Goal: Task Accomplishment & Management: Manage account settings

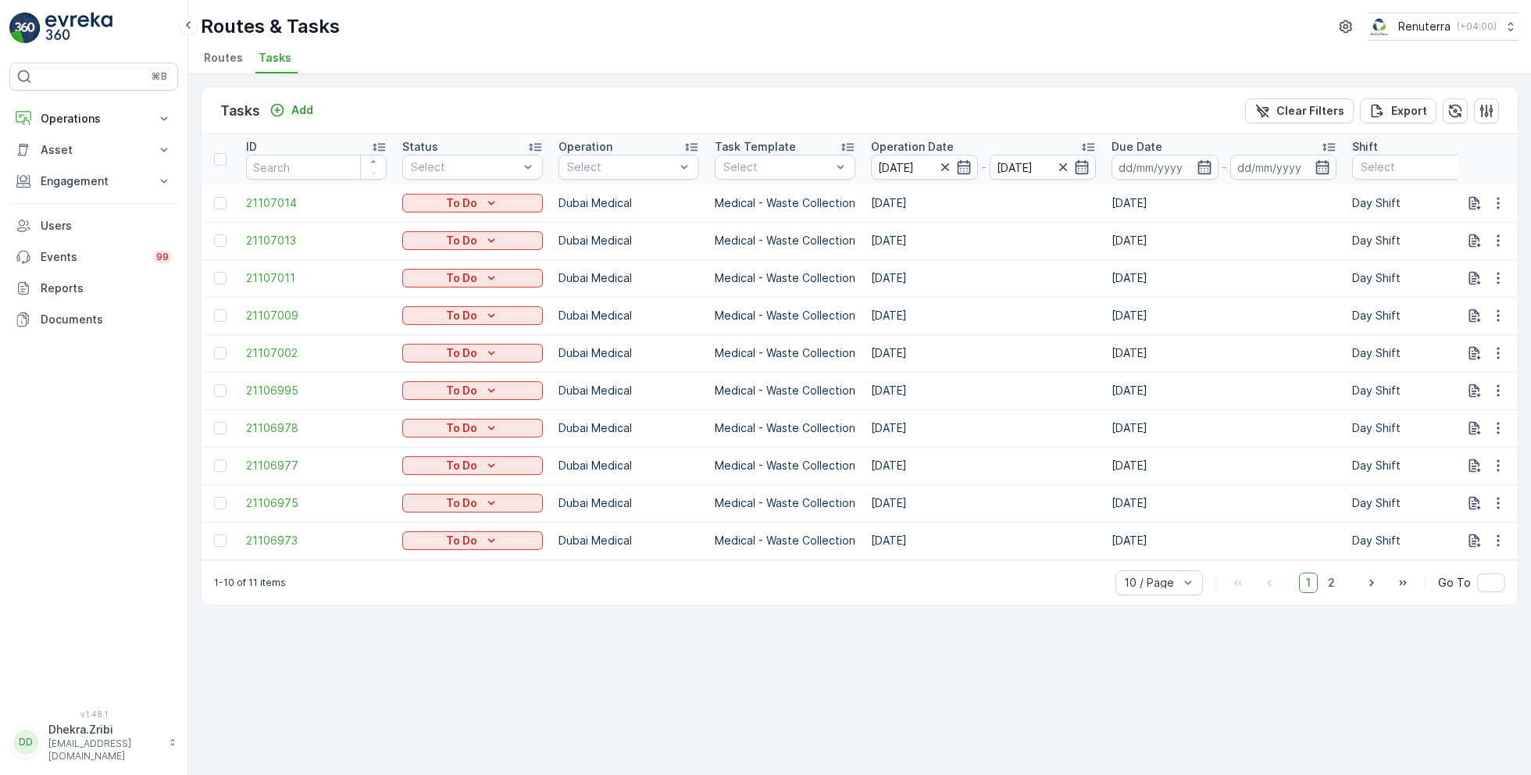
scroll to position [0, 1331]
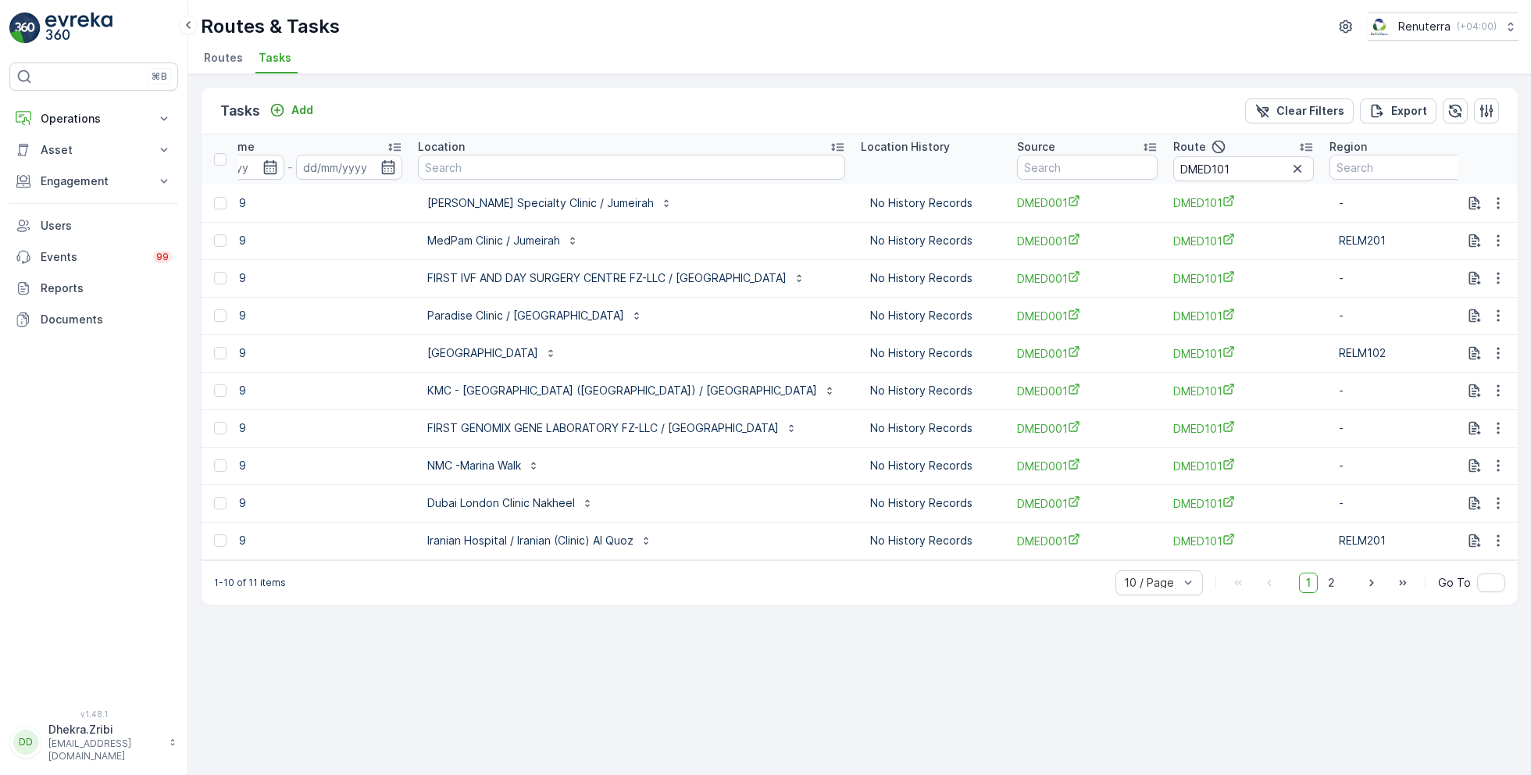
click at [220, 54] on span "Routes" at bounding box center [223, 58] width 39 height 16
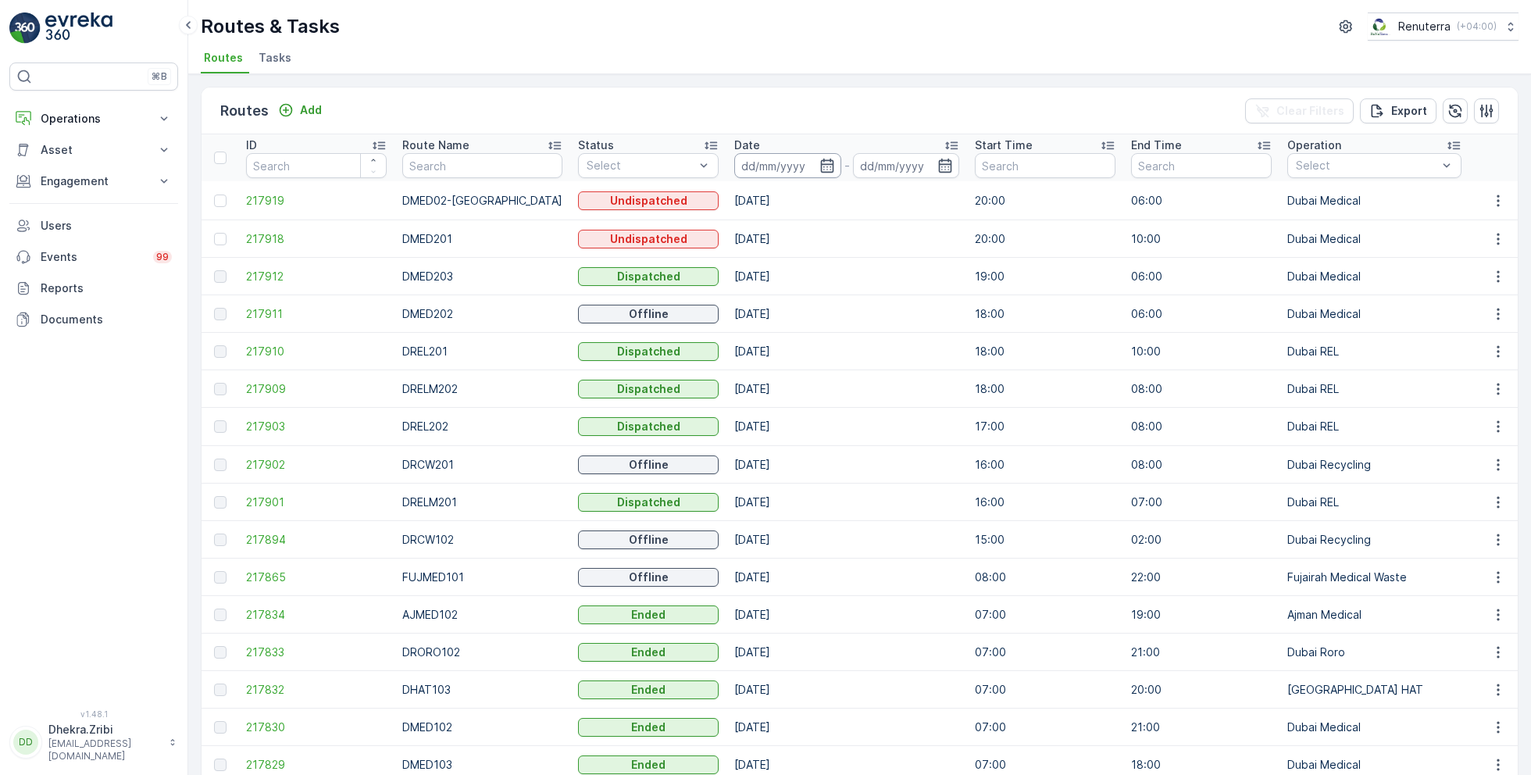
click at [804, 155] on input at bounding box center [787, 165] width 107 height 25
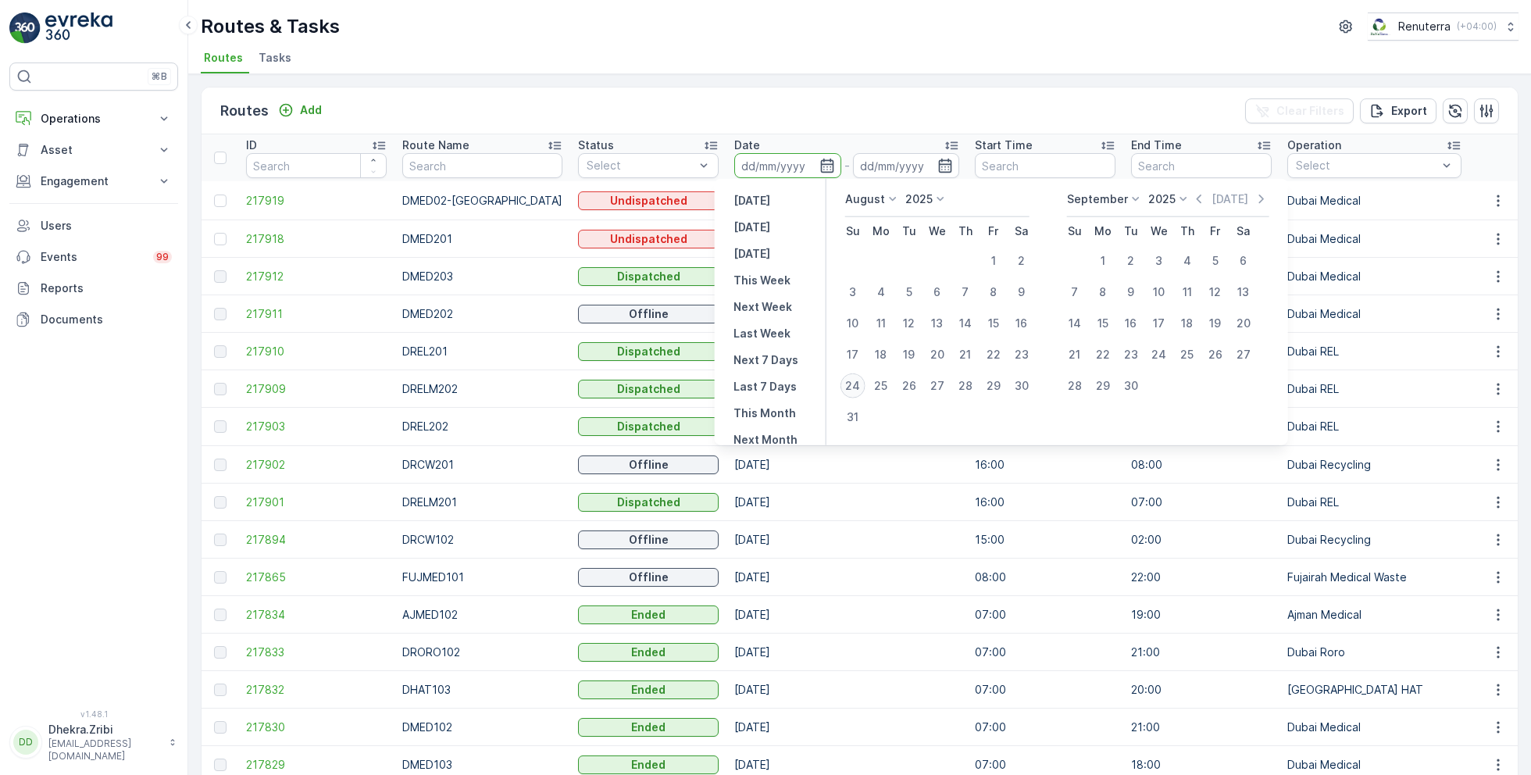
click at [856, 386] on div "24" at bounding box center [852, 385] width 25 height 25
type input "[DATE]"
click at [856, 386] on div "24" at bounding box center [852, 385] width 25 height 25
type input "[DATE]"
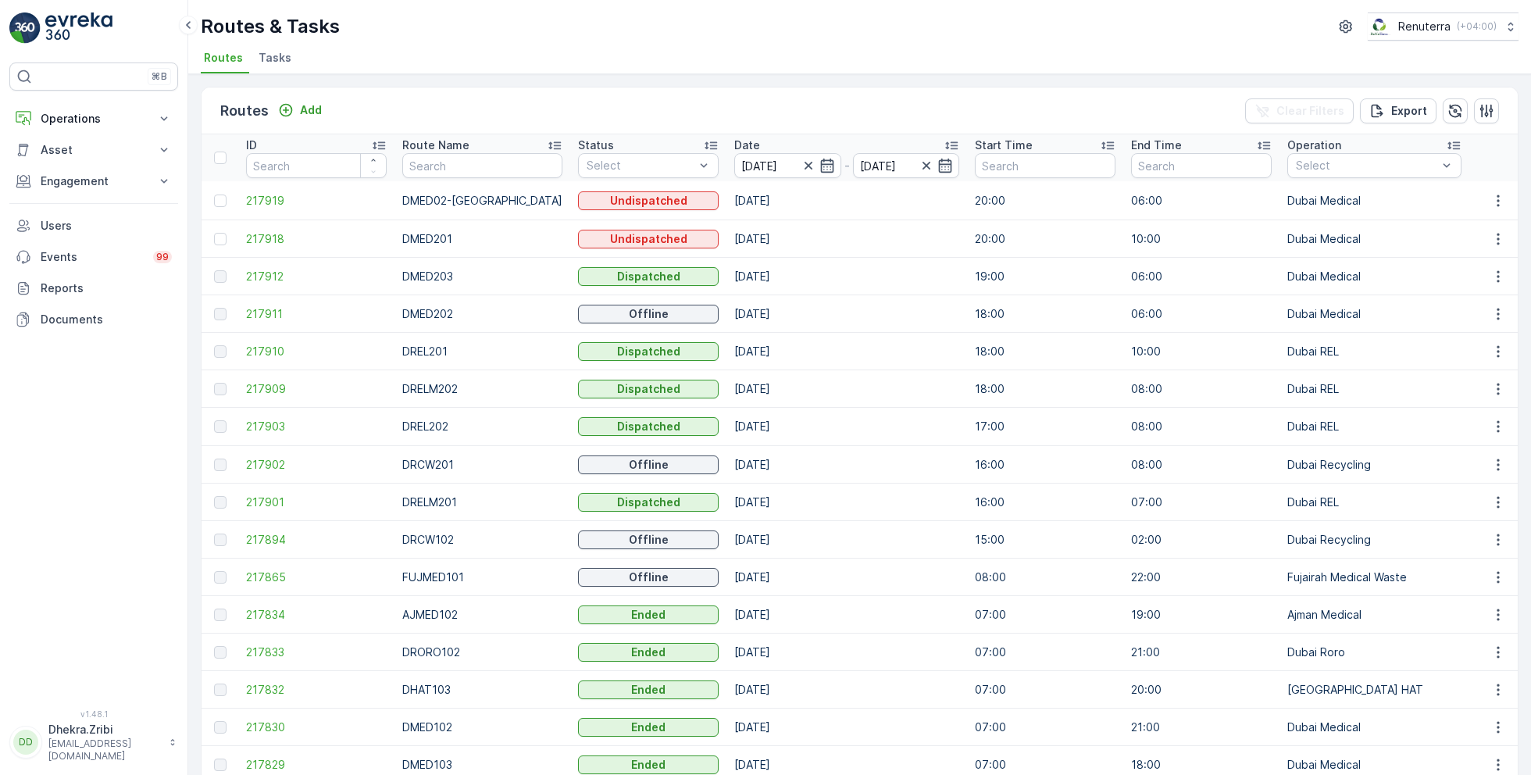
click at [846, 17] on div "Routes & Tasks Renuterra ( +04:00 )" at bounding box center [860, 26] width 1318 height 28
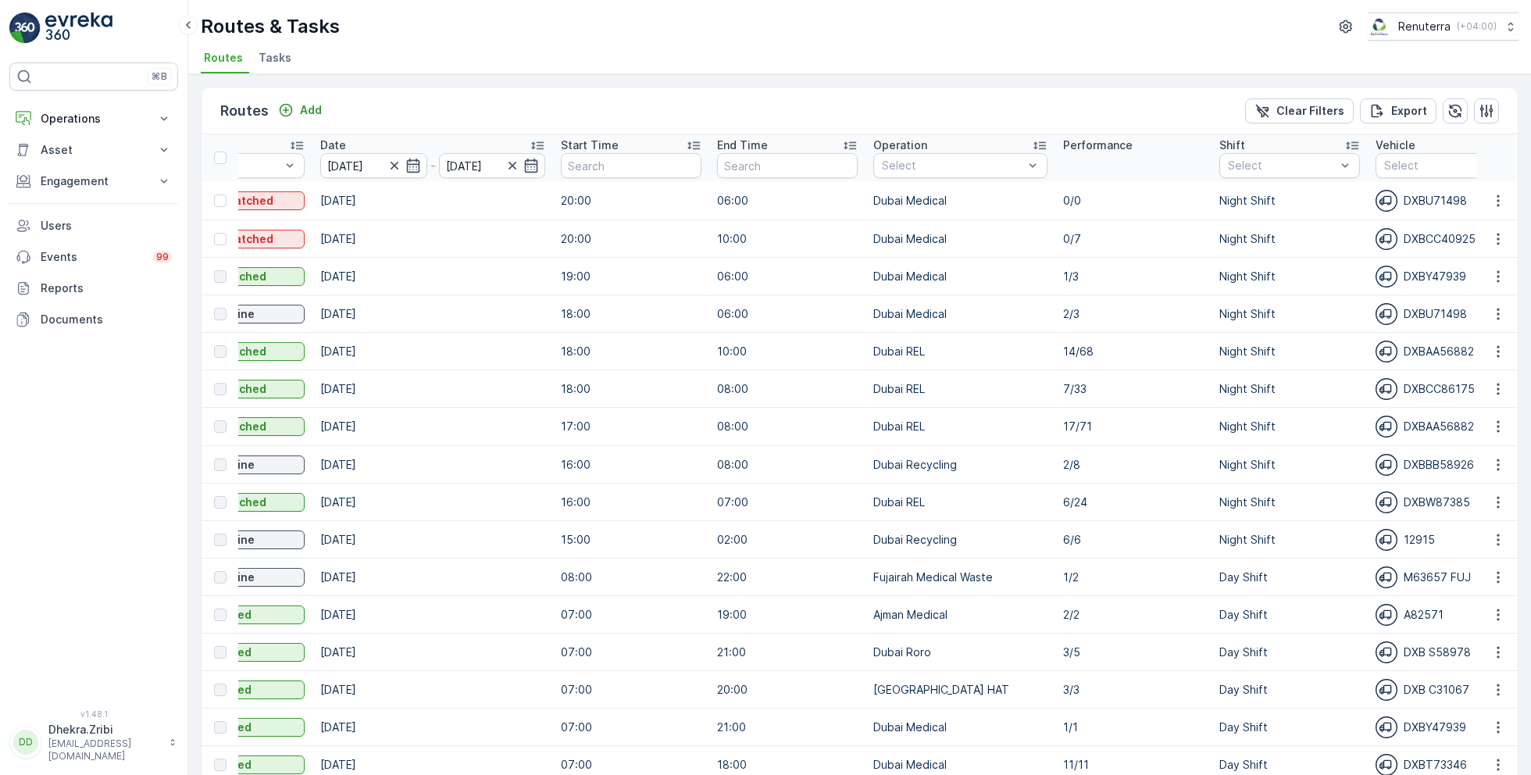
scroll to position [0, 428]
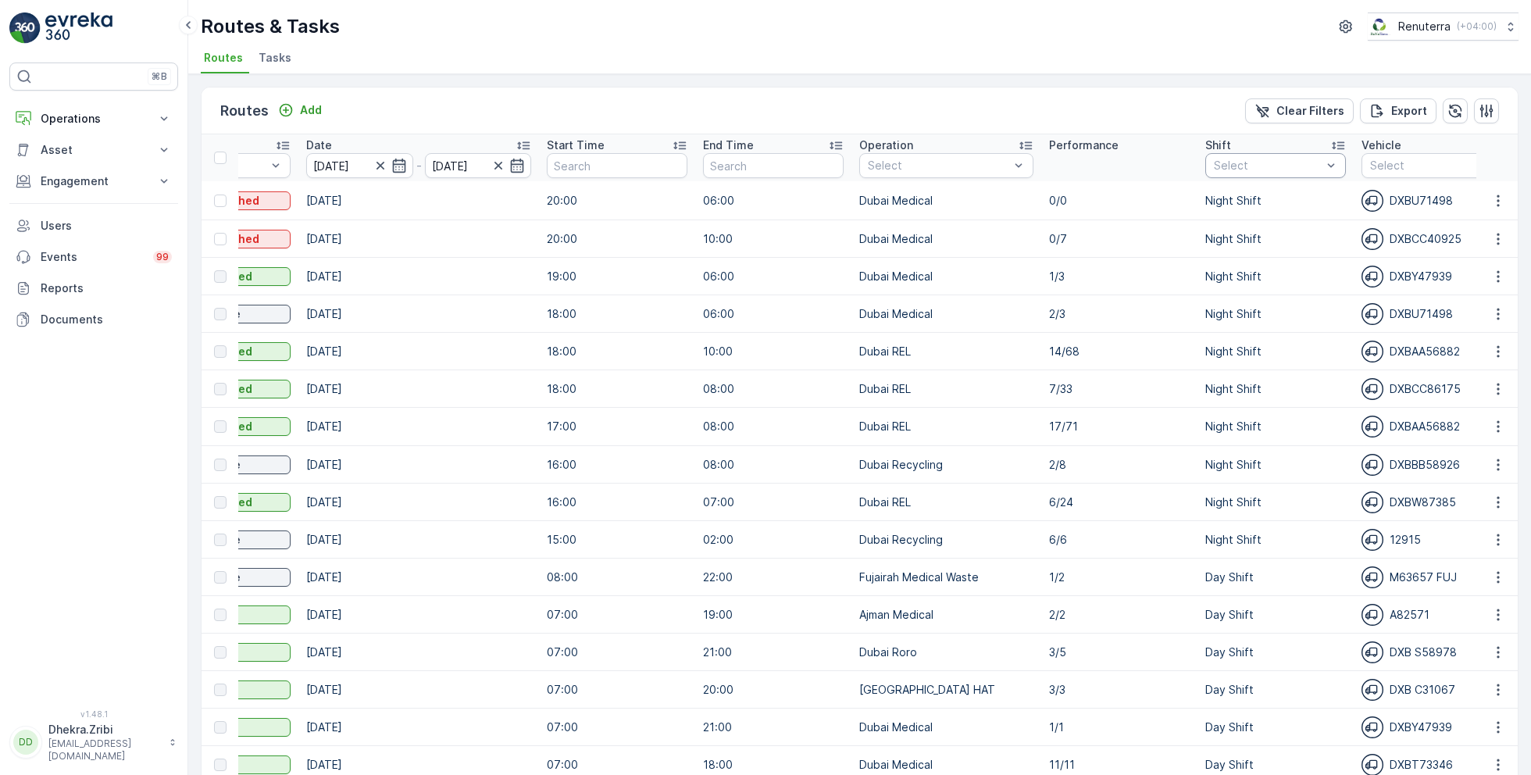
click at [1253, 162] on div at bounding box center [1267, 165] width 111 height 12
click at [1215, 251] on div "Day Shift" at bounding box center [1248, 252] width 66 height 16
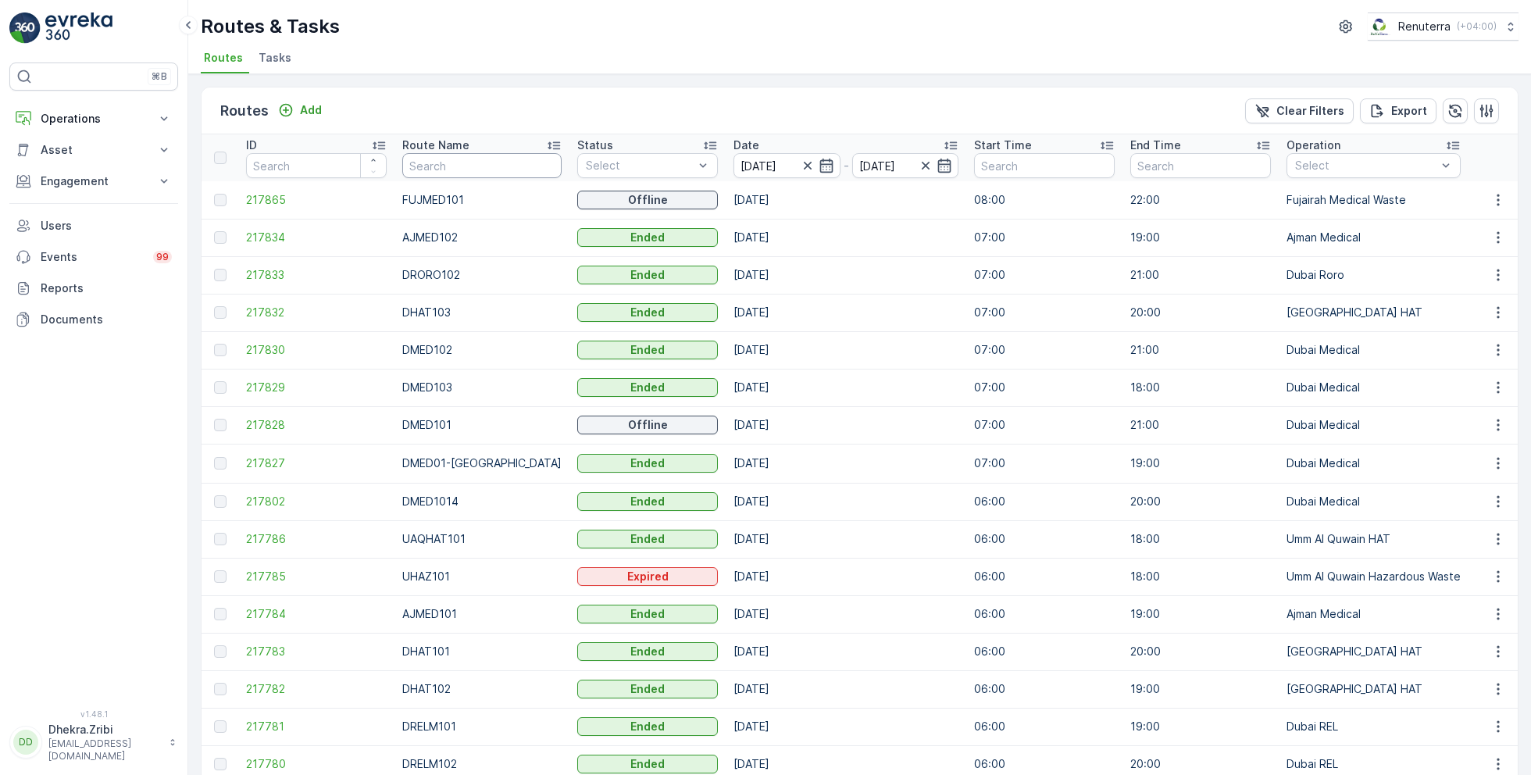
click at [462, 162] on input "text" at bounding box center [481, 165] width 159 height 25
type input "hat"
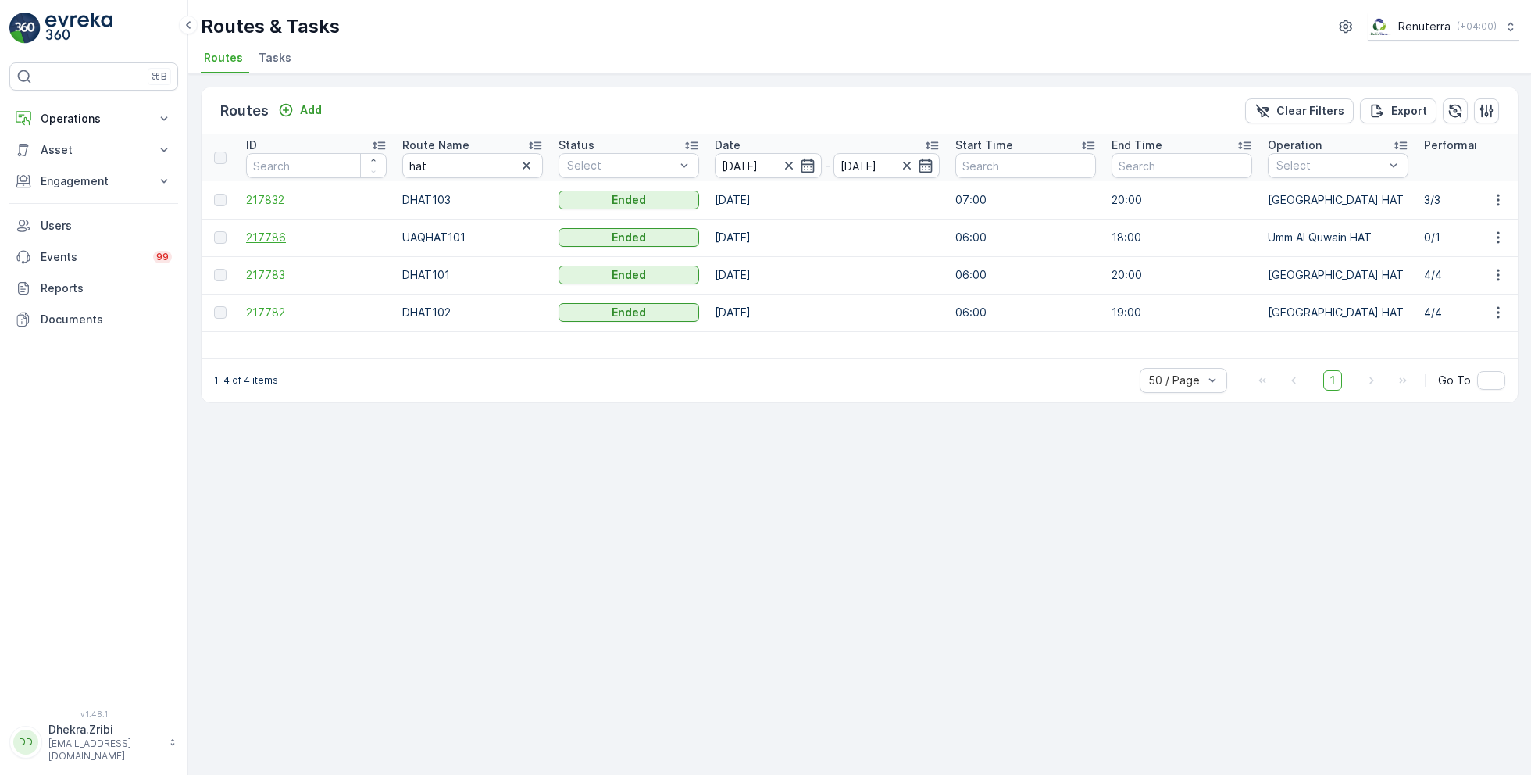
click at [265, 230] on span "217786" at bounding box center [316, 238] width 141 height 16
drag, startPoint x: 451, startPoint y: 165, endPoint x: 345, endPoint y: 155, distance: 105.9
type input "roro"
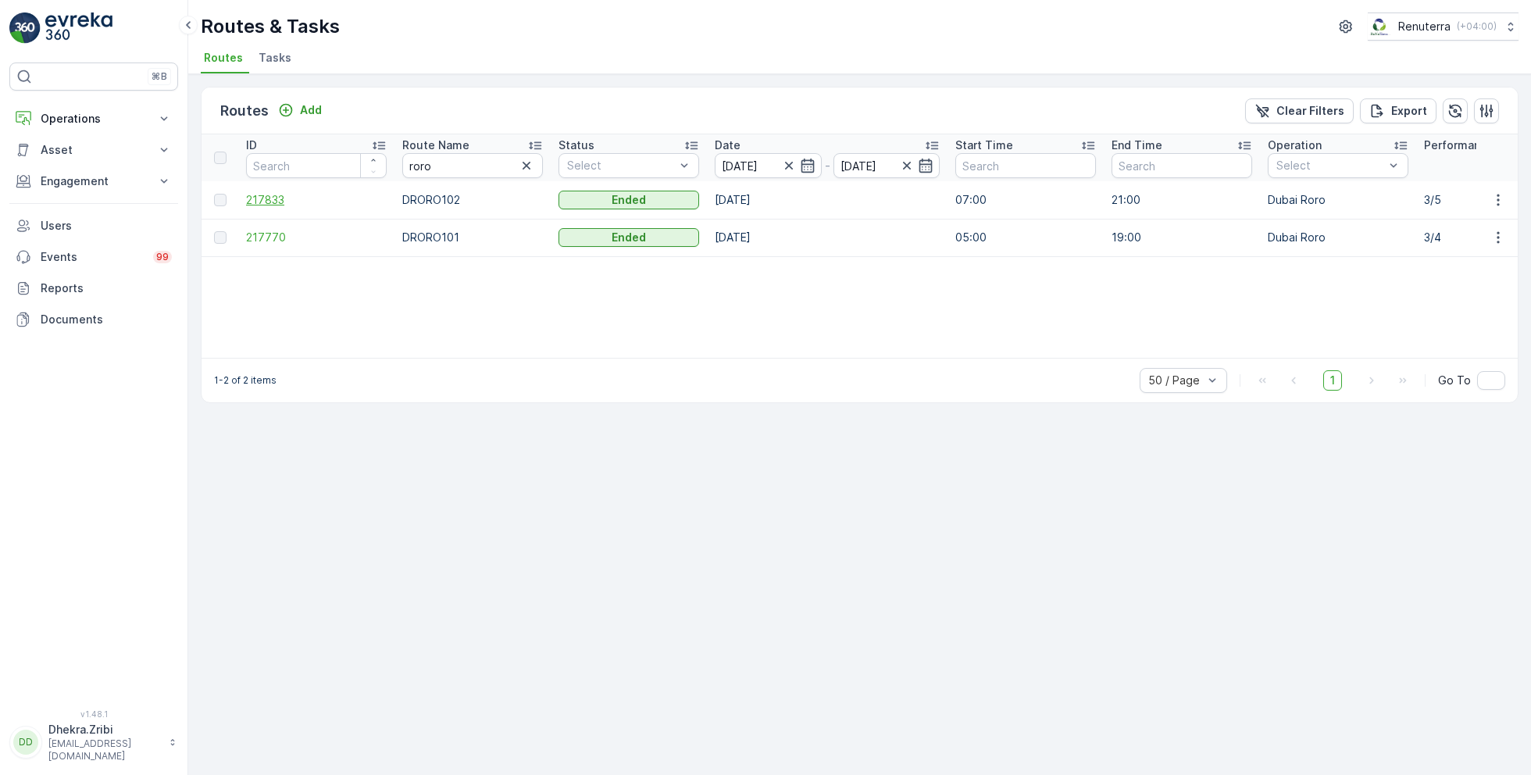
click at [277, 196] on span "217833" at bounding box center [316, 200] width 141 height 16
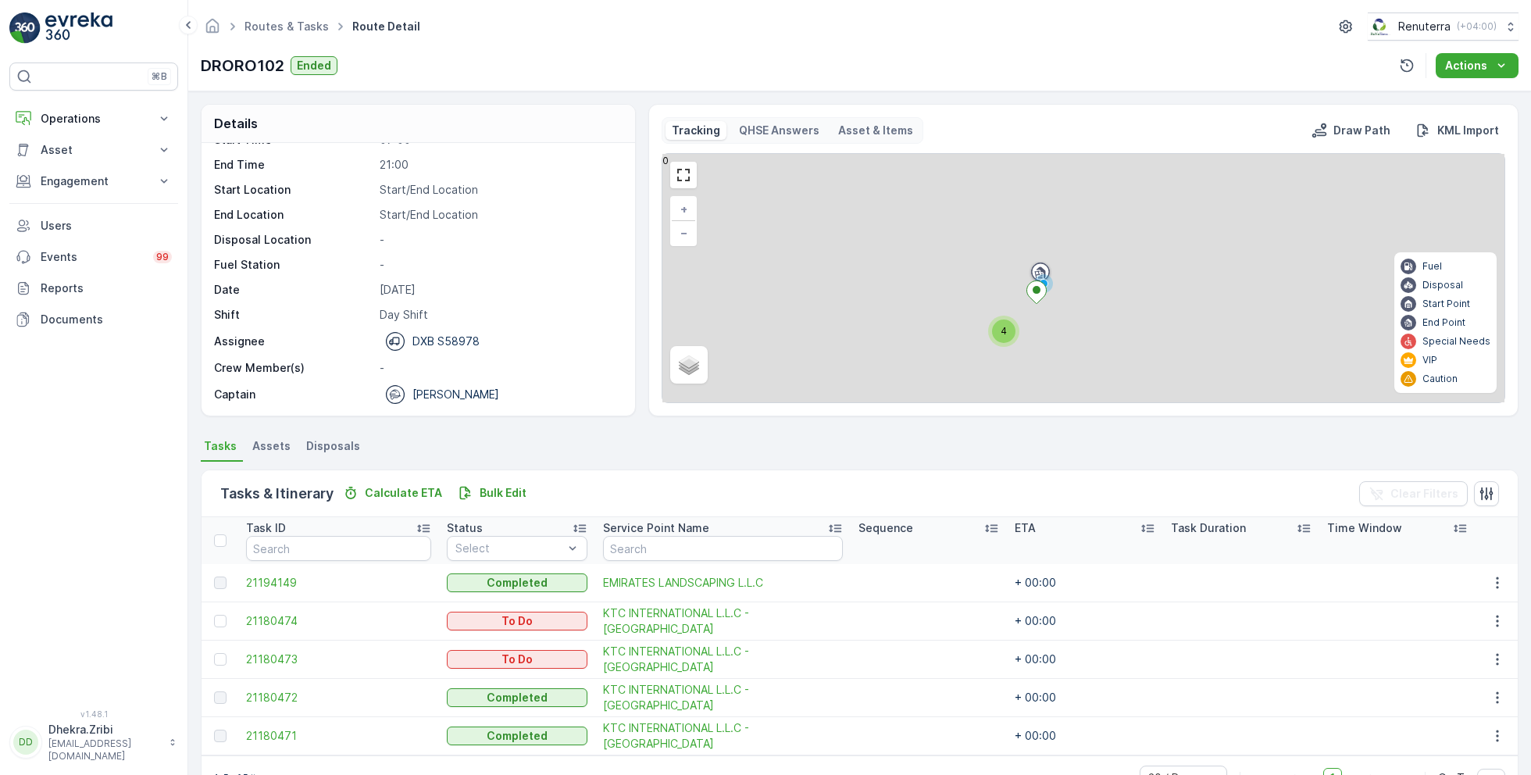
scroll to position [41, 0]
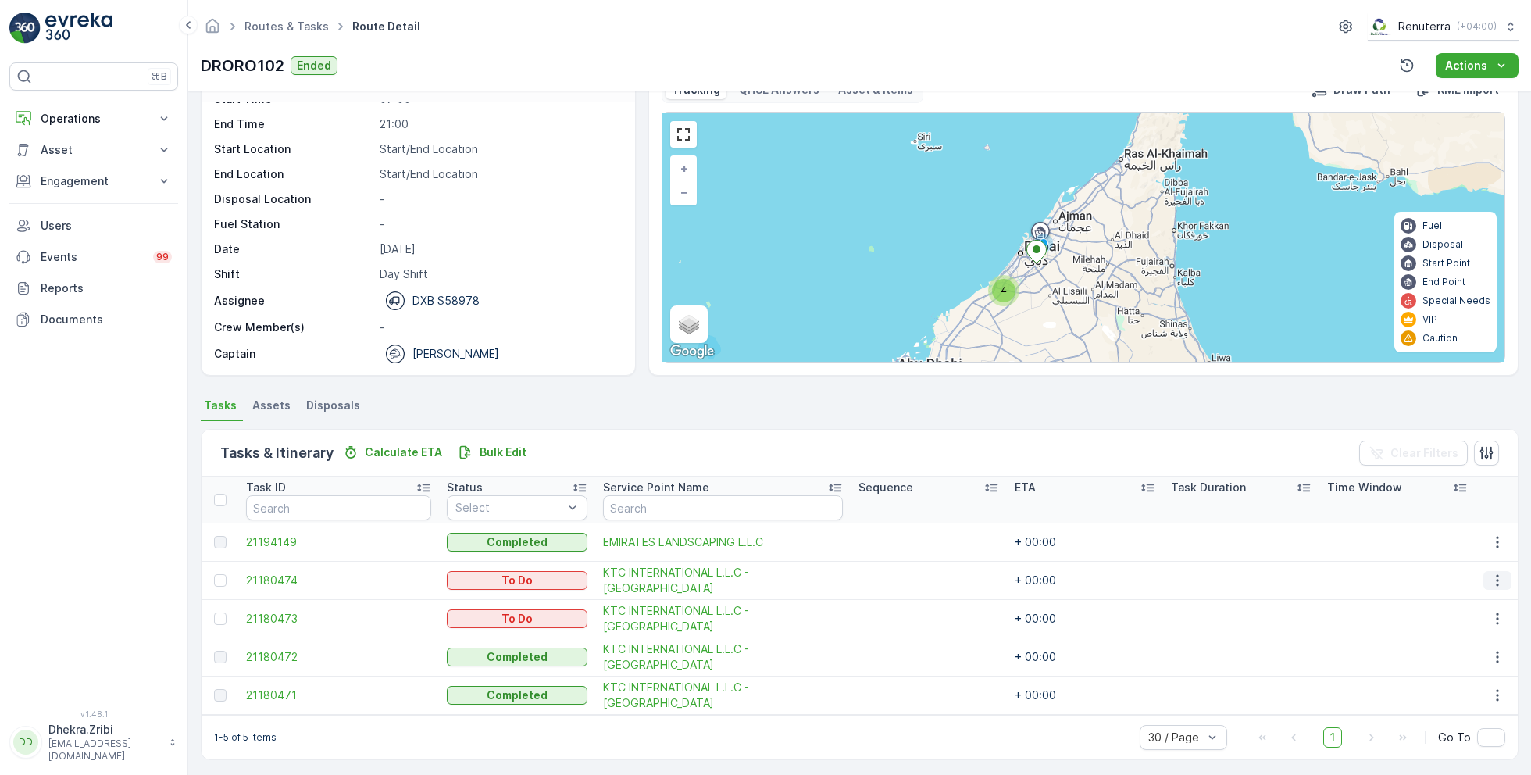
click at [1490, 580] on icon "button" at bounding box center [1498, 581] width 16 height 16
click at [1460, 666] on span "Remove from Route" at bounding box center [1472, 667] width 105 height 16
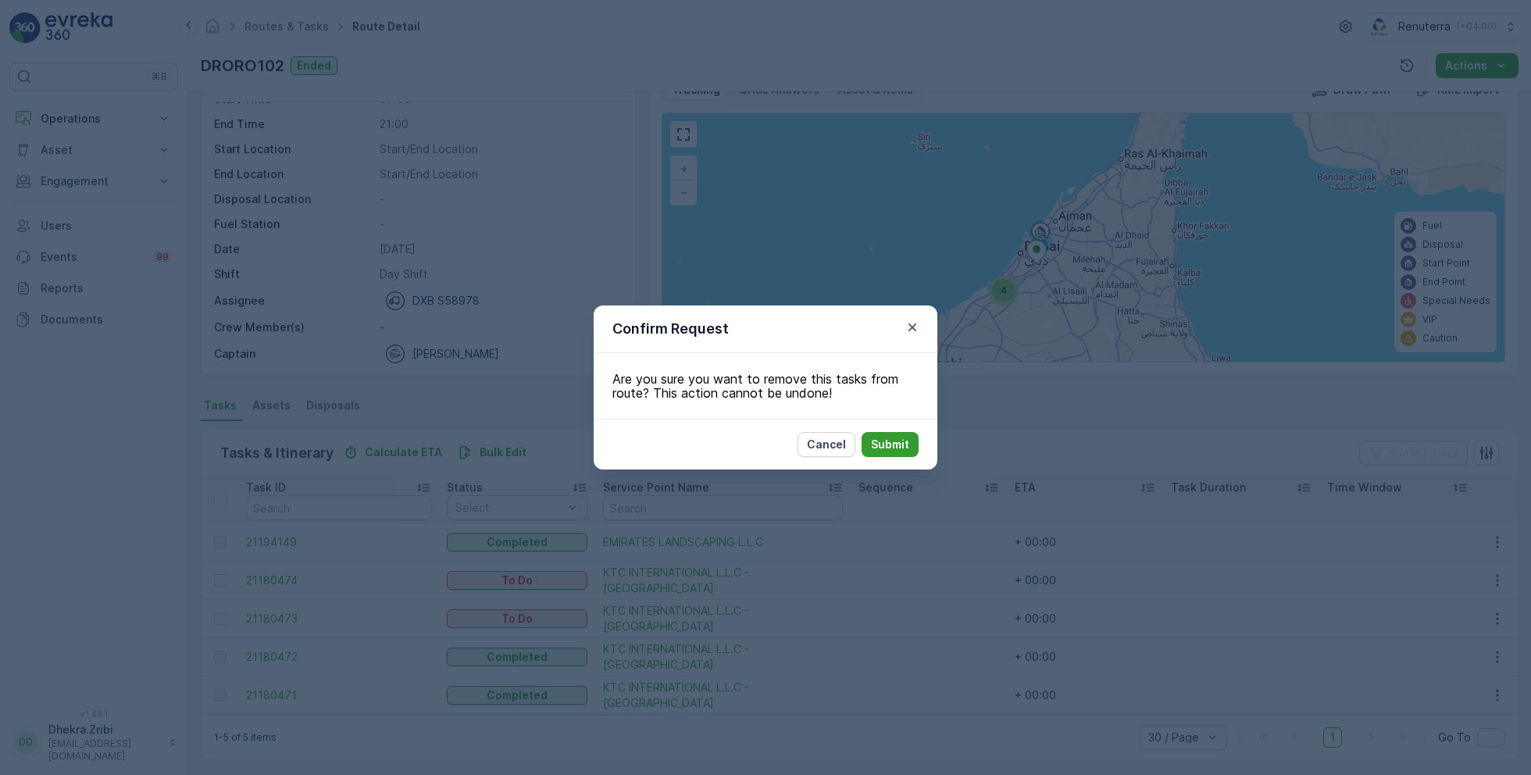
click at [891, 445] on p "Submit" at bounding box center [890, 445] width 38 height 16
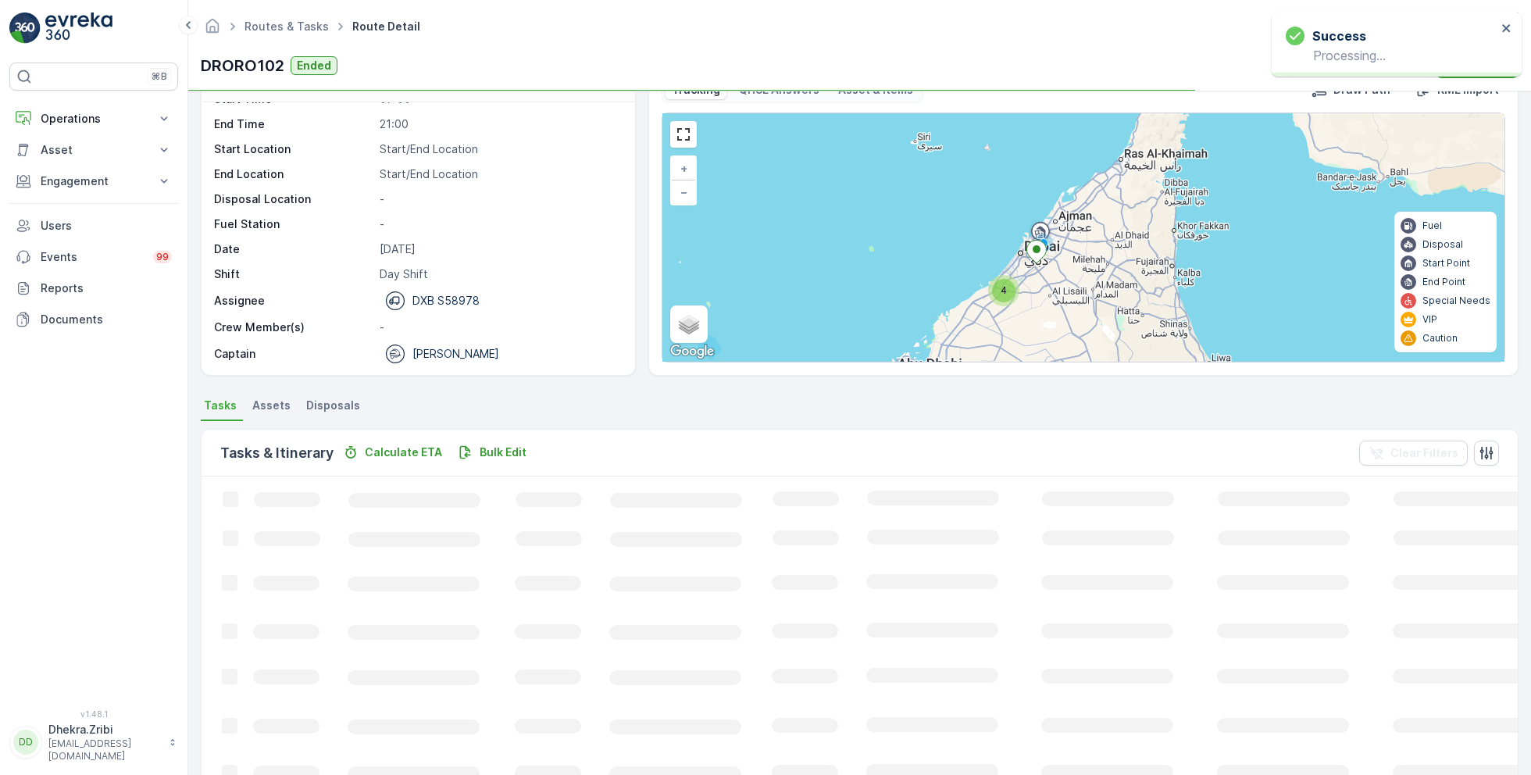
scroll to position [30, 0]
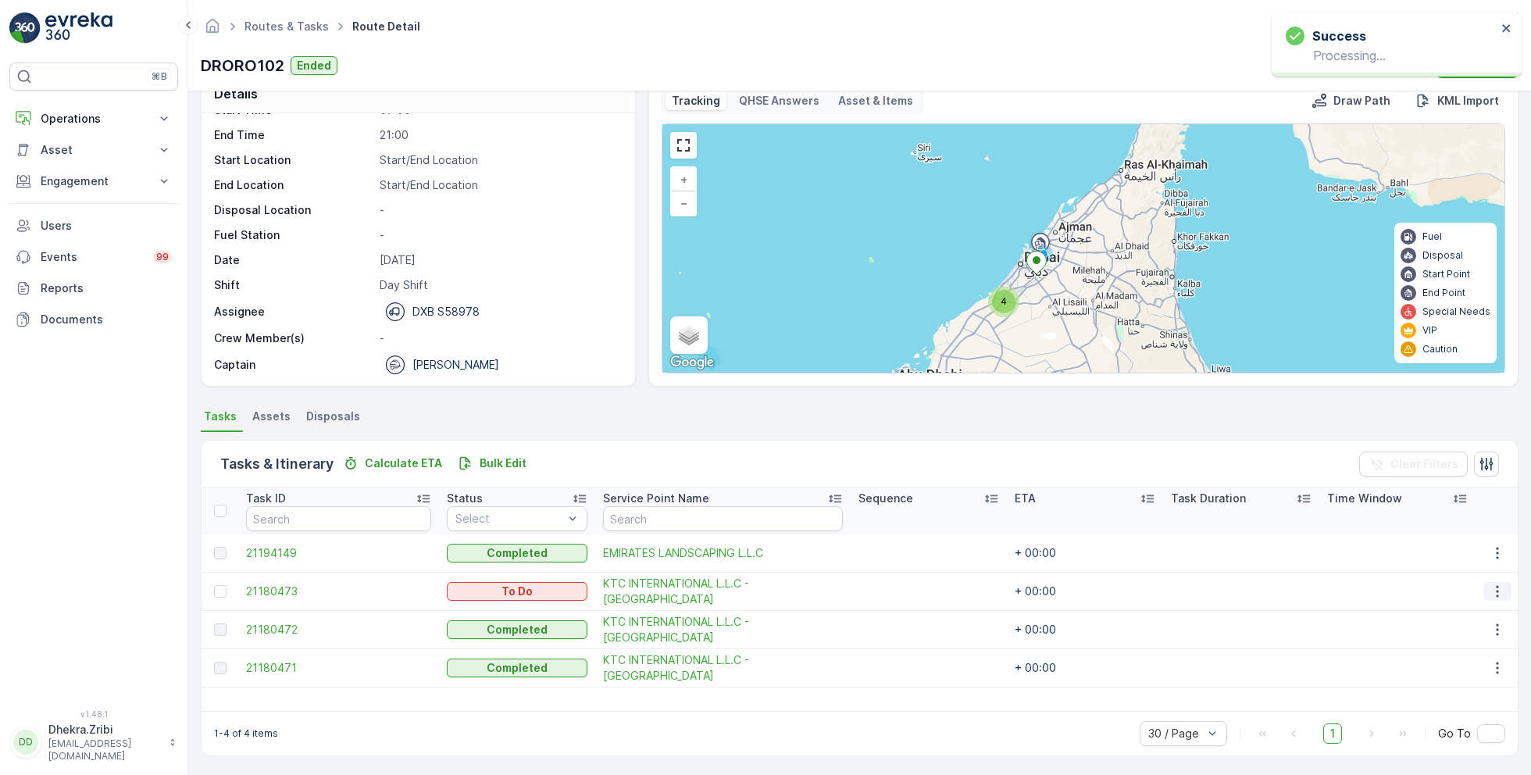
click at [1494, 587] on icon "button" at bounding box center [1498, 592] width 16 height 16
click at [1449, 674] on span "Remove from Route" at bounding box center [1472, 679] width 105 height 16
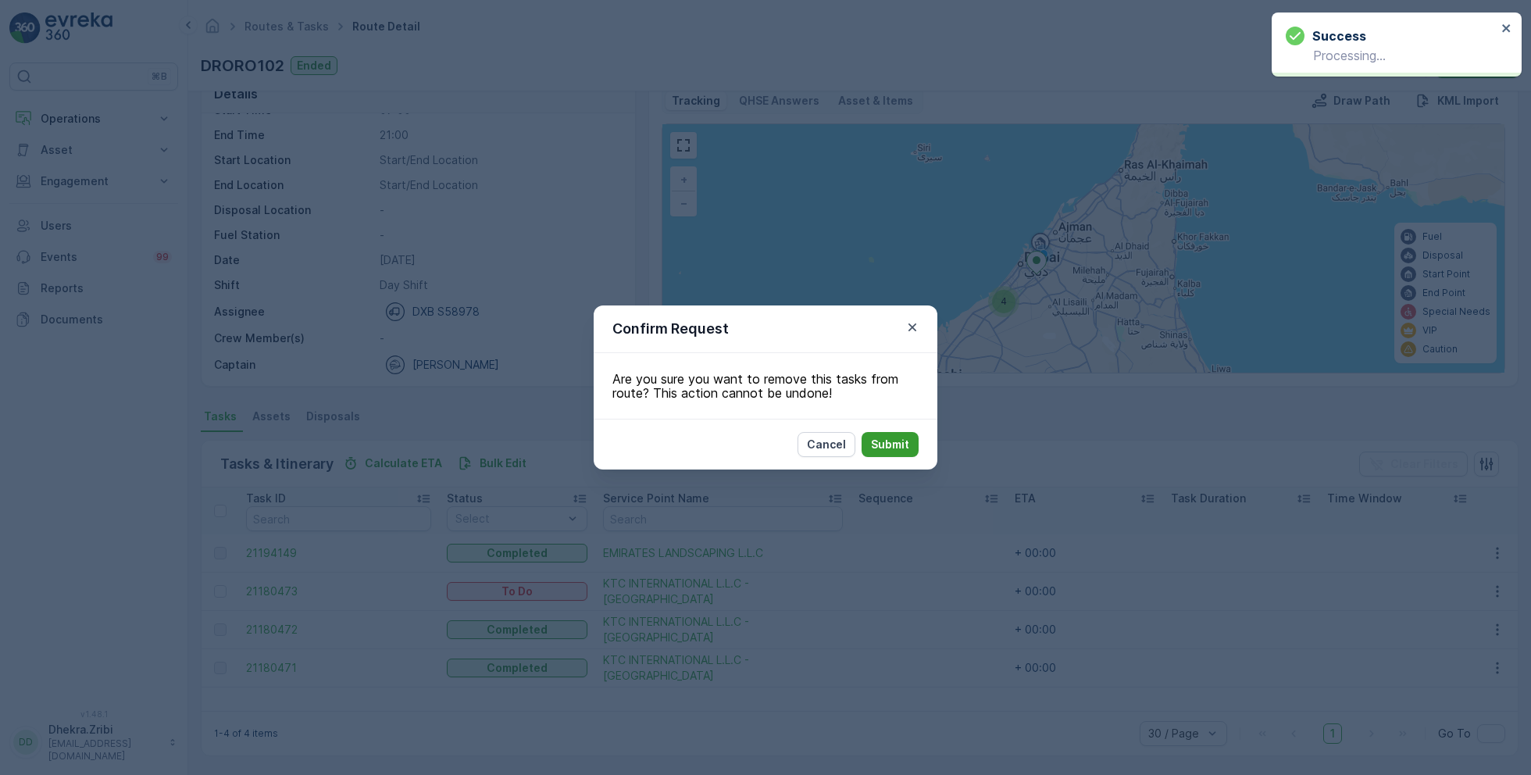
click at [894, 441] on p "Submit" at bounding box center [890, 445] width 38 height 16
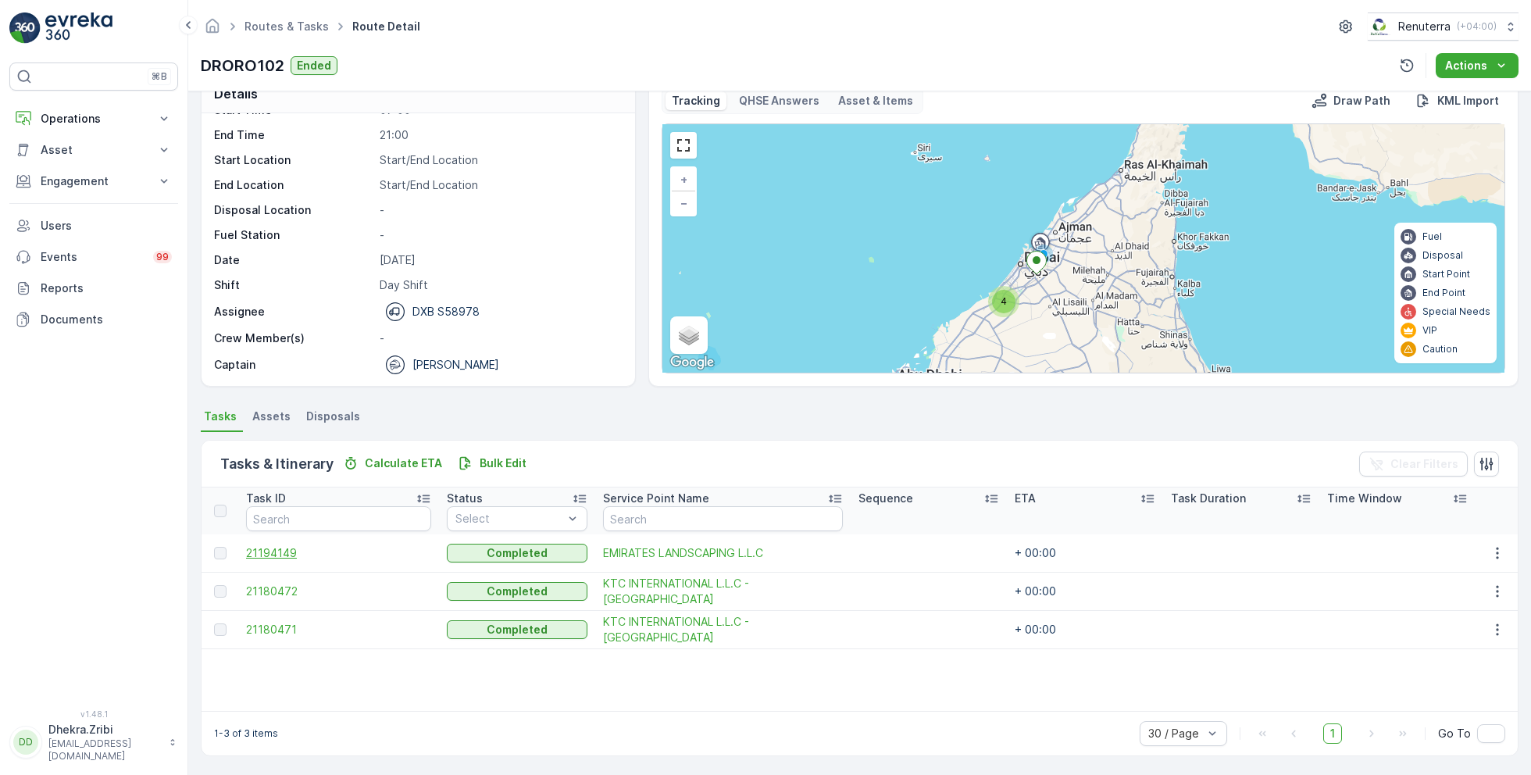
click at [277, 557] on span "21194149" at bounding box center [338, 553] width 185 height 16
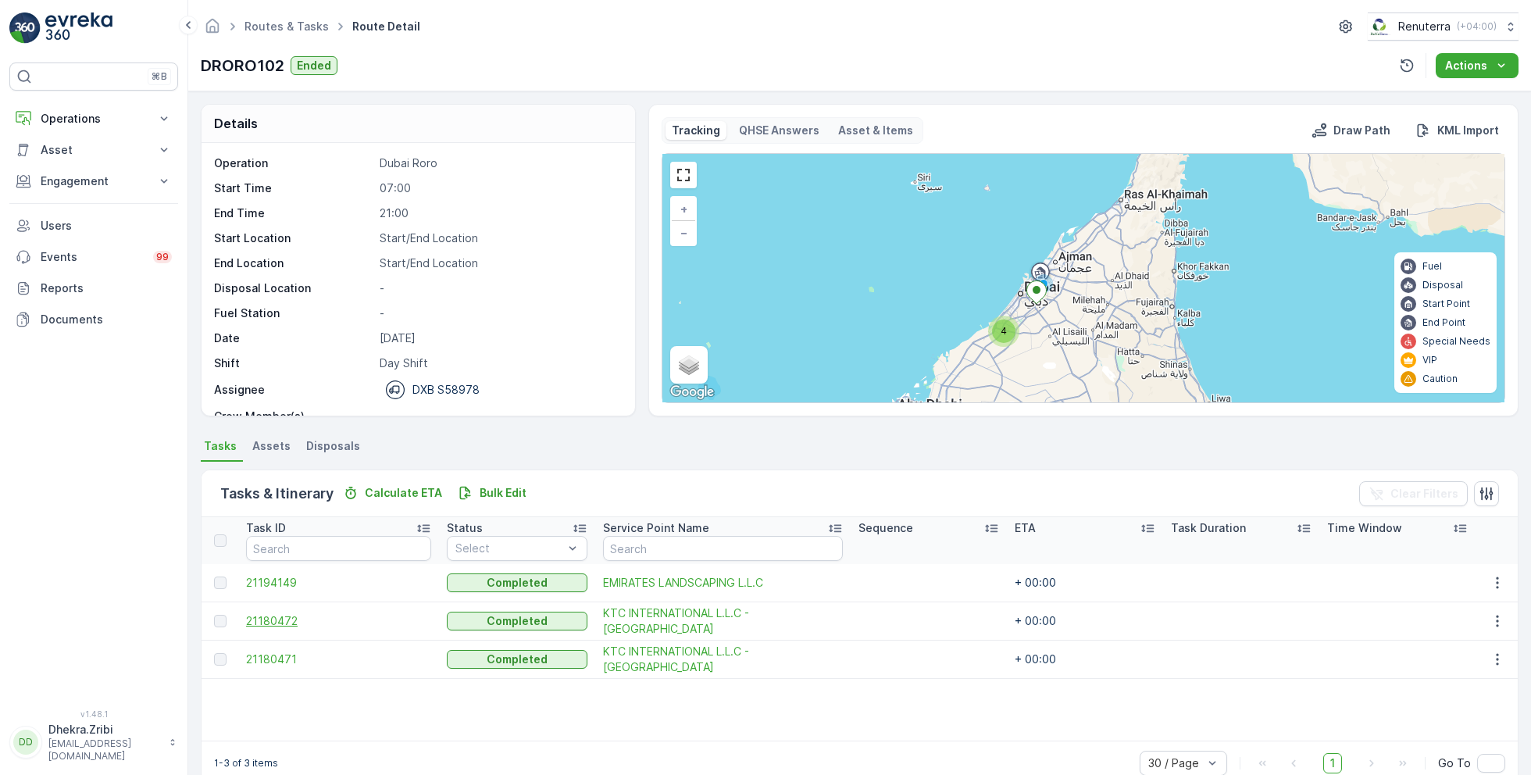
click at [284, 617] on span "21180472" at bounding box center [338, 621] width 185 height 16
click at [282, 653] on span "21180471" at bounding box center [338, 659] width 185 height 16
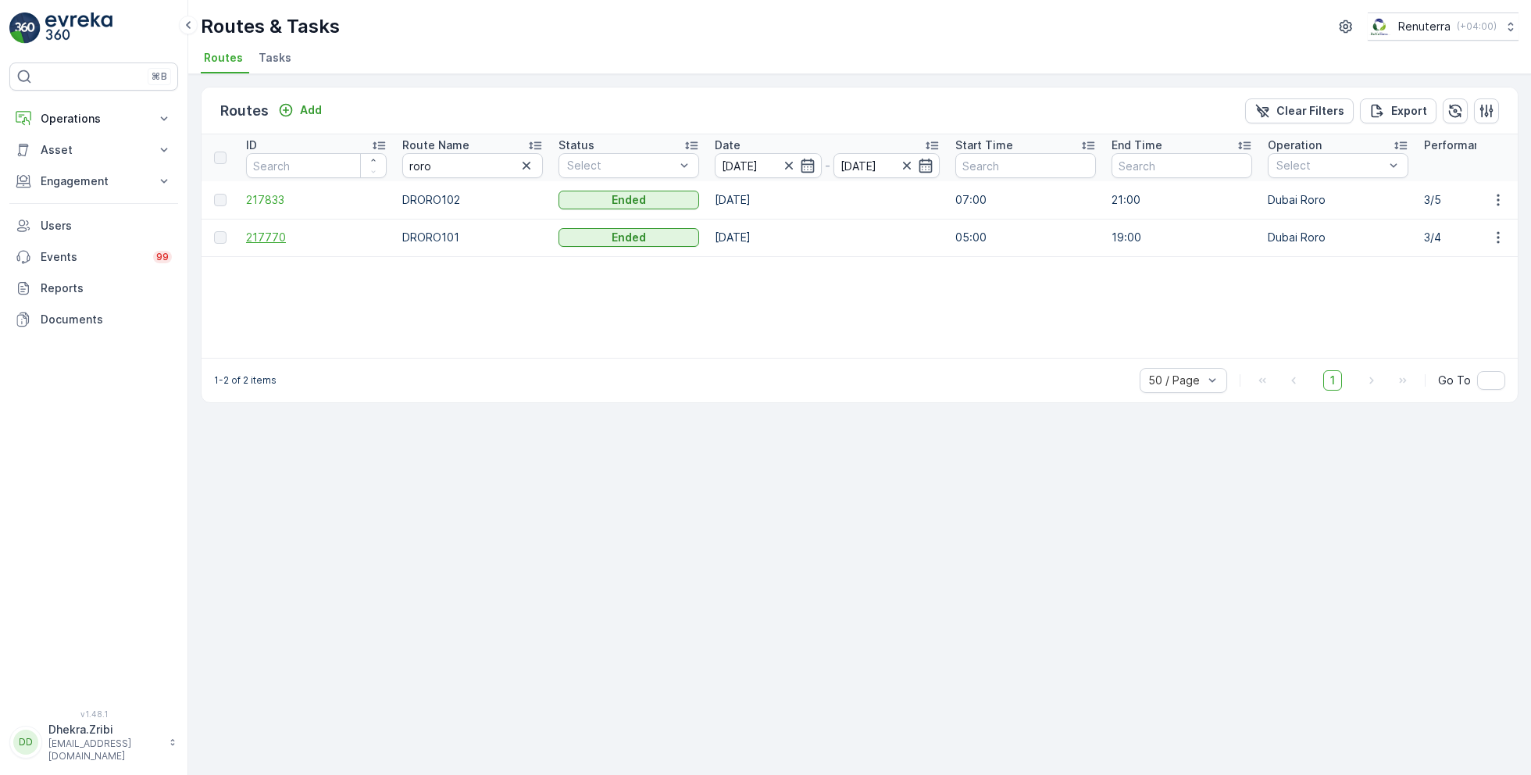
click at [270, 234] on span "217770" at bounding box center [316, 238] width 141 height 16
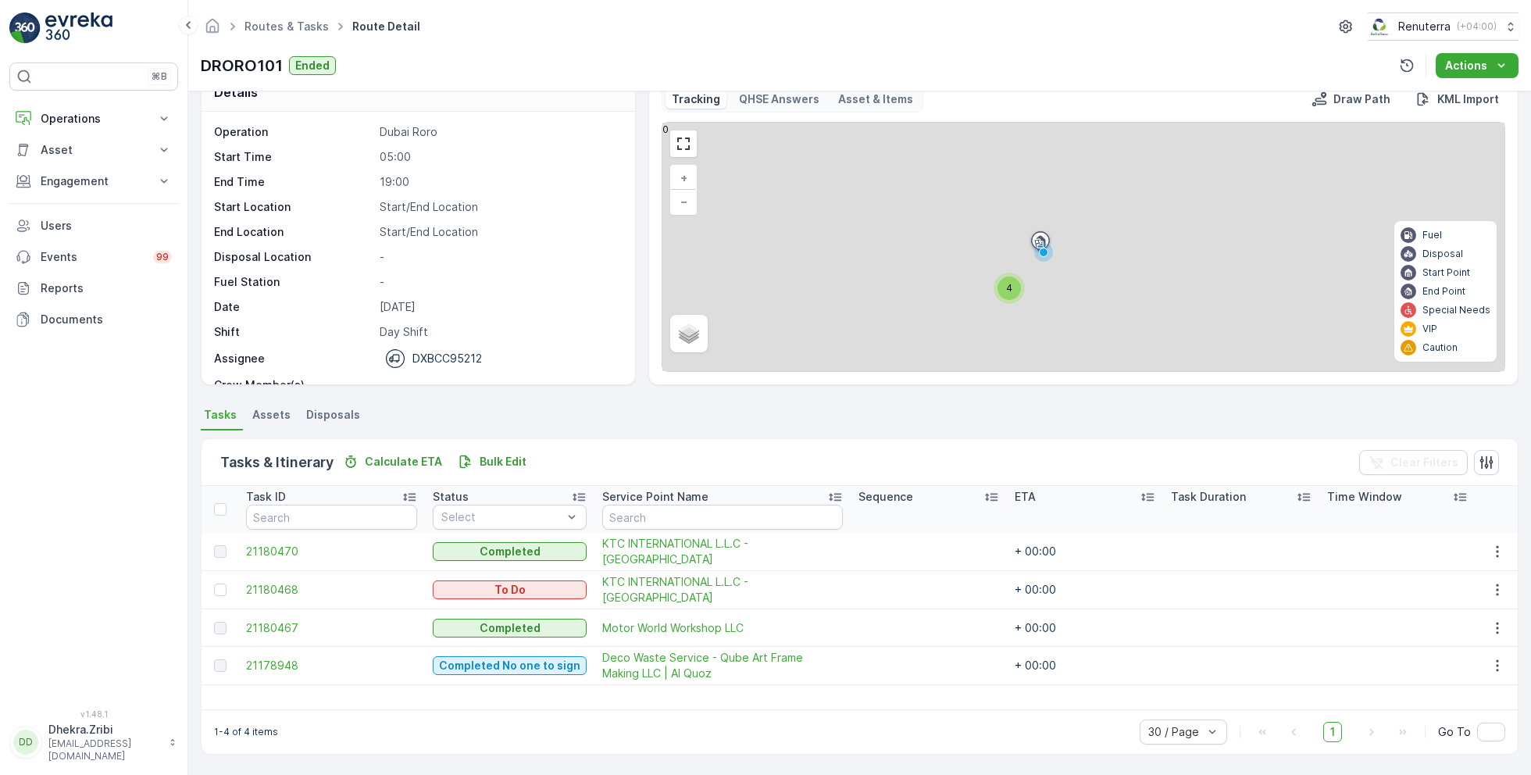
scroll to position [30, 0]
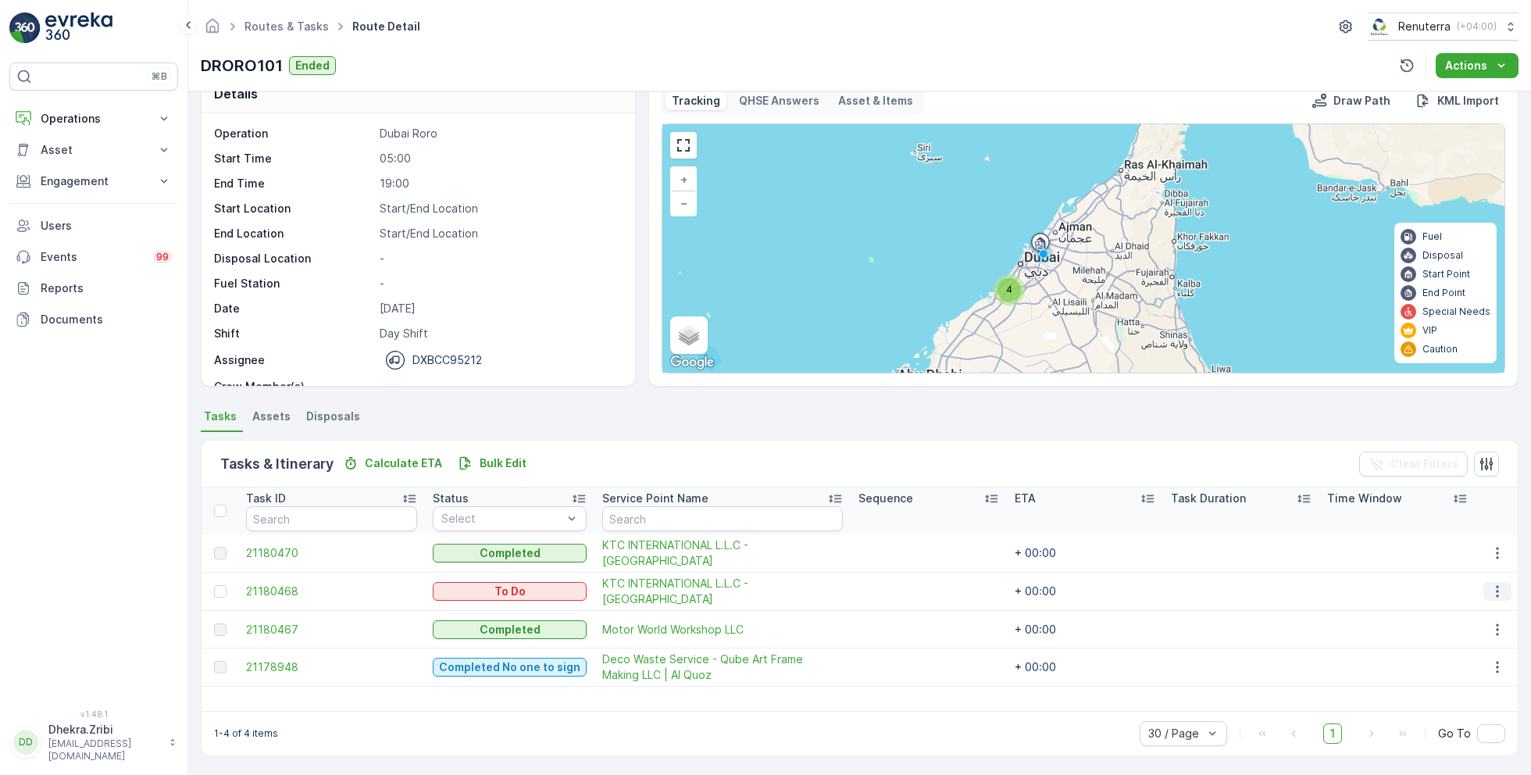
click at [1490, 587] on icon "button" at bounding box center [1498, 592] width 16 height 16
click at [1449, 679] on span "Remove from Route" at bounding box center [1472, 679] width 105 height 16
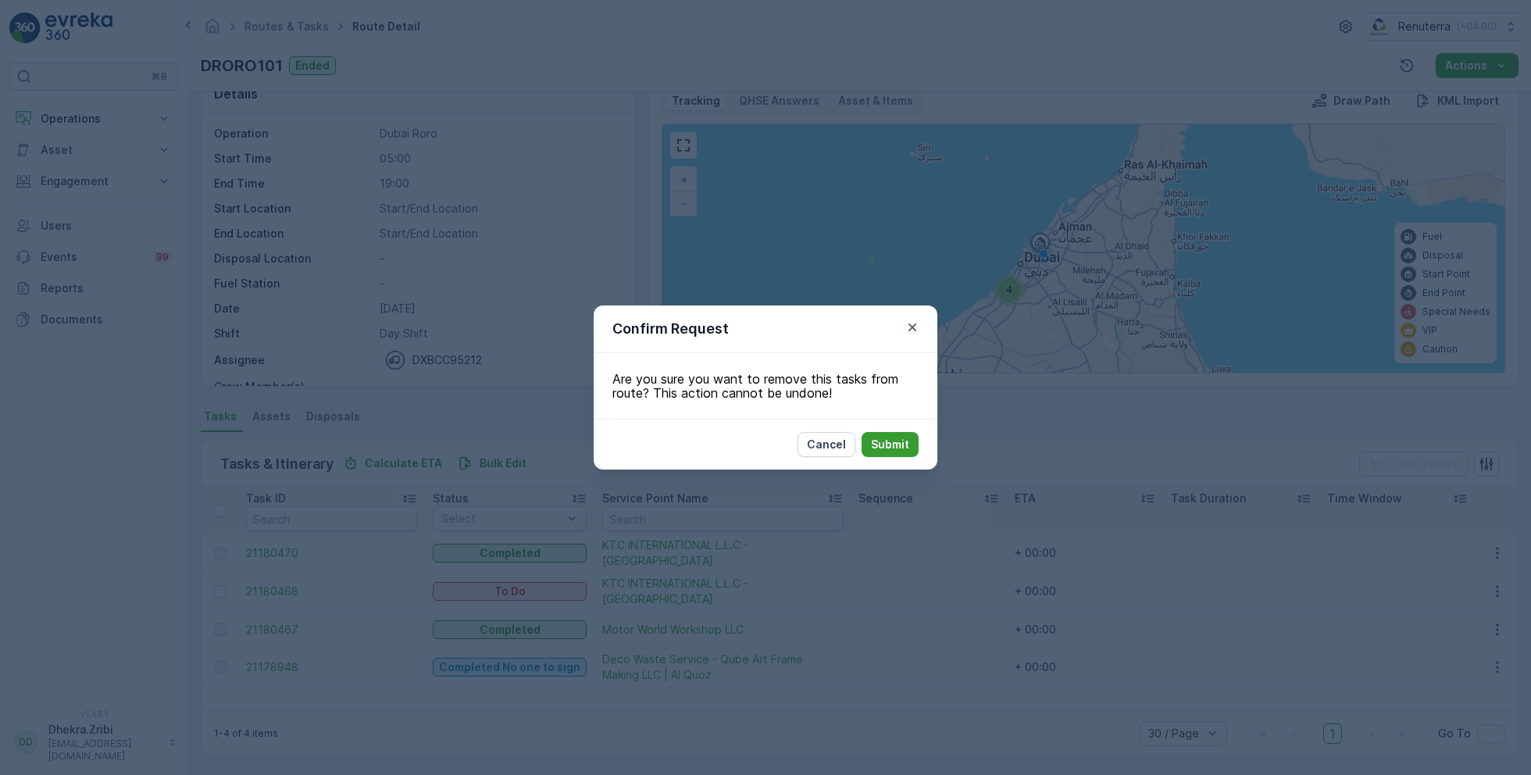
click at [894, 442] on p "Submit" at bounding box center [890, 445] width 38 height 16
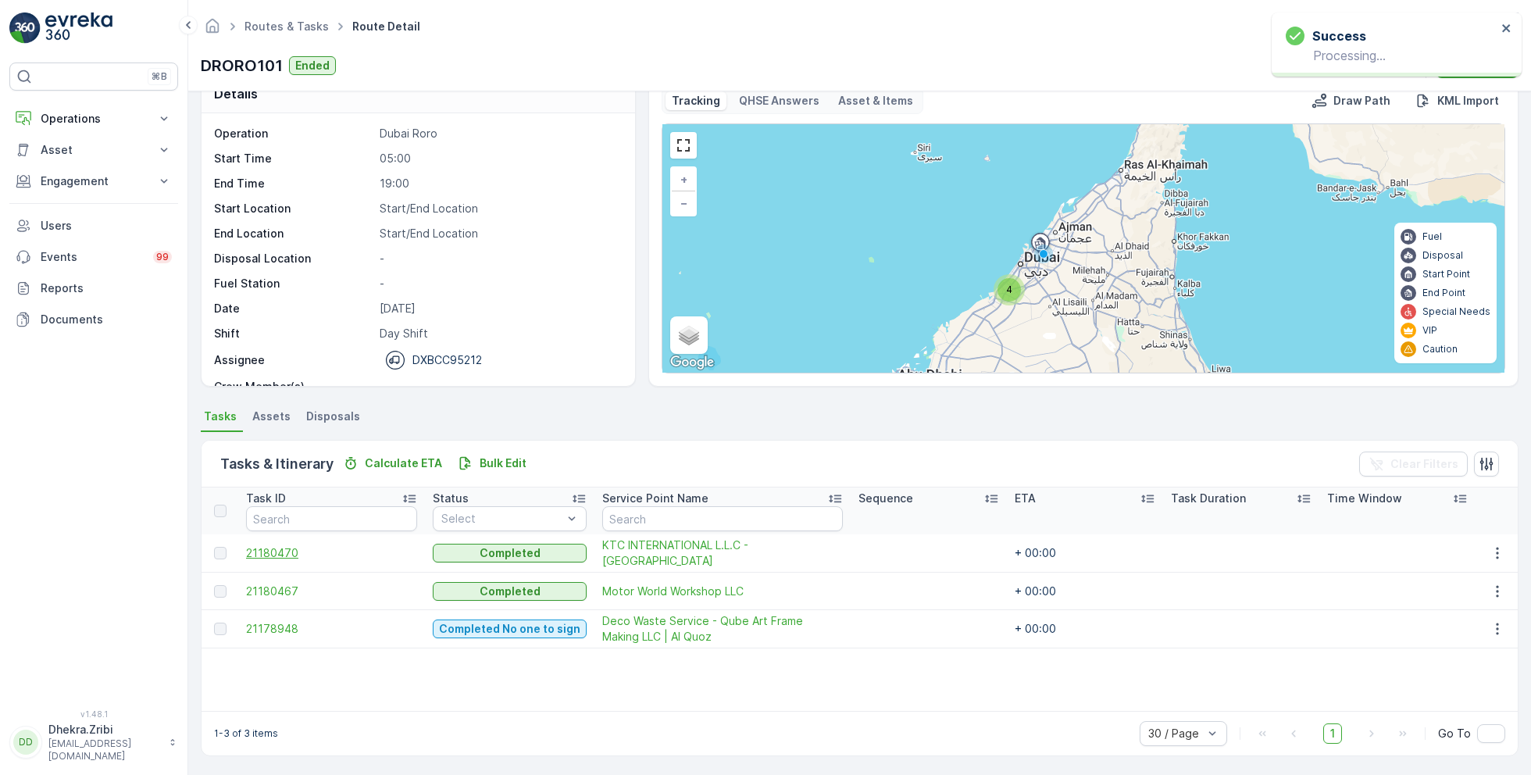
click at [302, 545] on span "21180470" at bounding box center [331, 553] width 171 height 16
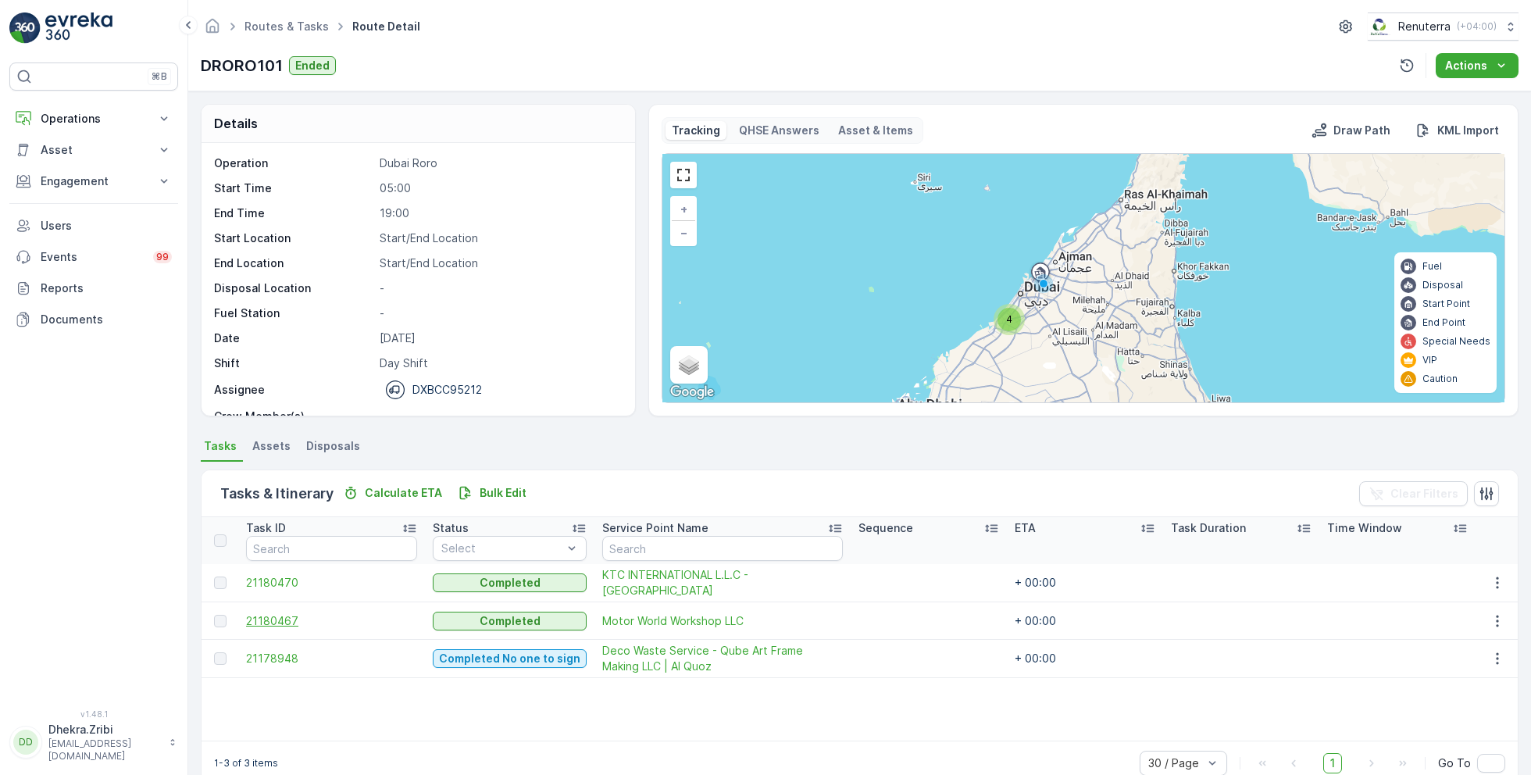
click at [279, 614] on span "21180467" at bounding box center [331, 621] width 171 height 16
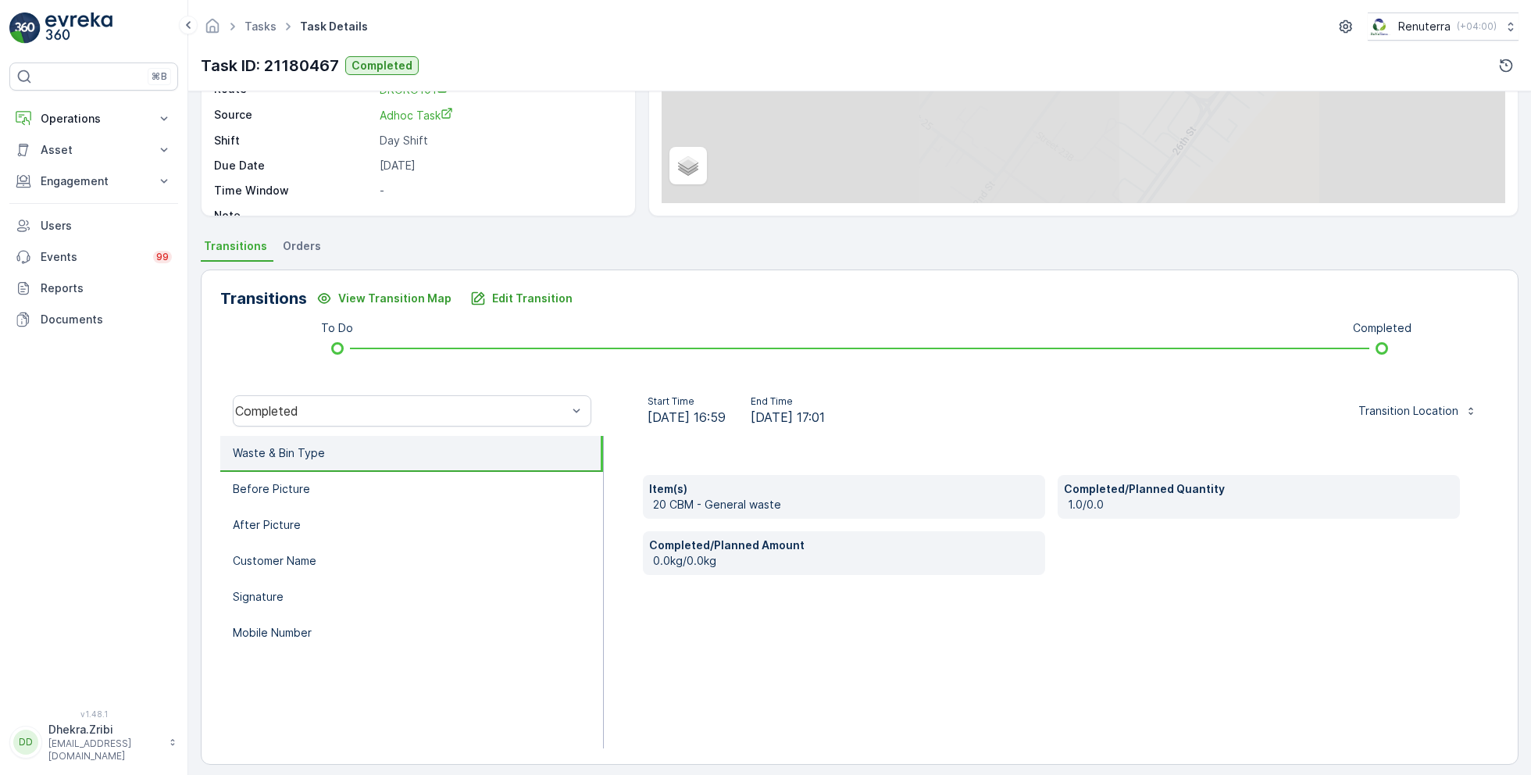
scroll to position [209, 0]
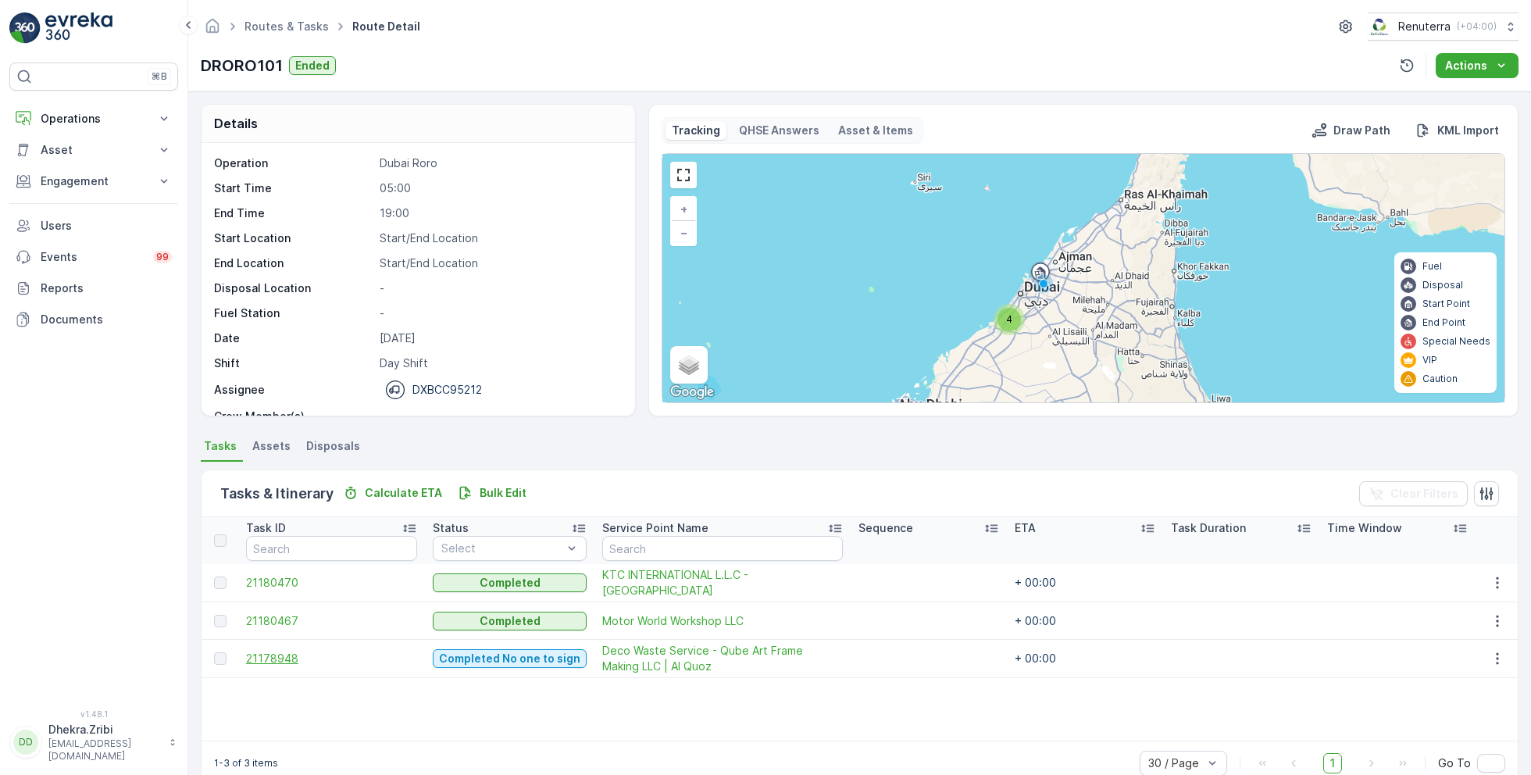
click at [277, 655] on span "21178948" at bounding box center [331, 659] width 171 height 16
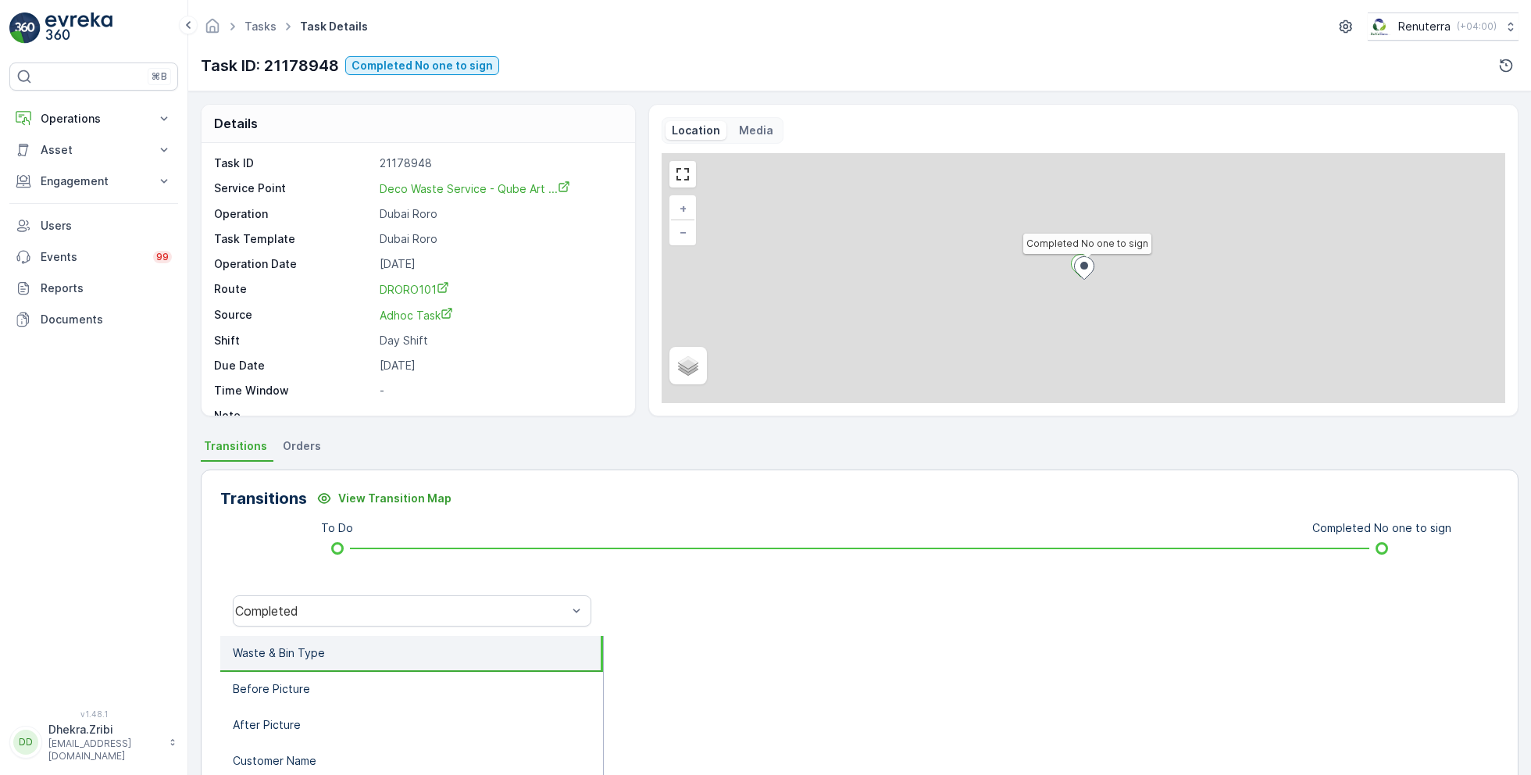
scroll to position [209, 0]
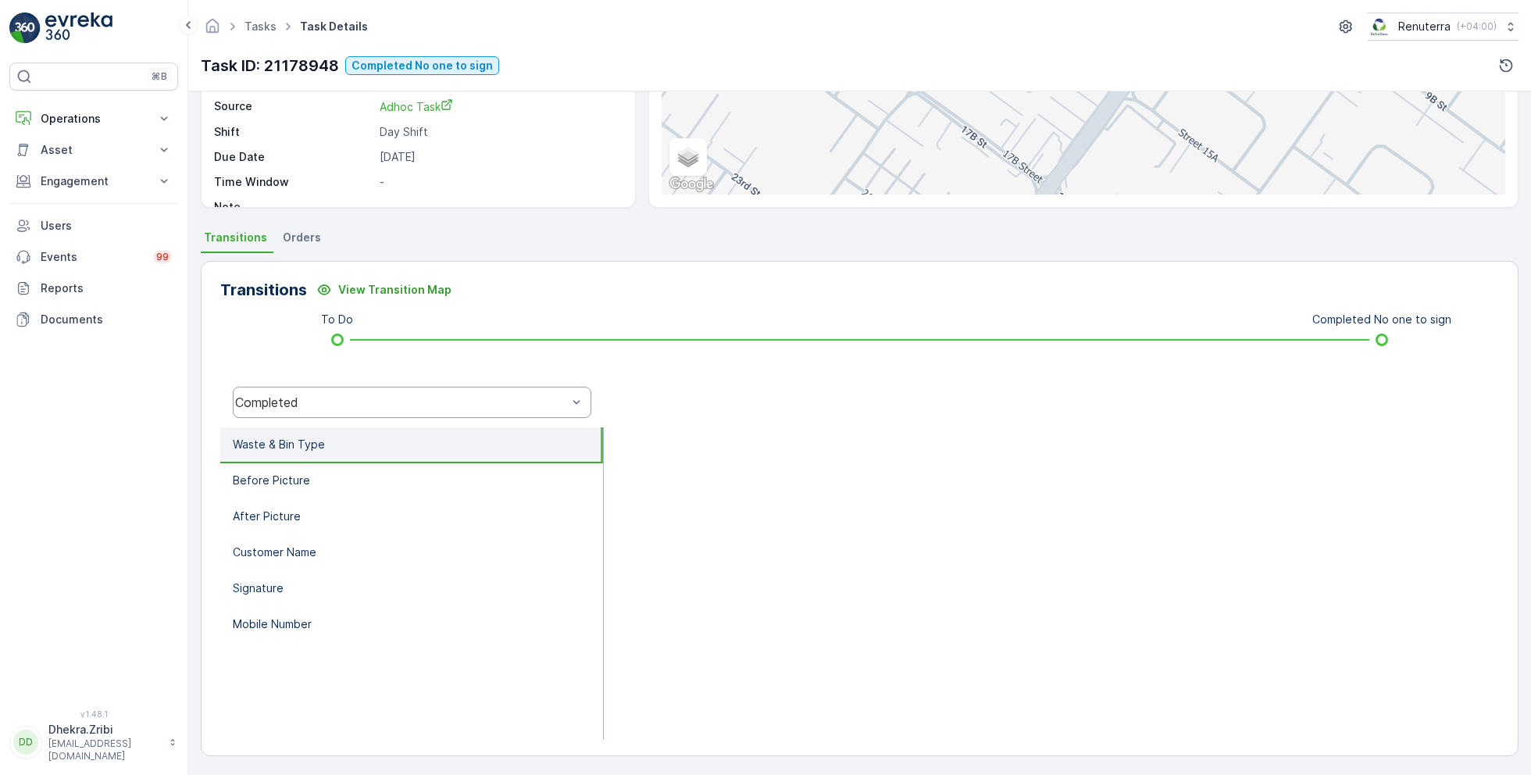
click at [355, 397] on div "Completed" at bounding box center [401, 402] width 332 height 14
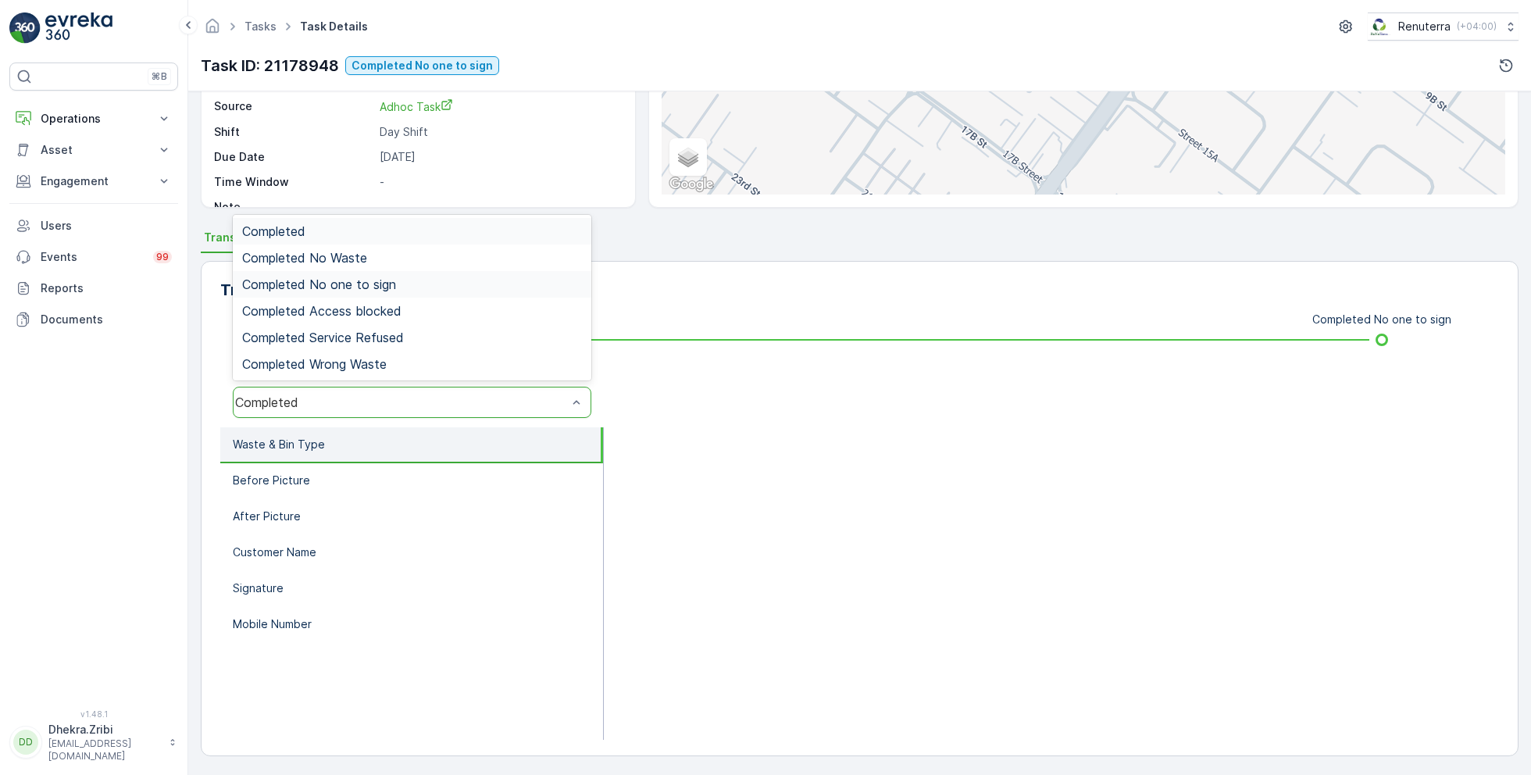
click at [362, 287] on span "Completed No one to sign" at bounding box center [319, 284] width 154 height 14
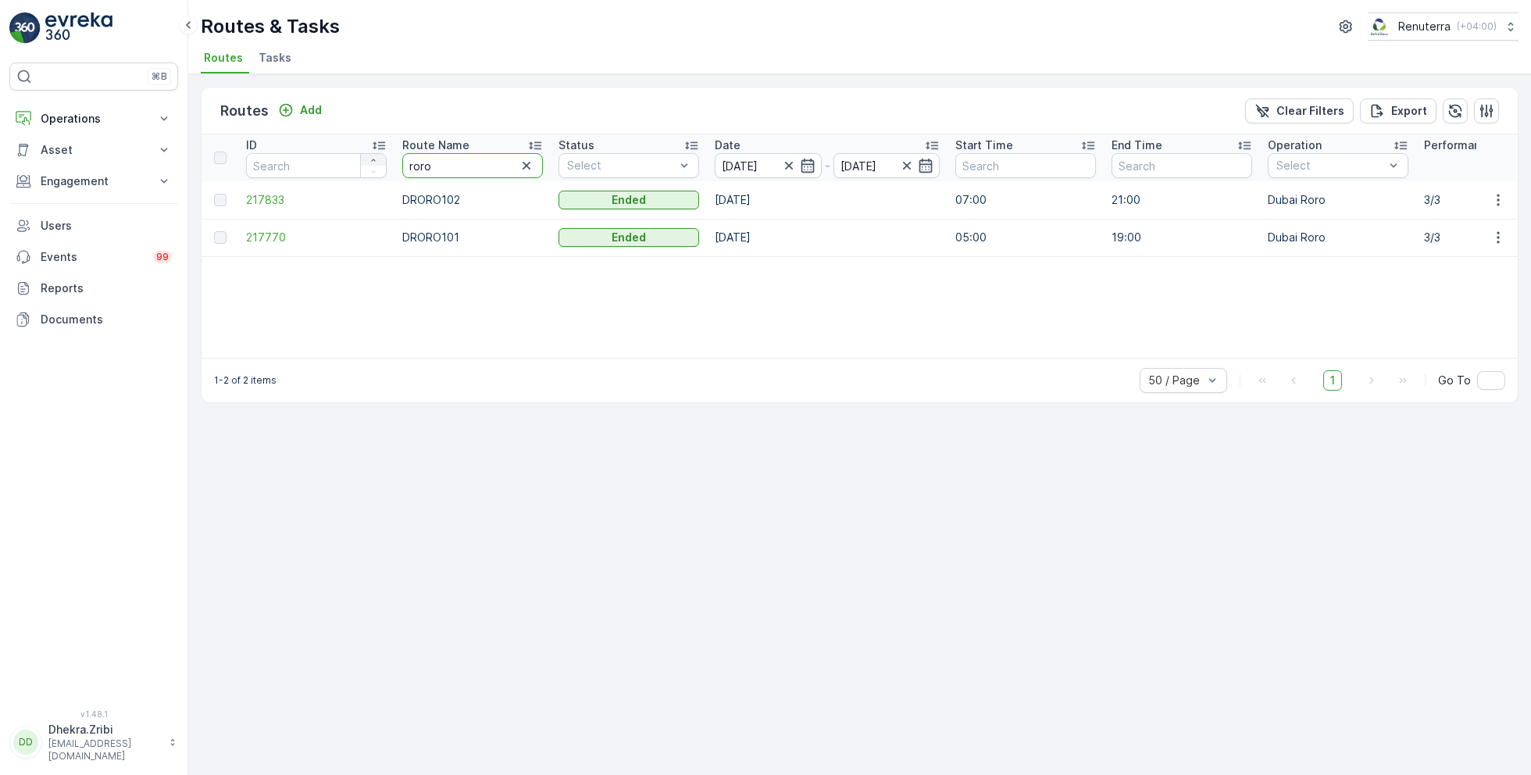
drag, startPoint x: 446, startPoint y: 160, endPoint x: 372, endPoint y: 157, distance: 74.3
type input "rel"
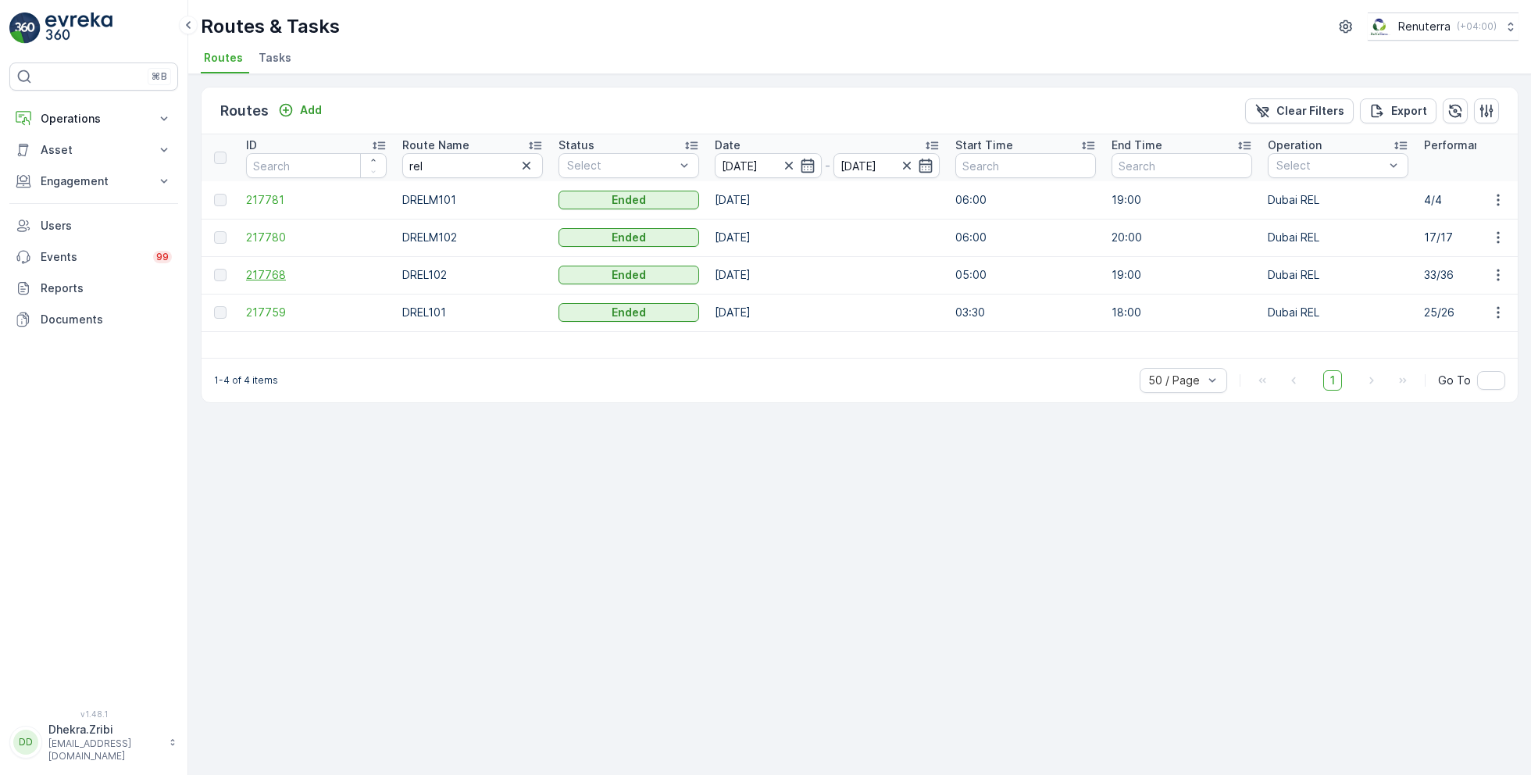
click at [274, 269] on span "217768" at bounding box center [316, 275] width 141 height 16
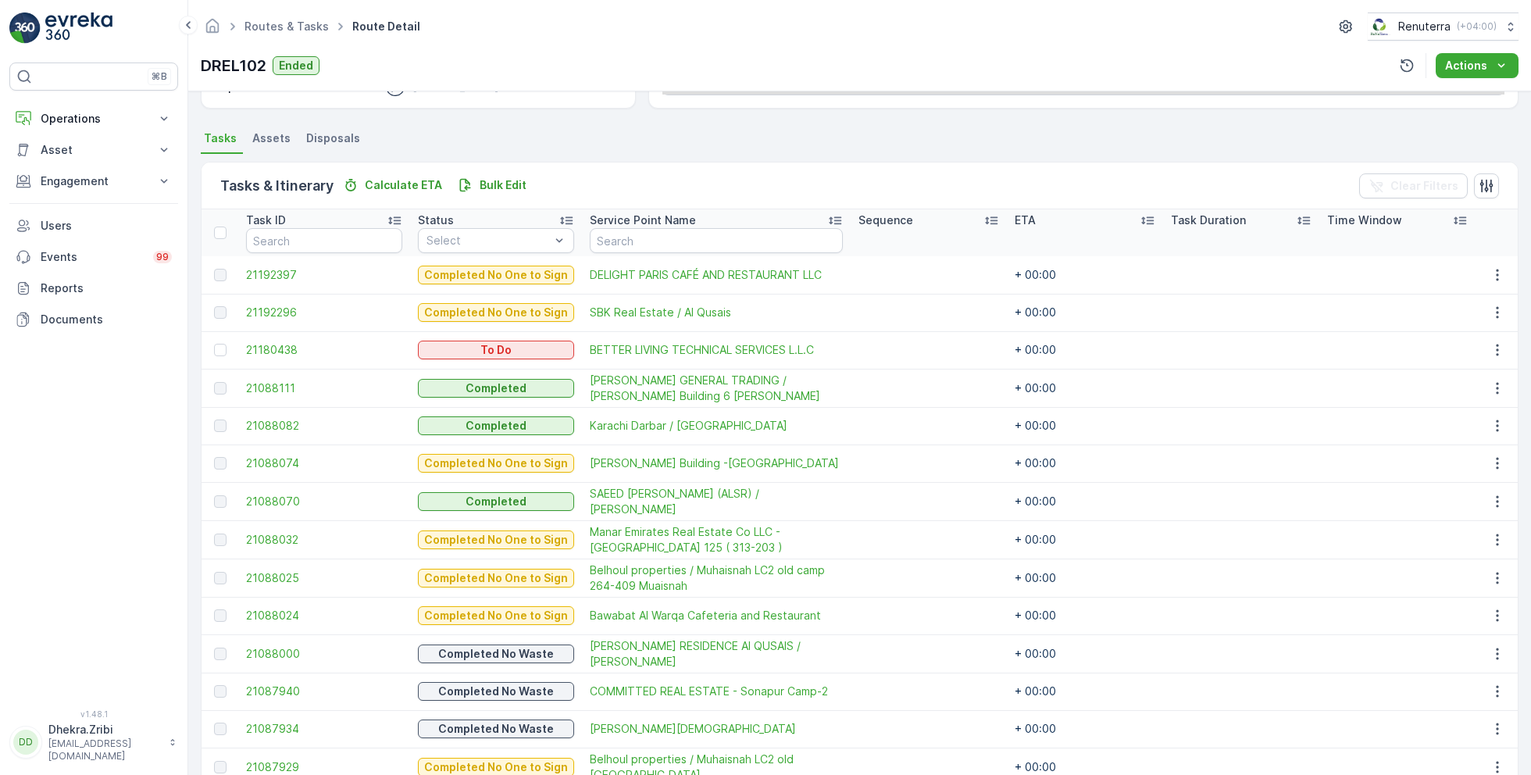
scroll to position [309, 0]
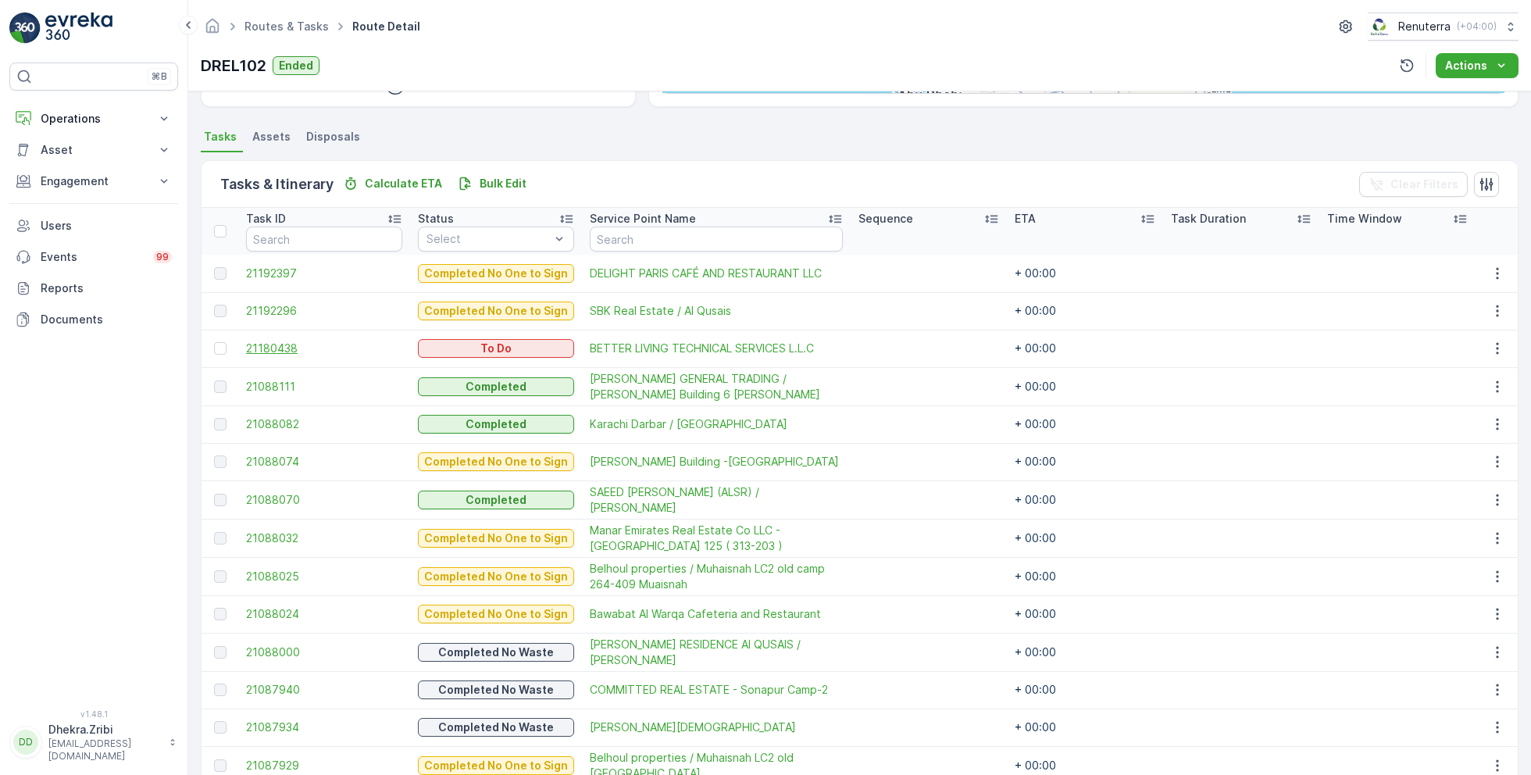
click at [283, 348] on span "21180438" at bounding box center [324, 349] width 156 height 16
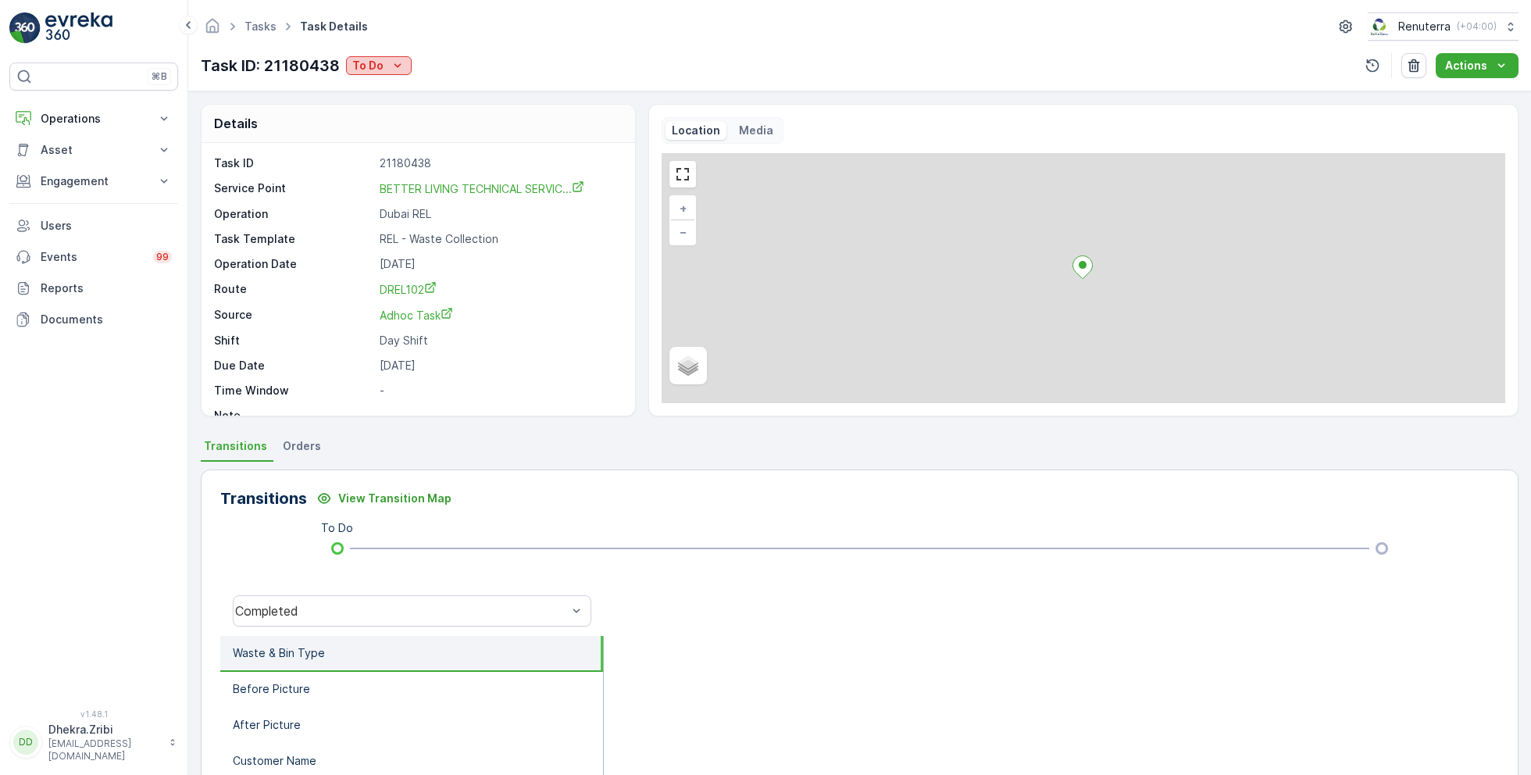
click at [384, 66] on div "To Do" at bounding box center [378, 66] width 53 height 16
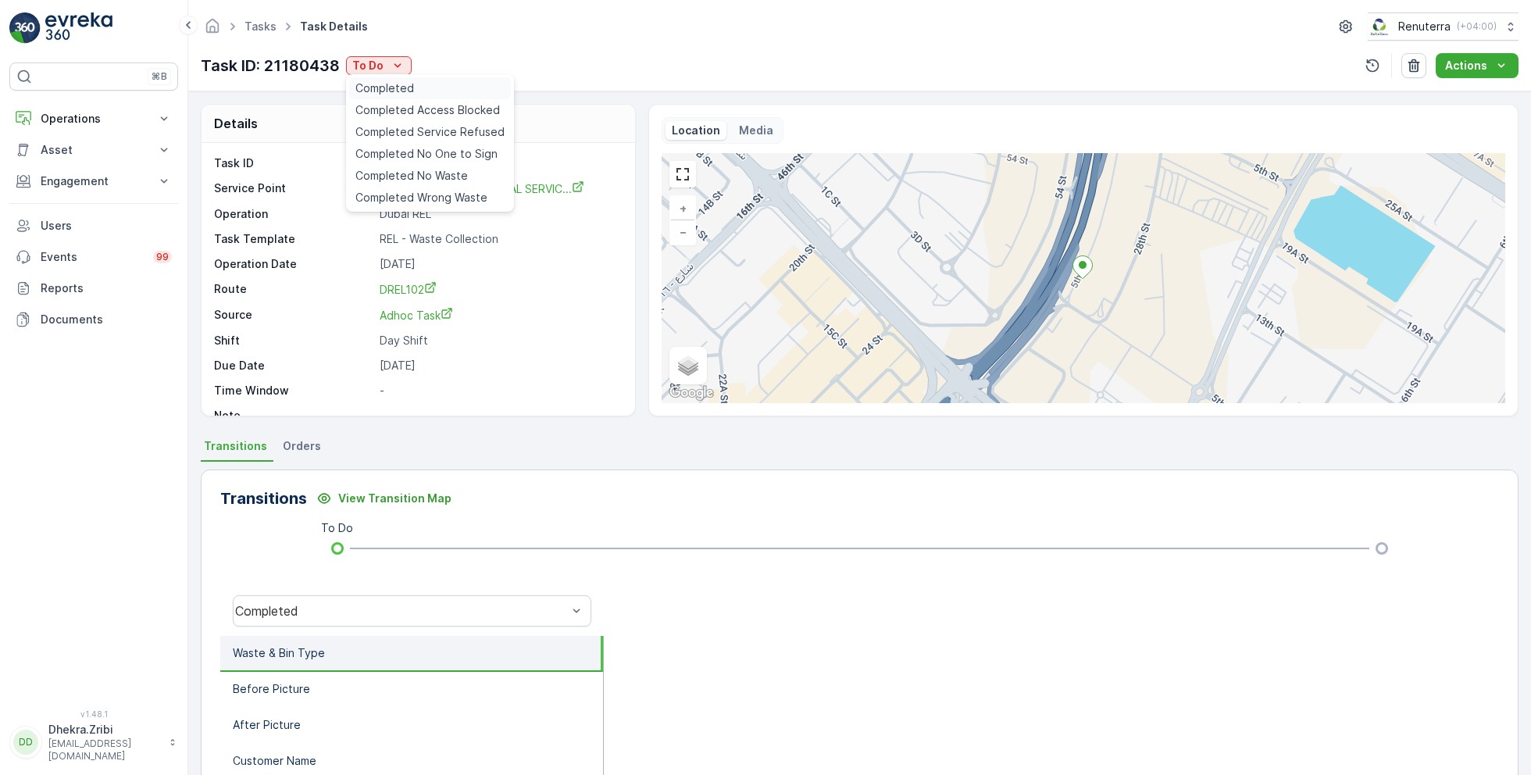
click at [406, 87] on span "Completed" at bounding box center [384, 88] width 59 height 16
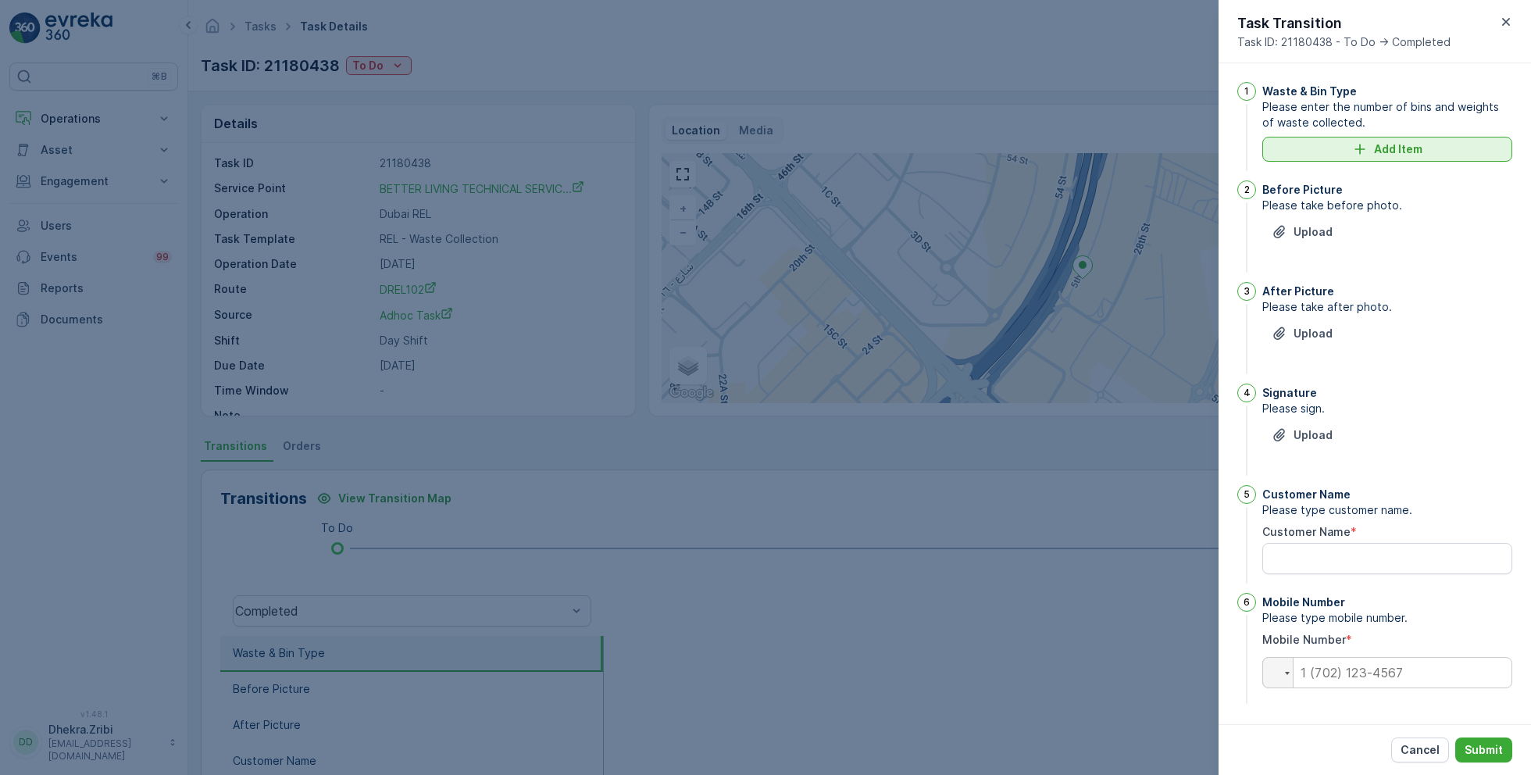
click at [1366, 152] on div "Add Item" at bounding box center [1387, 149] width 231 height 16
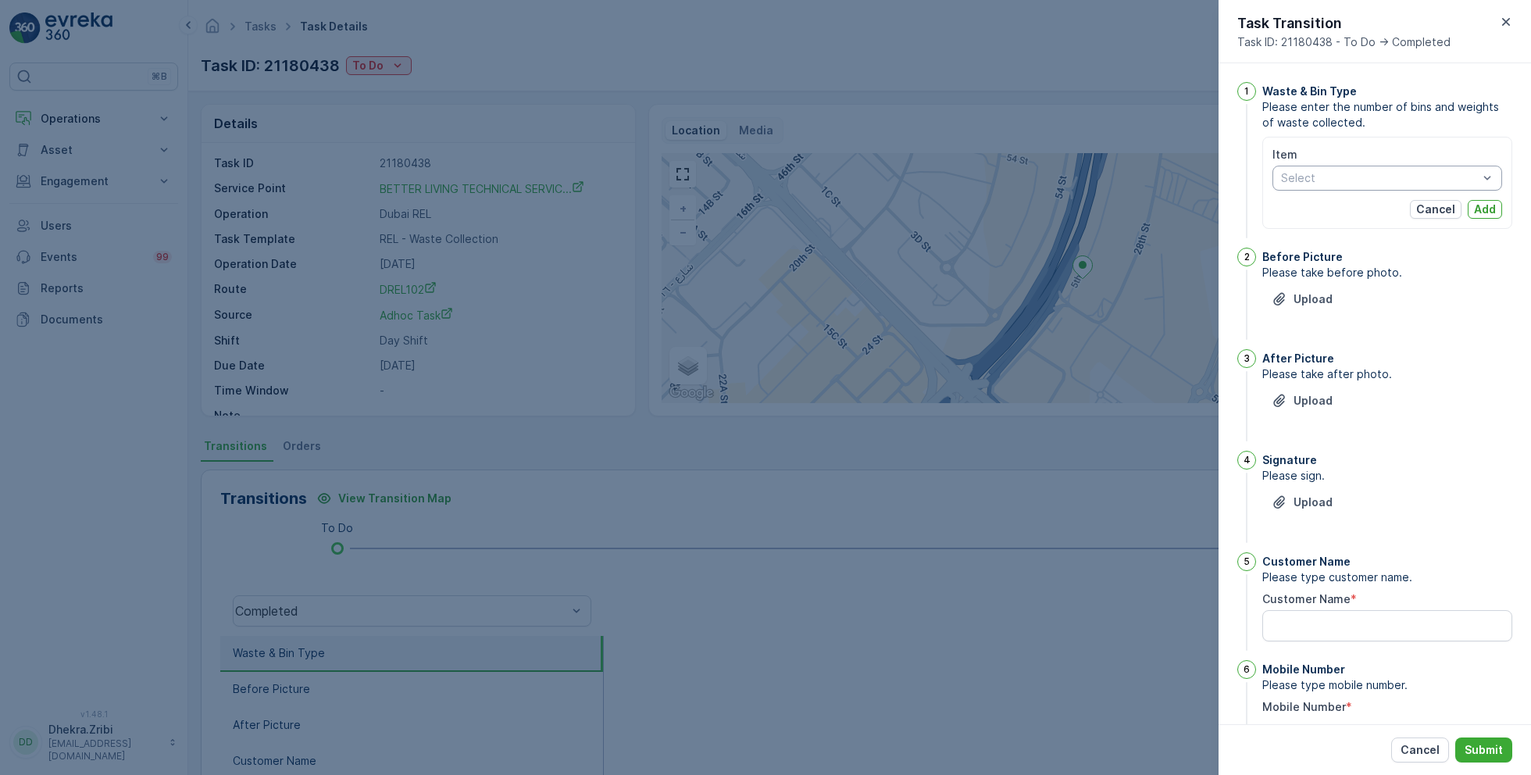
click at [1390, 181] on div at bounding box center [1379, 178] width 200 height 12
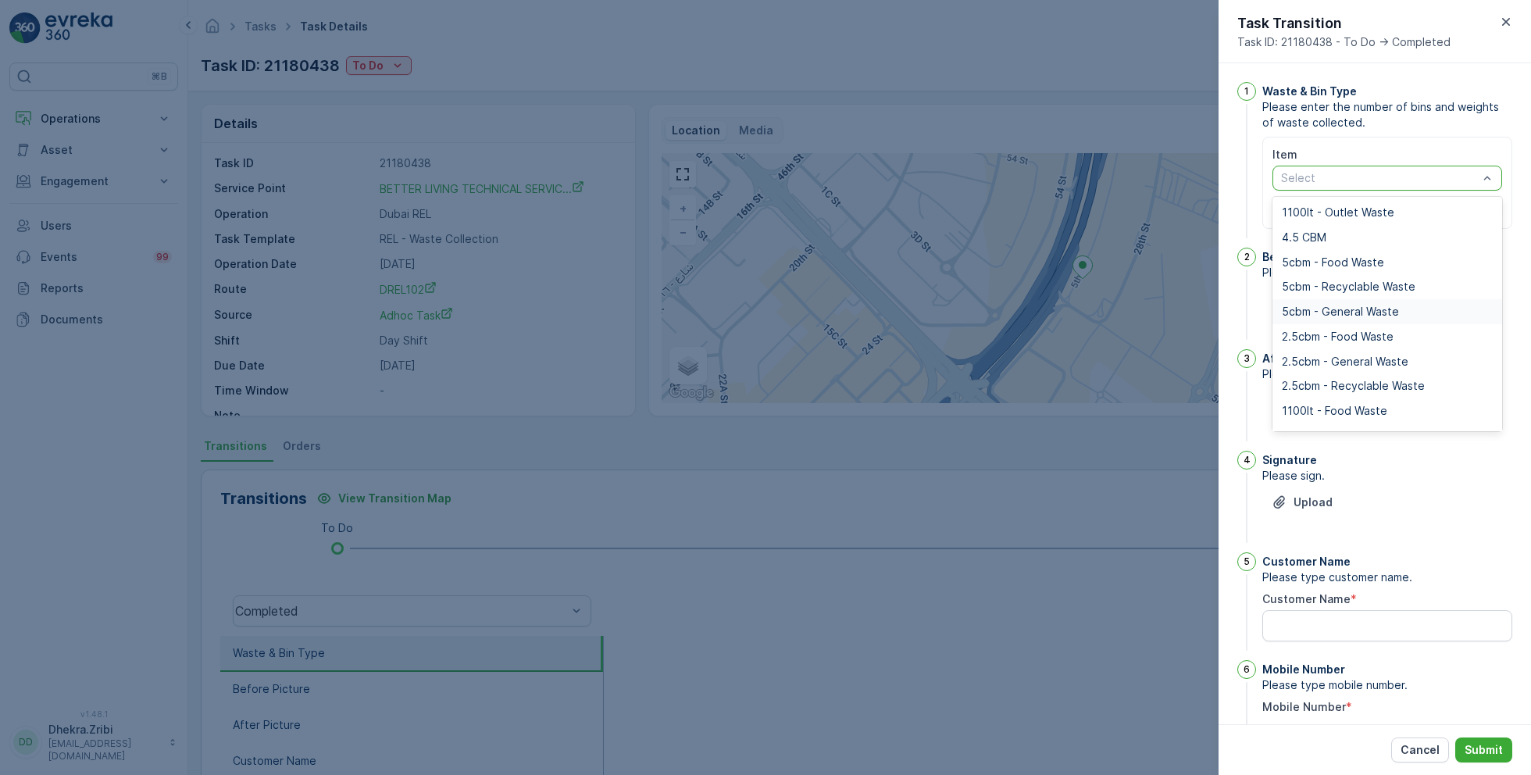
click at [1347, 307] on span "5cbm - General Waste" at bounding box center [1340, 311] width 117 height 12
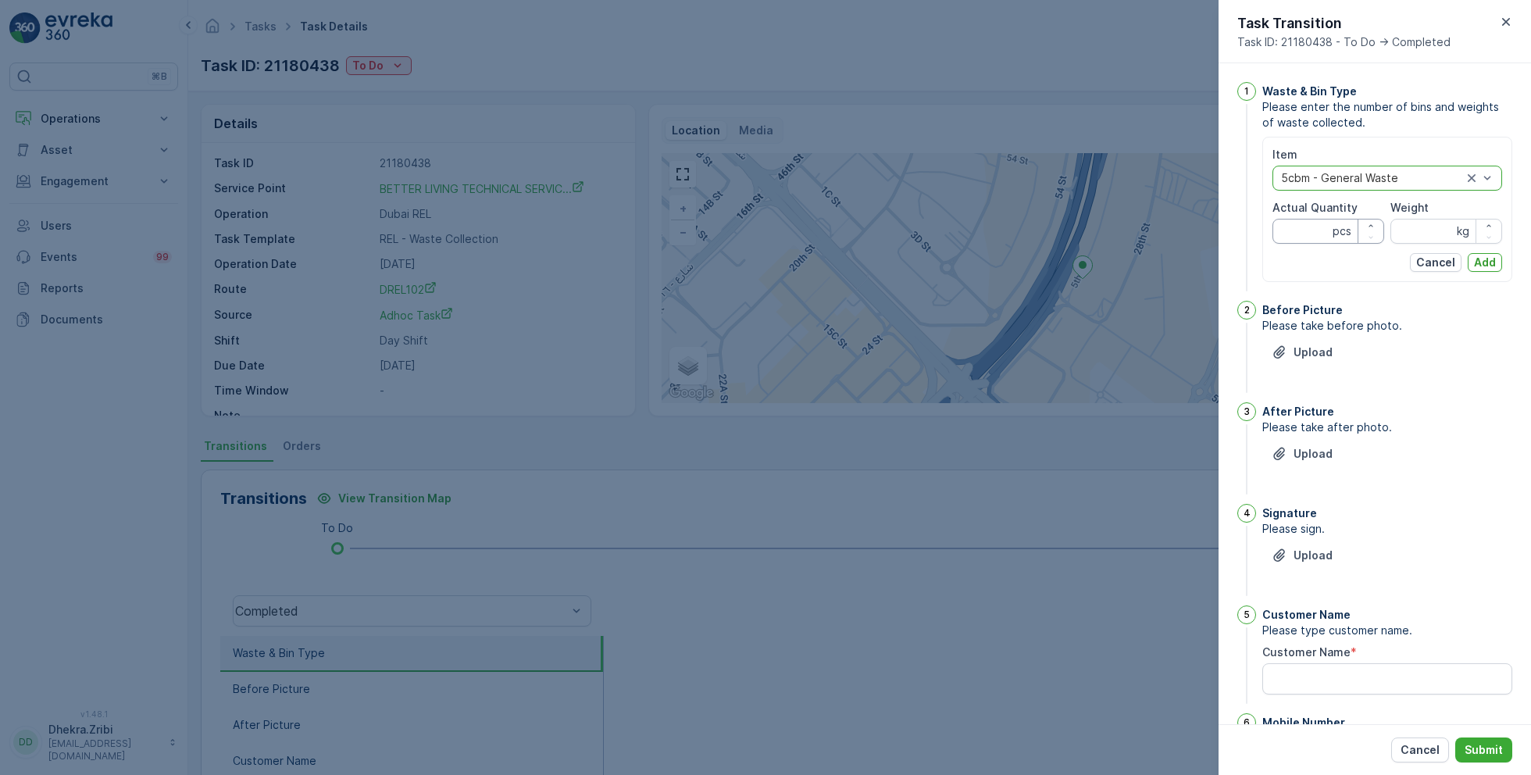
click at [1318, 221] on Quantity "Actual Quantity" at bounding box center [1328, 231] width 112 height 25
type Quantity "5"
click at [1448, 231] on input "Weight" at bounding box center [1446, 231] width 112 height 25
type input "0"
click at [1475, 259] on p "Add" at bounding box center [1485, 263] width 22 height 16
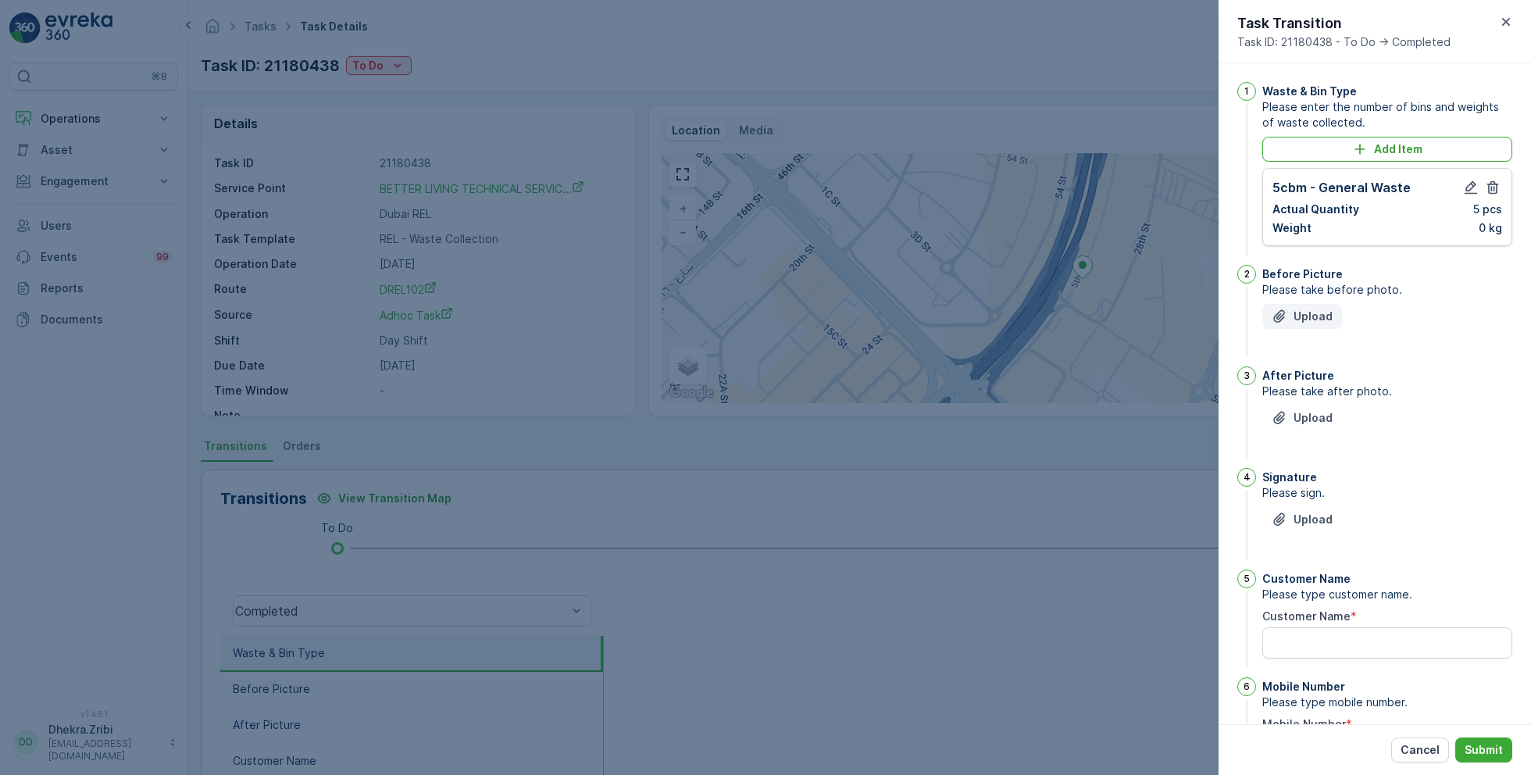
click at [1316, 310] on p "Upload" at bounding box center [1313, 317] width 39 height 16
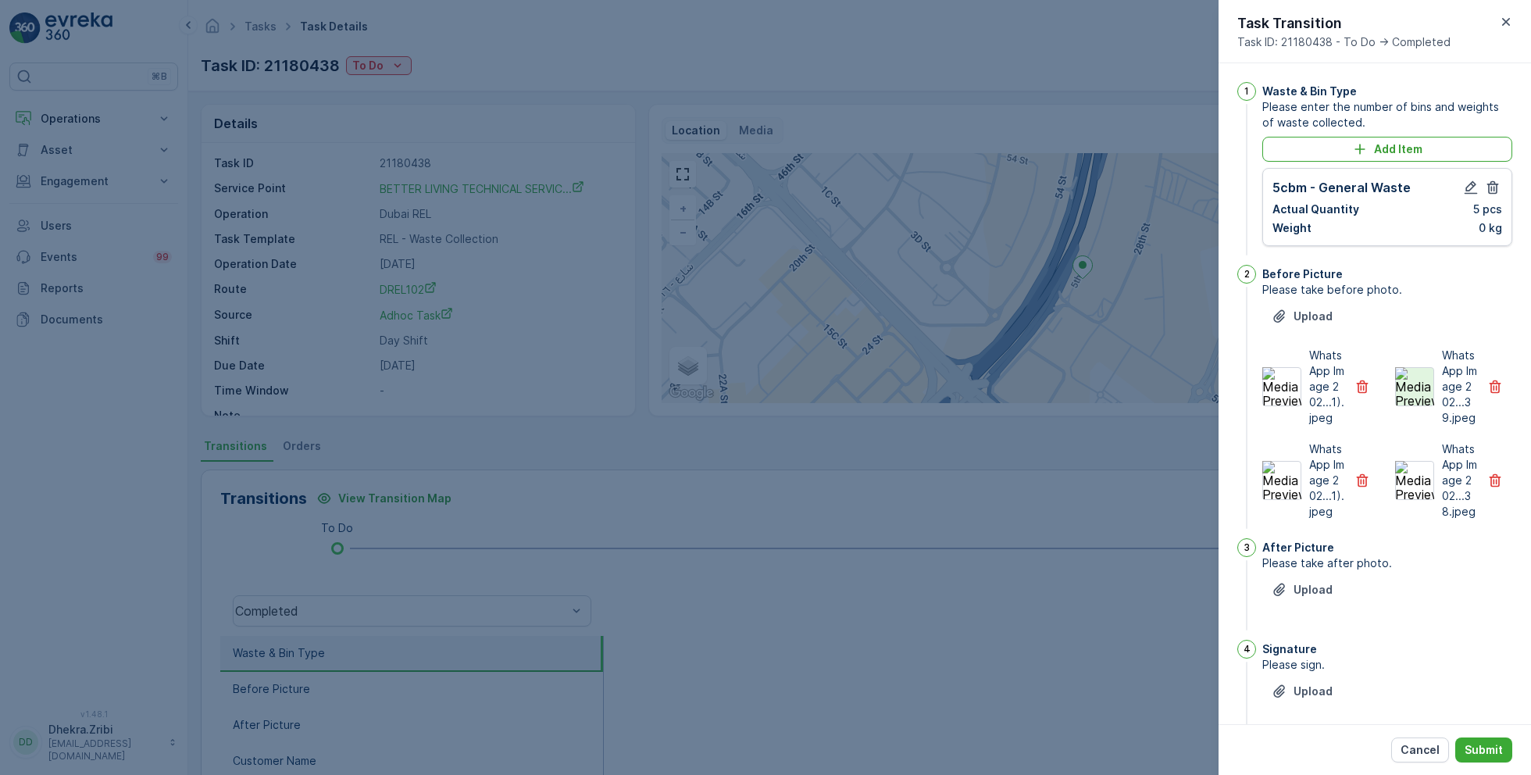
click at [1419, 395] on img at bounding box center [1414, 386] width 39 height 39
click at [1490, 394] on icon "button" at bounding box center [1496, 386] width 12 height 13
click at [1319, 598] on p "Upload" at bounding box center [1313, 590] width 39 height 16
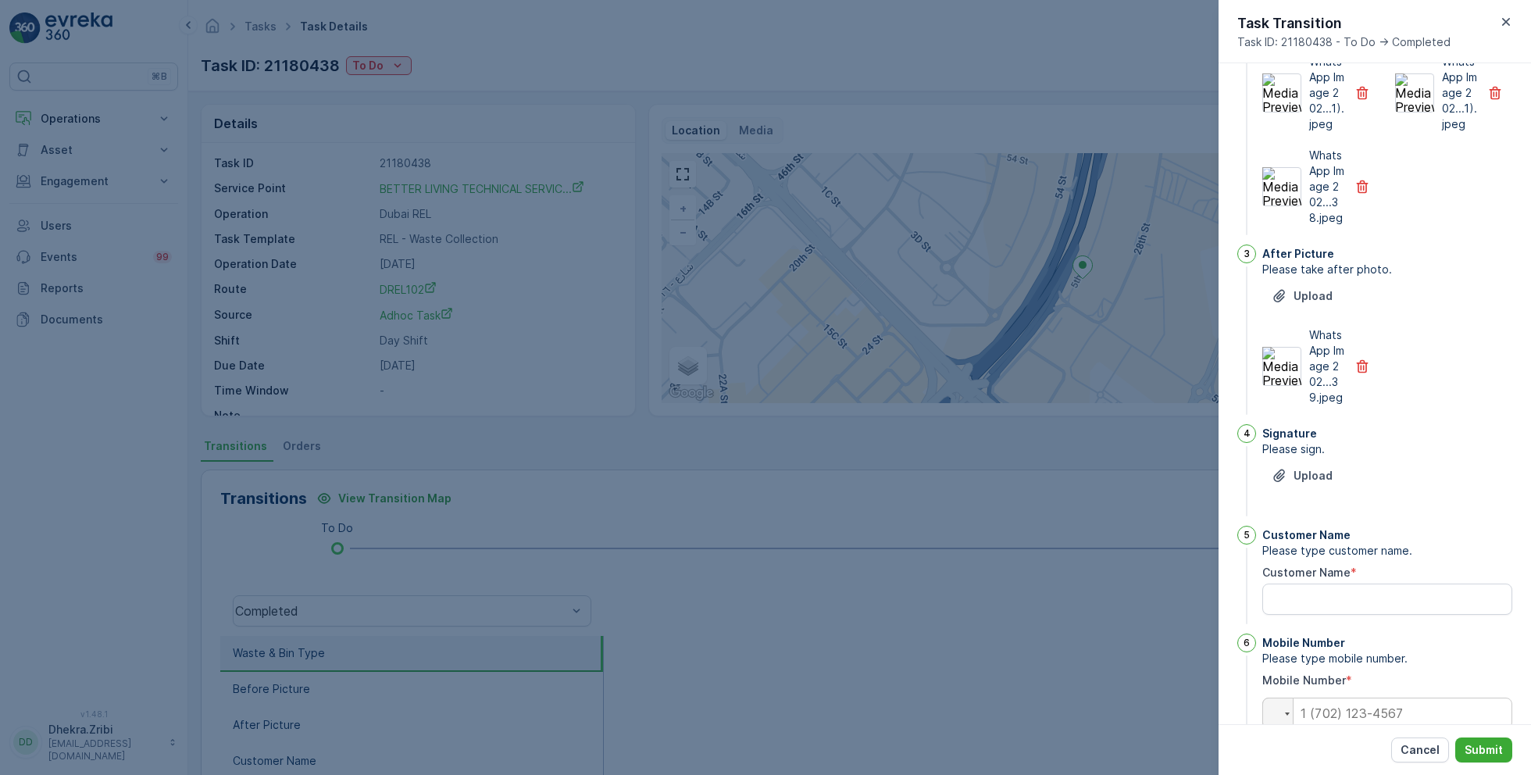
scroll to position [381, 0]
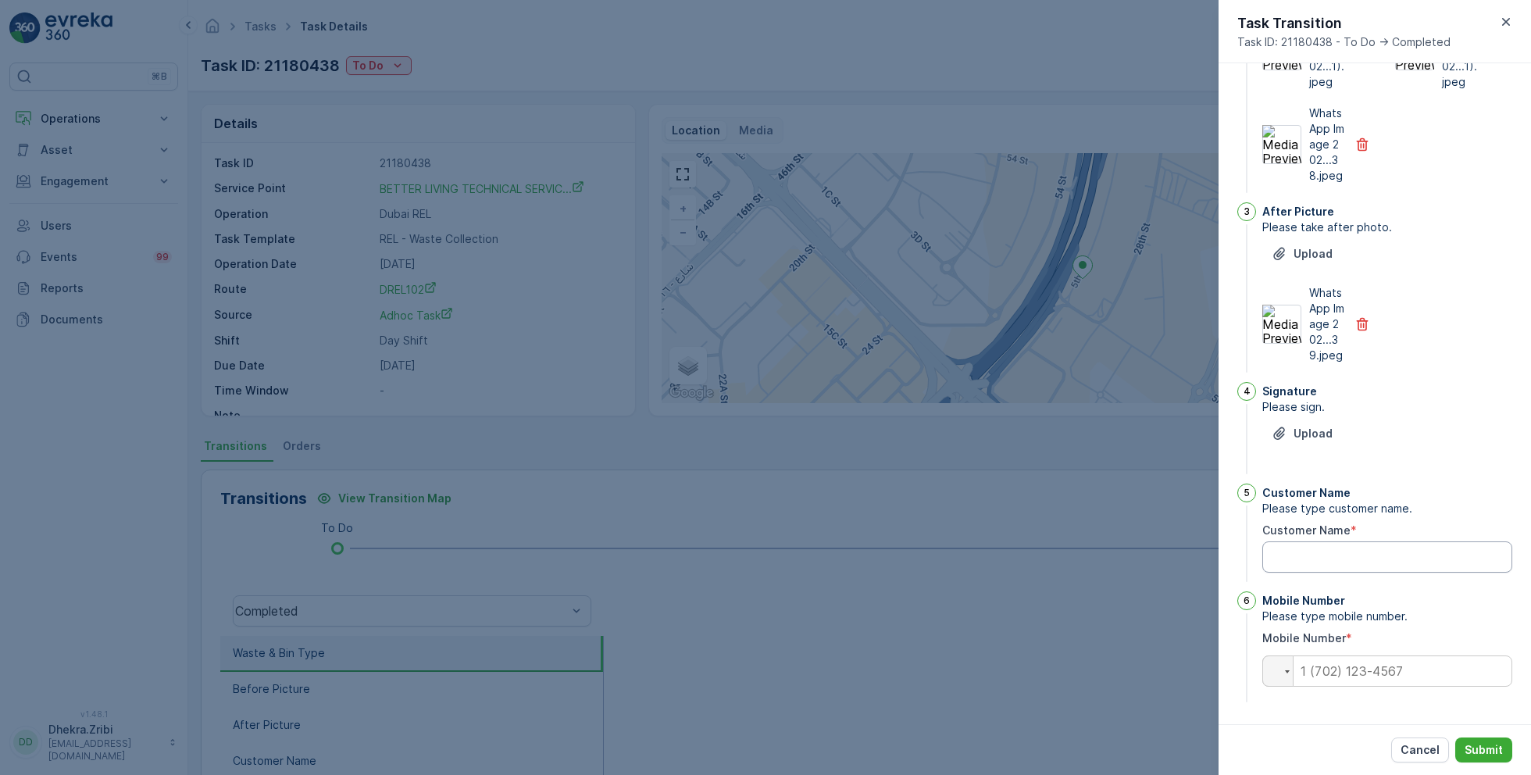
click at [1308, 549] on Name "Customer Name" at bounding box center [1387, 556] width 250 height 31
type Name "Better Living"
click at [1303, 444] on button "Upload" at bounding box center [1302, 433] width 80 height 25
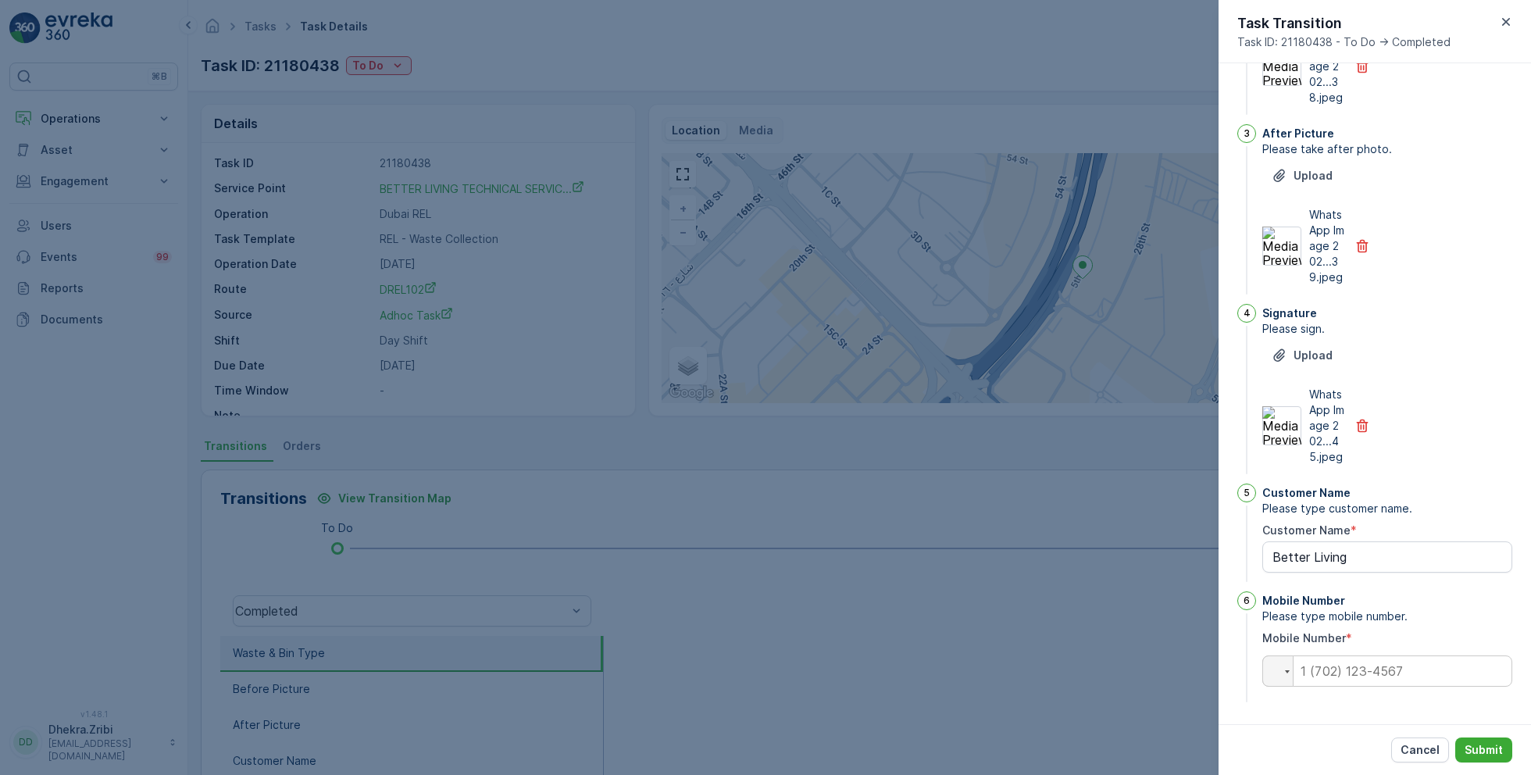
scroll to position [475, 0]
click at [1356, 669] on input "tel" at bounding box center [1387, 670] width 250 height 31
type input "0"
click at [1476, 746] on p "Submit" at bounding box center [1484, 750] width 38 height 16
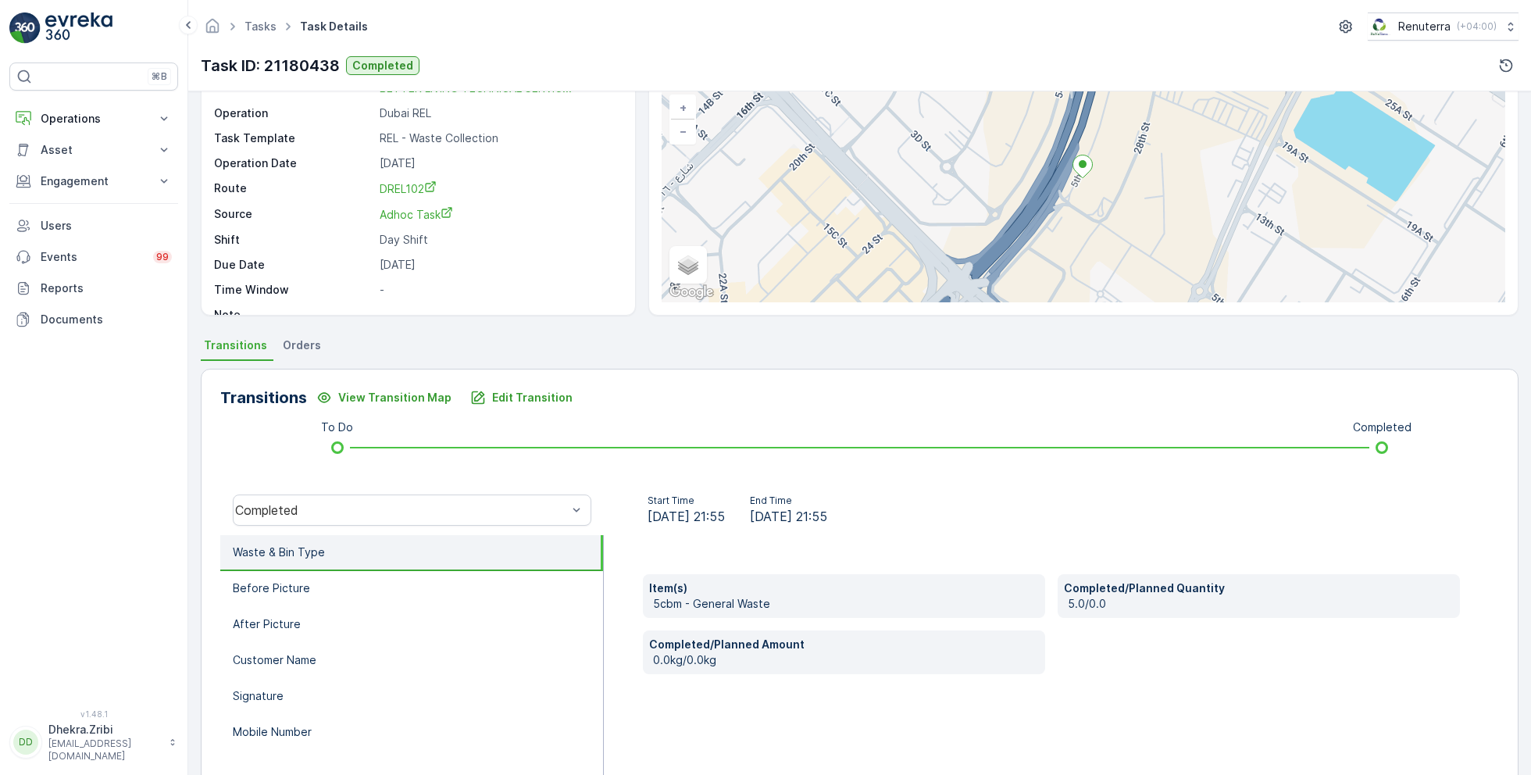
scroll to position [104, 0]
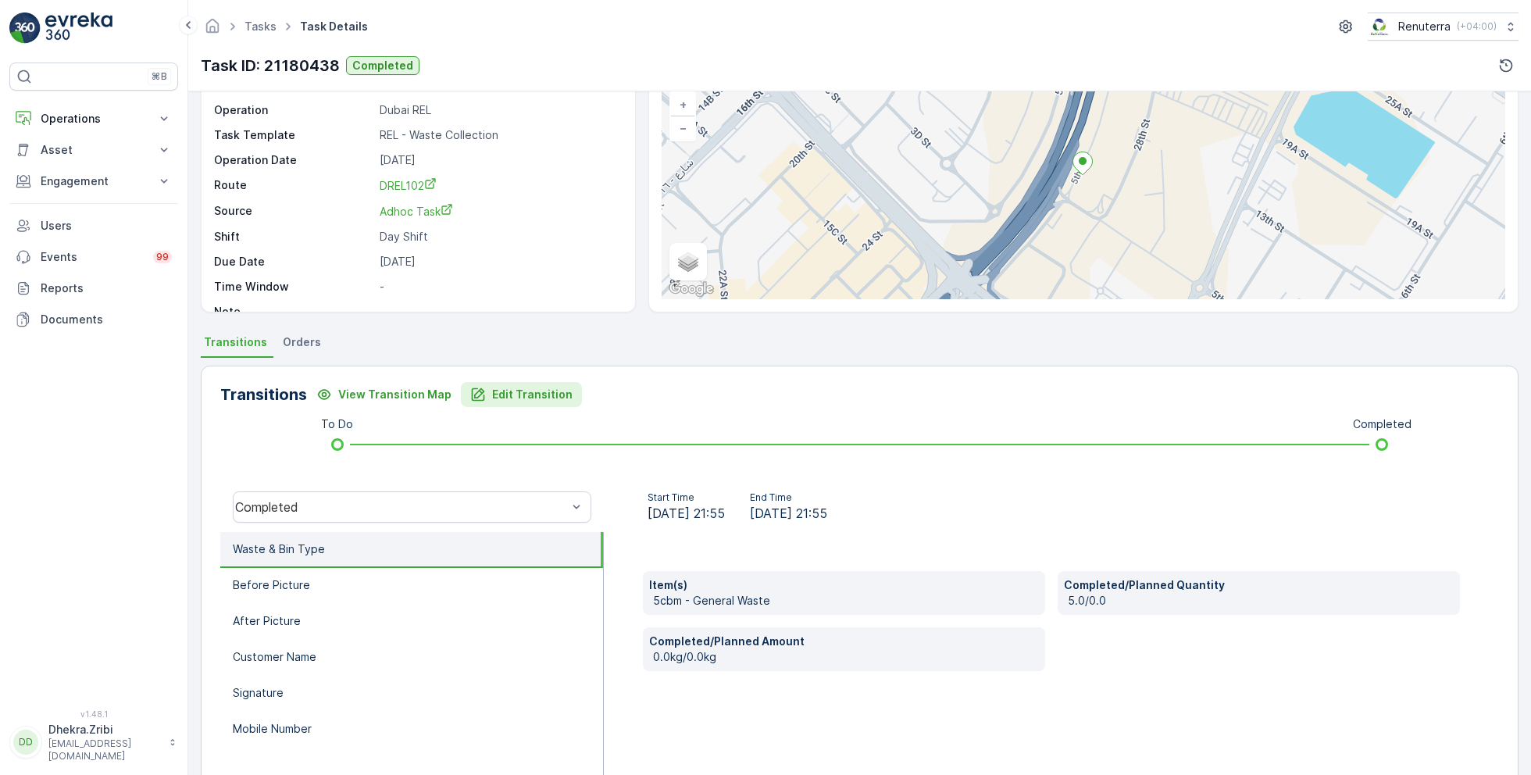
click at [505, 397] on p "Edit Transition" at bounding box center [532, 395] width 80 height 16
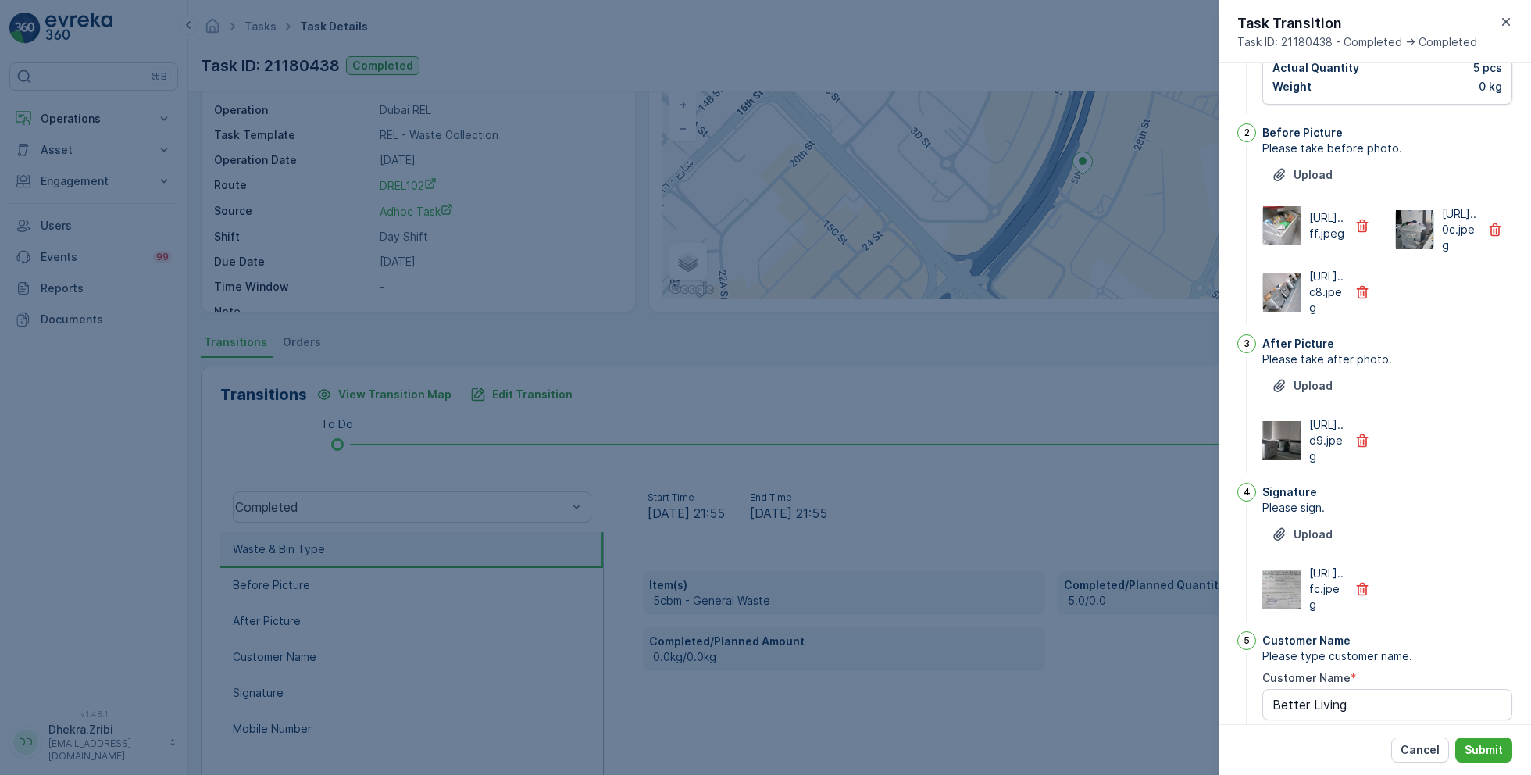
scroll to position [0, 0]
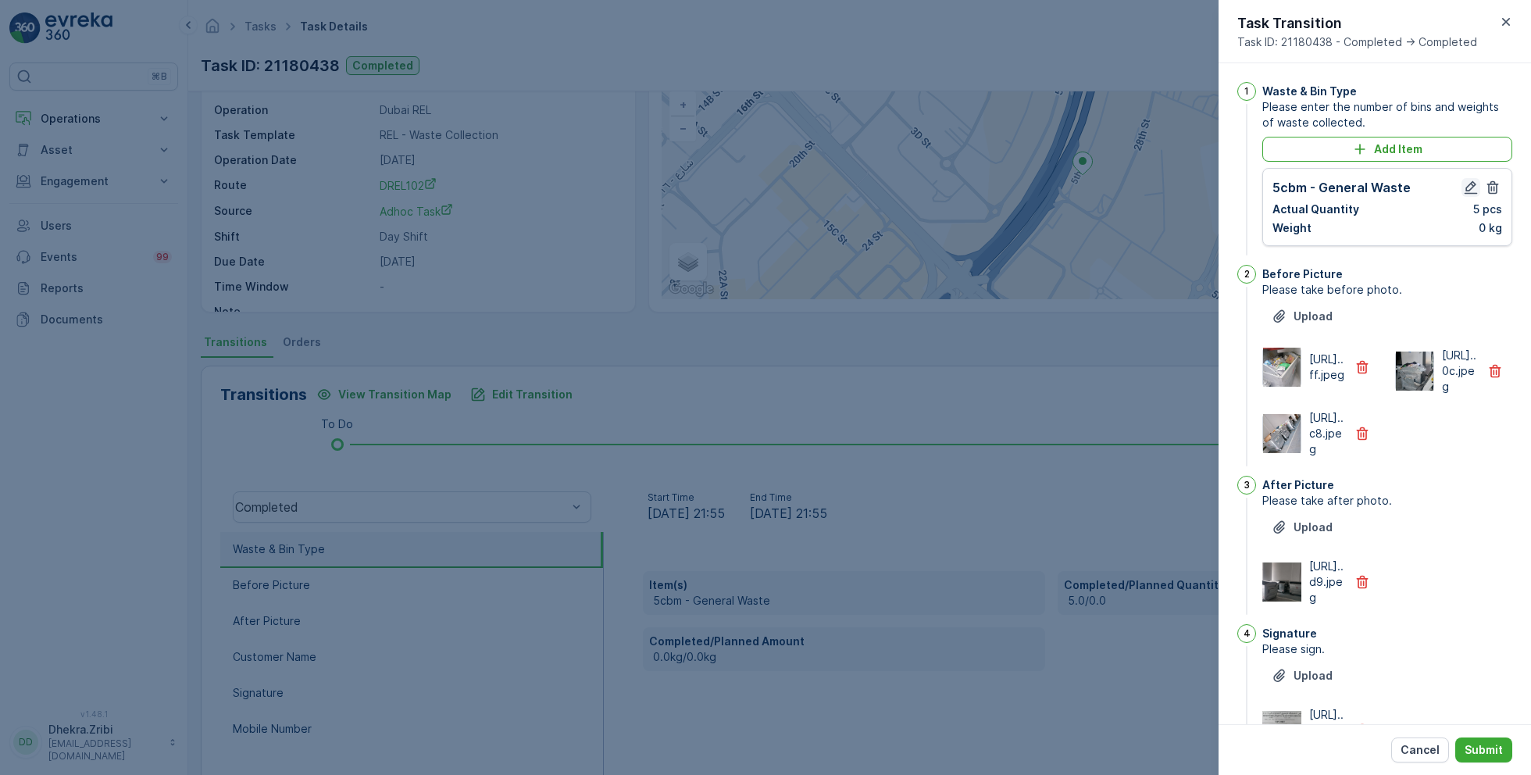
click at [1468, 187] on icon "button" at bounding box center [1471, 187] width 13 height 13
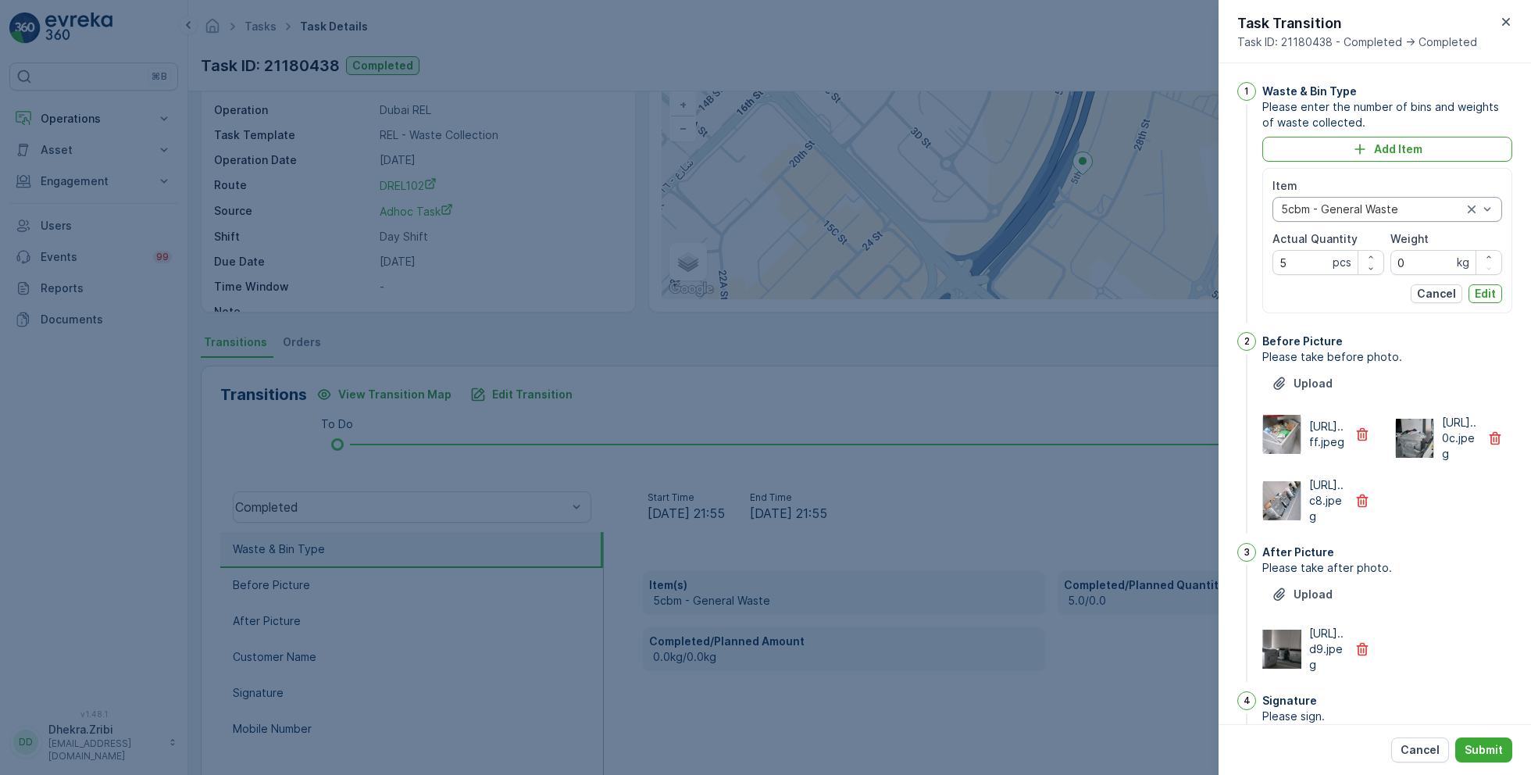
click at [1379, 207] on div at bounding box center [1371, 209] width 184 height 12
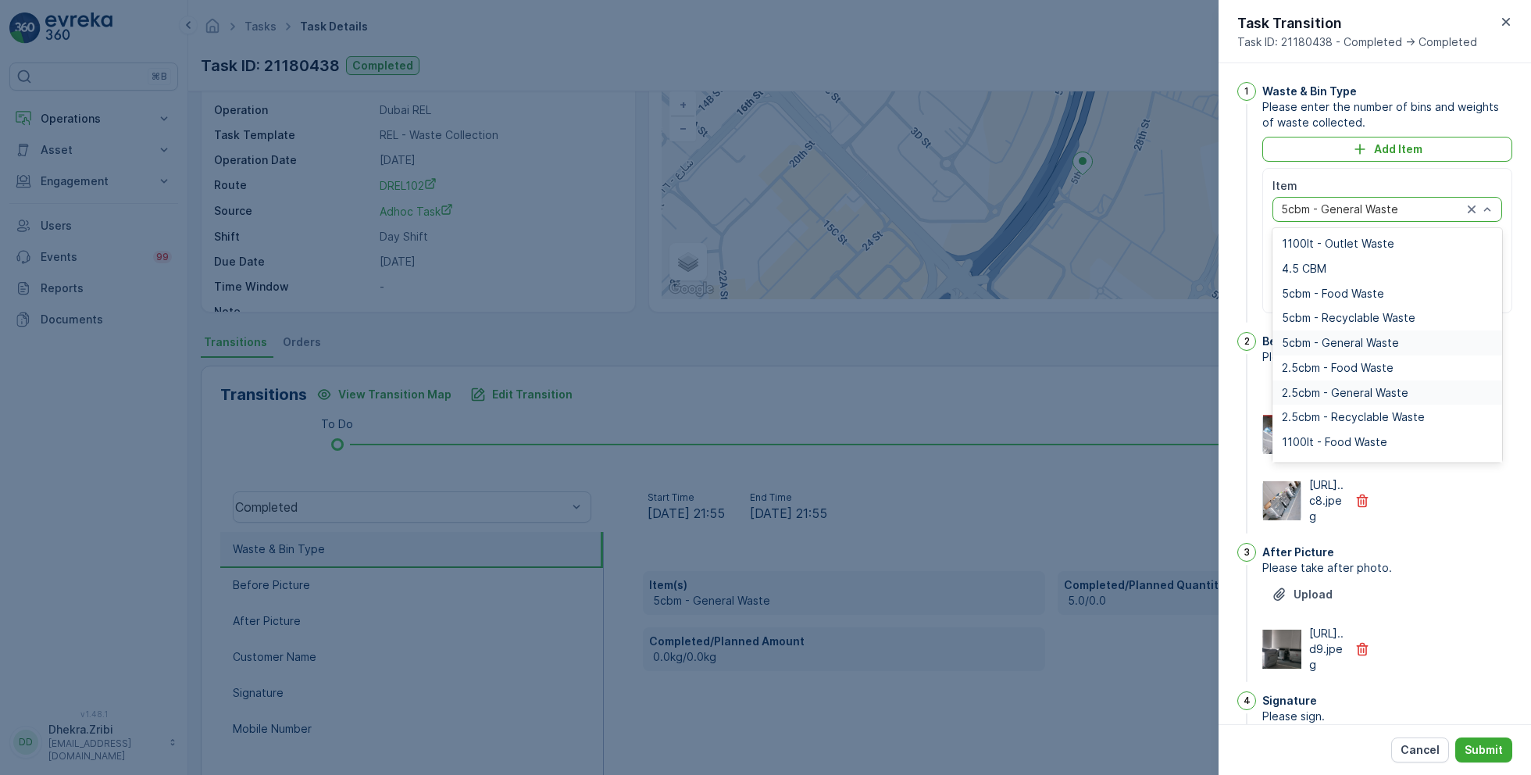
click at [1351, 393] on span "2.5cbm - General Waste" at bounding box center [1345, 393] width 127 height 12
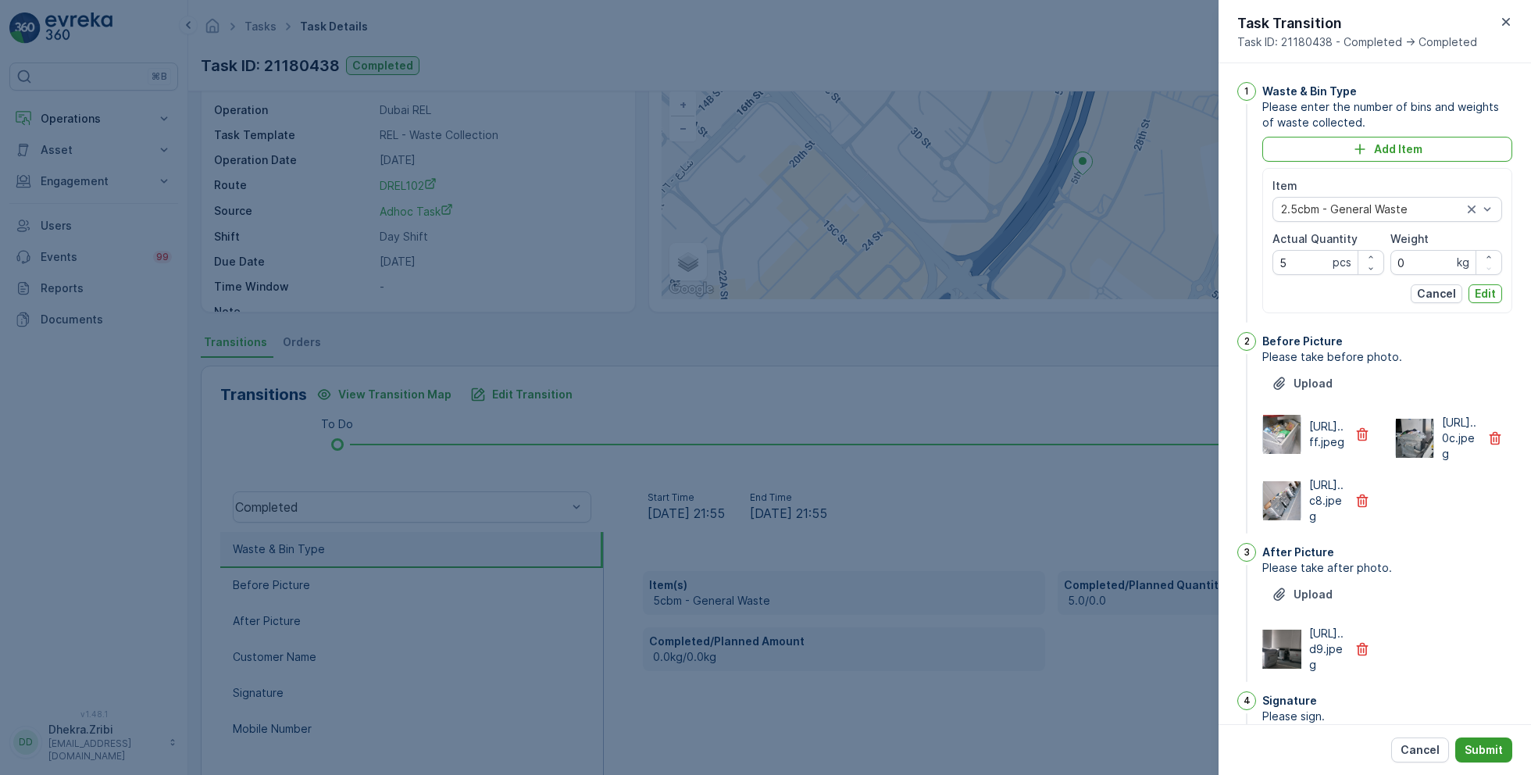
click at [1479, 751] on p "Submit" at bounding box center [1484, 750] width 38 height 16
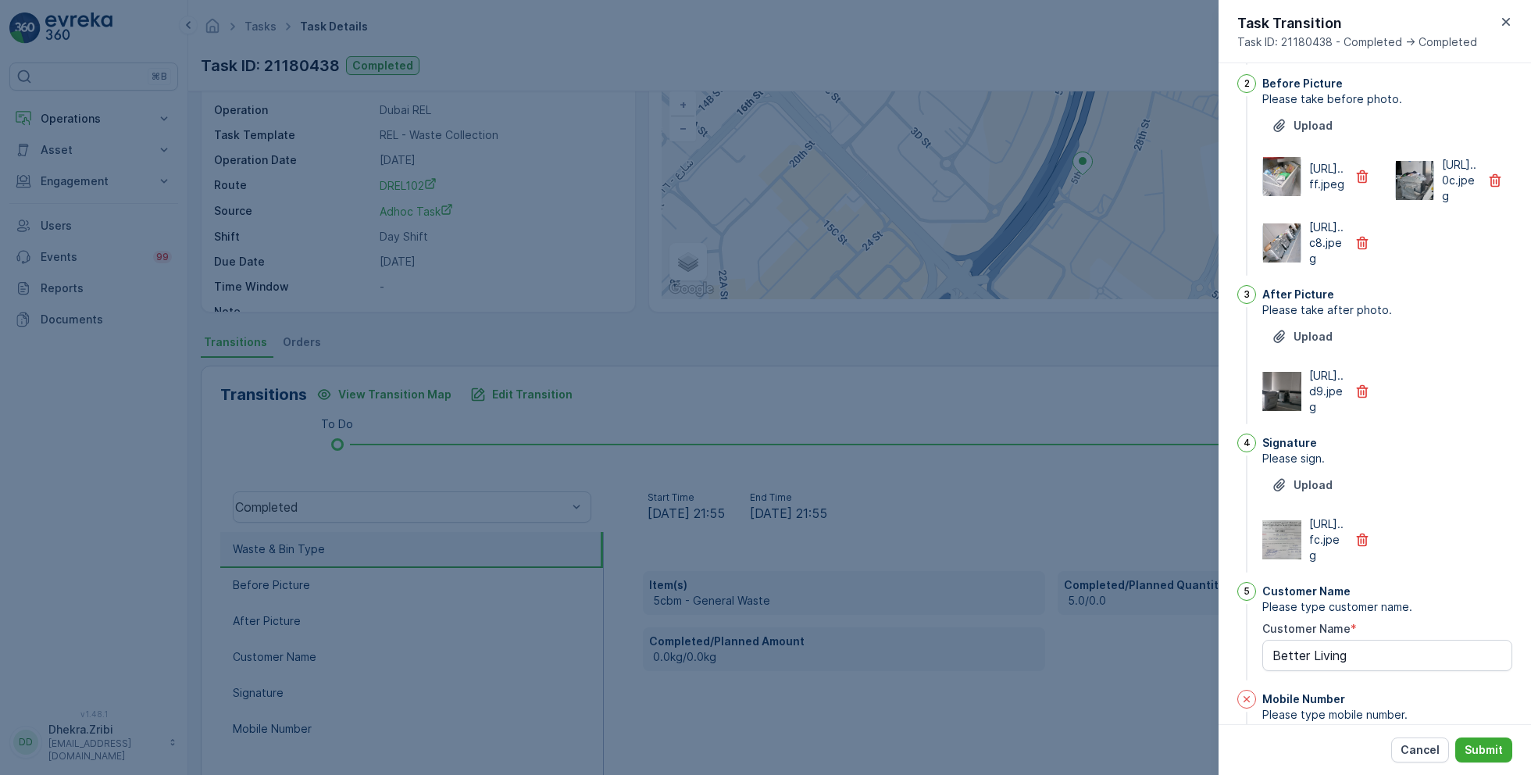
scroll to position [501, 0]
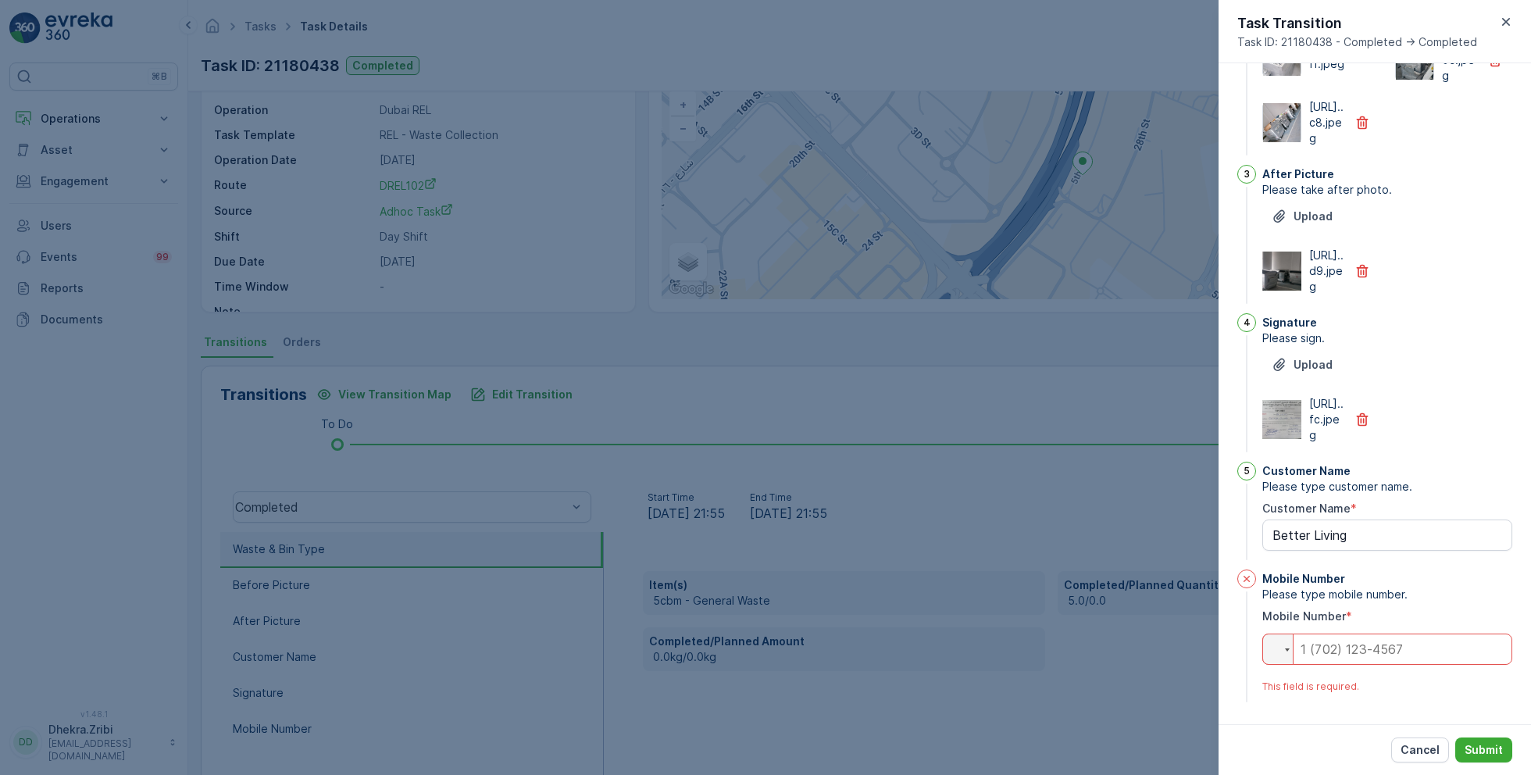
click at [1390, 655] on input "tel" at bounding box center [1387, 648] width 250 height 31
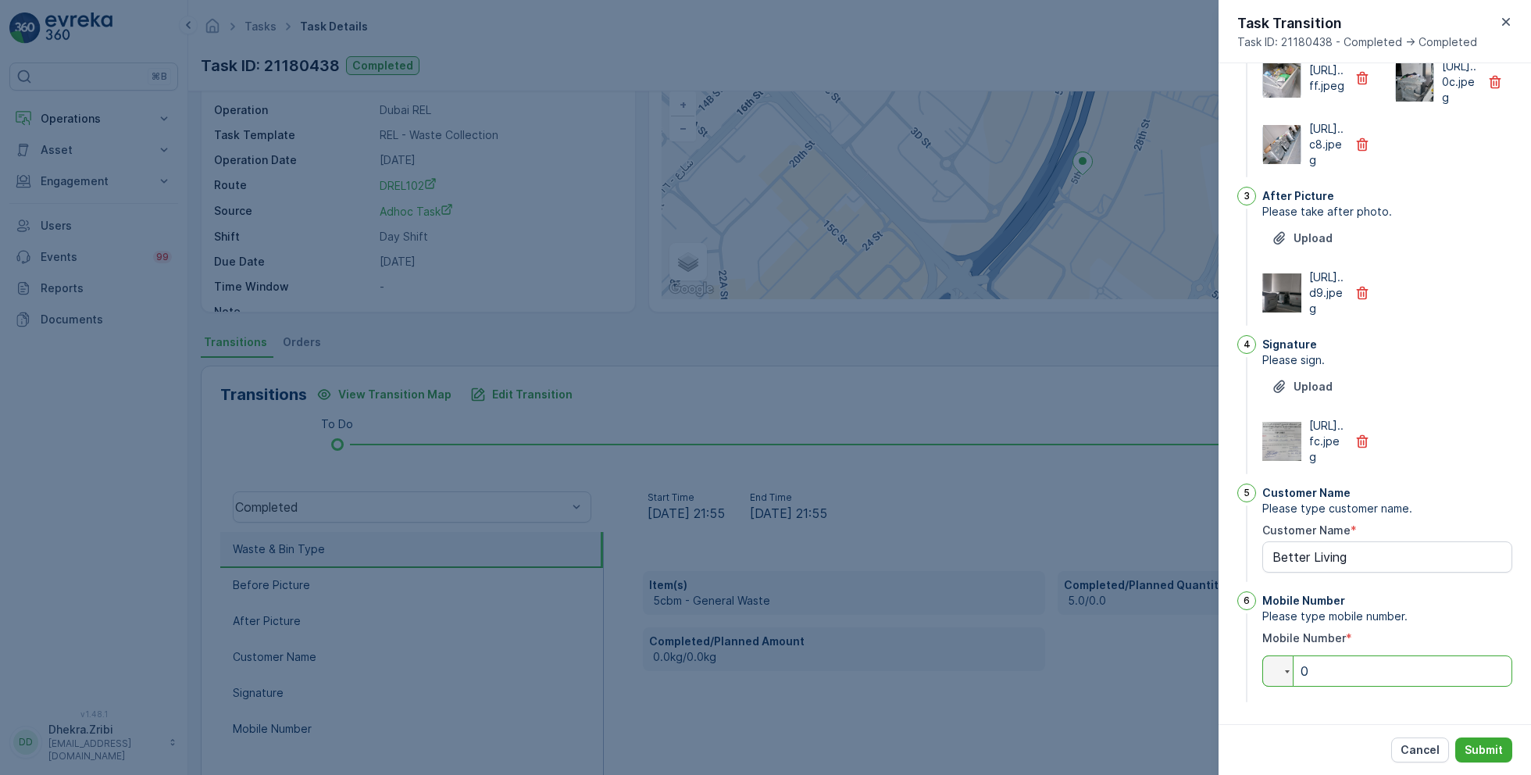
scroll to position [479, 0]
type input "0"
click at [1476, 753] on p "Submit" at bounding box center [1484, 750] width 38 height 16
click at [1482, 742] on p "Submit" at bounding box center [1484, 750] width 38 height 16
click at [1362, 680] on input "0" at bounding box center [1387, 670] width 250 height 31
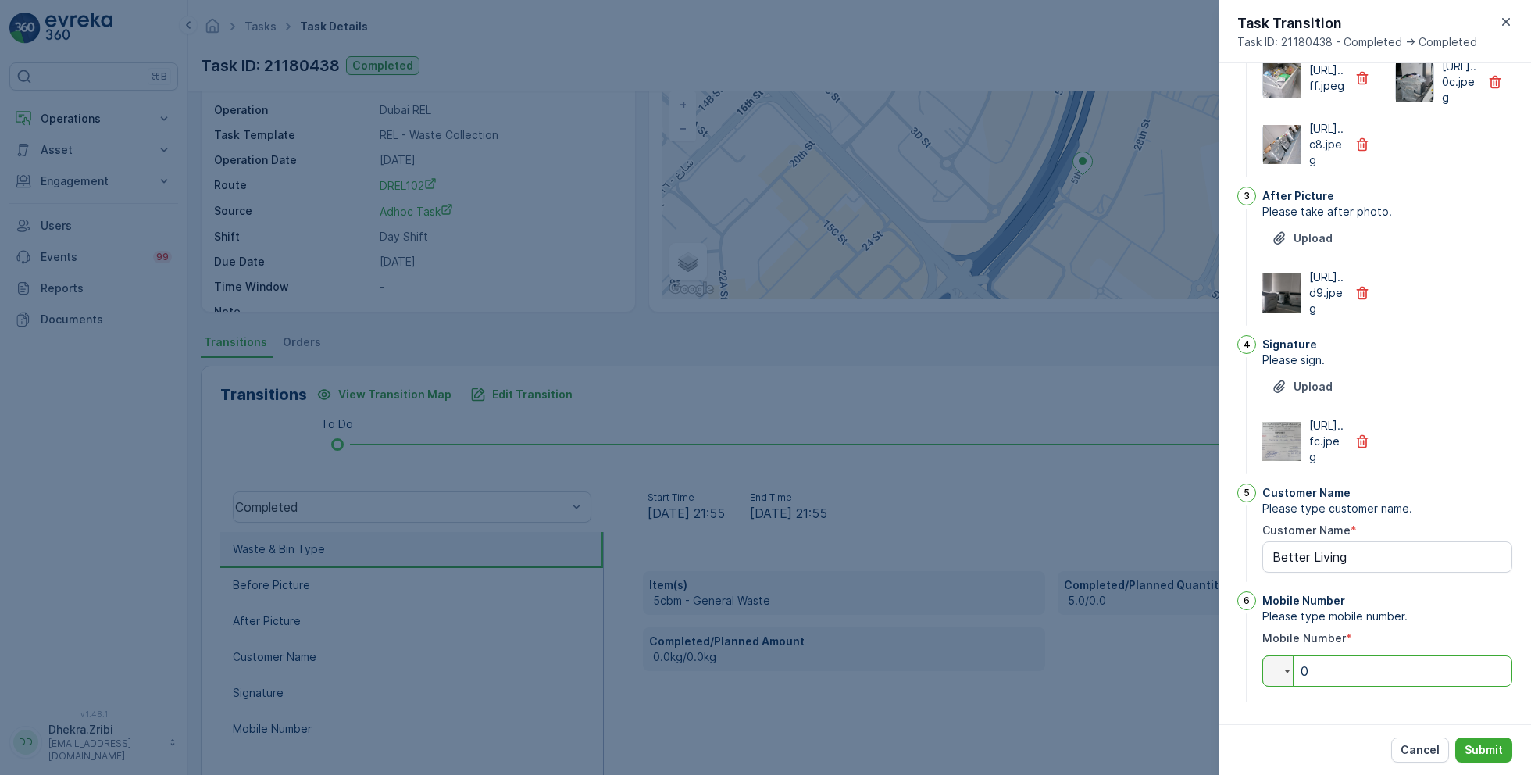
click at [1352, 673] on input "0" at bounding box center [1387, 670] width 250 height 31
click at [1483, 751] on p "Submit" at bounding box center [1484, 750] width 38 height 16
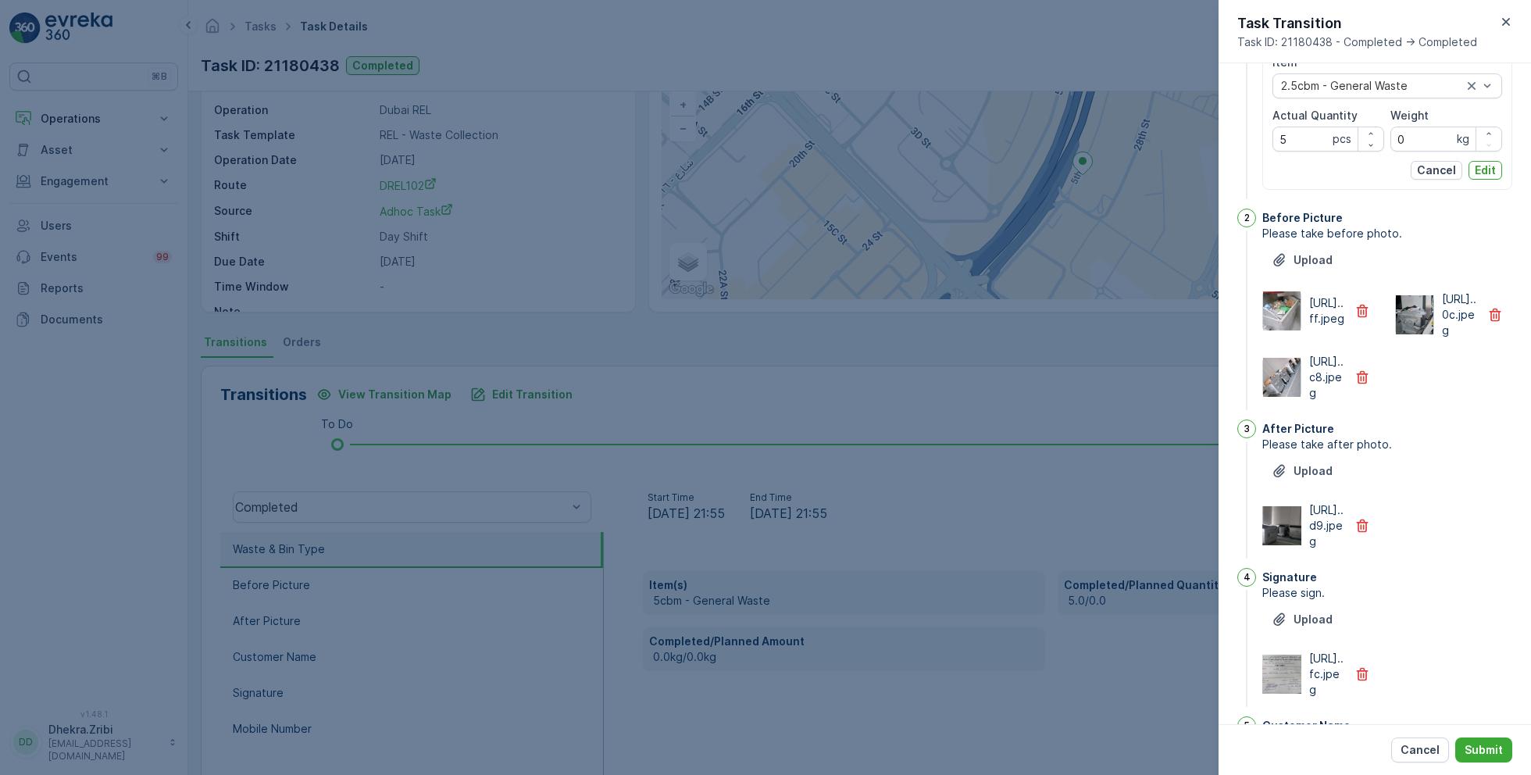
scroll to position [0, 0]
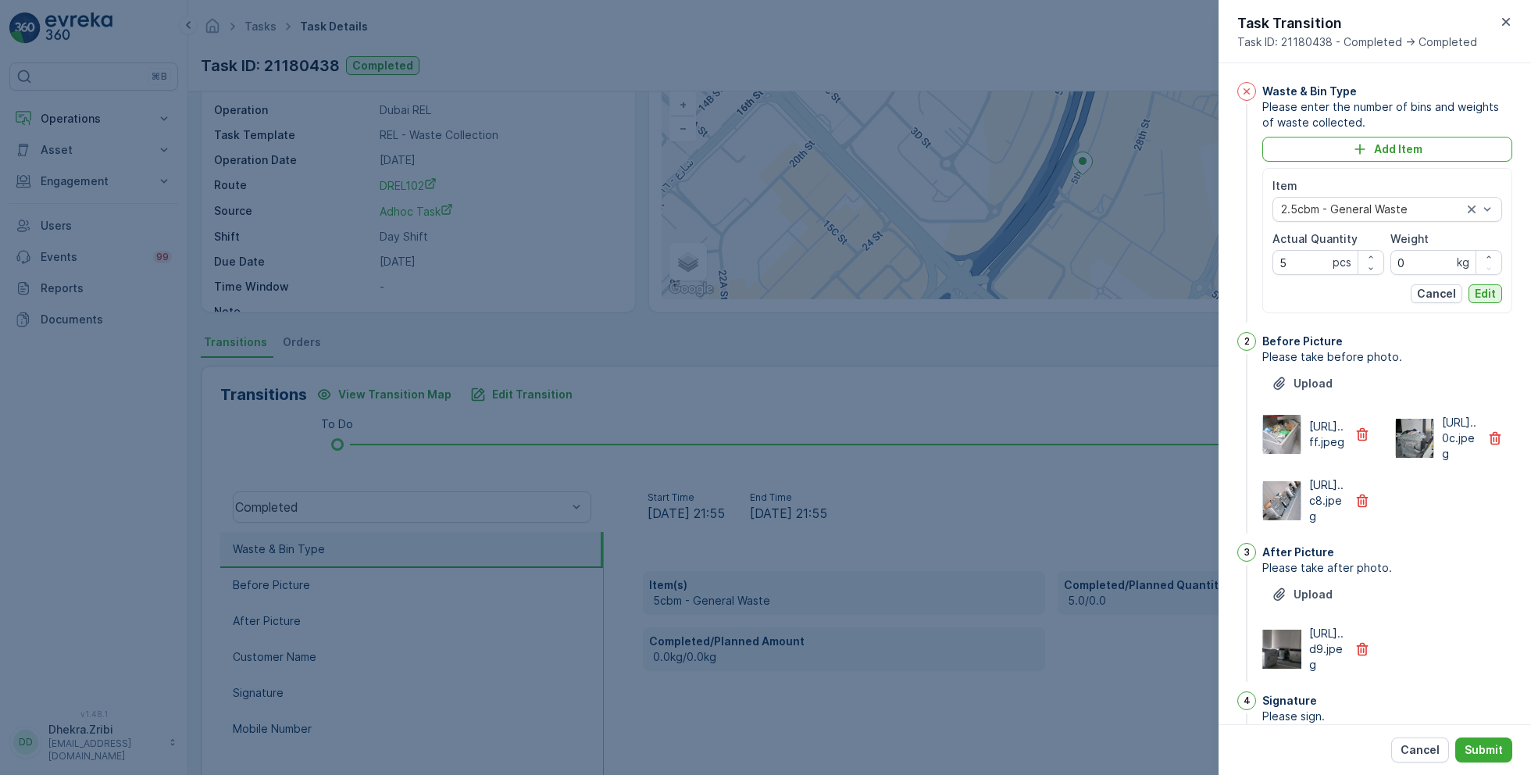
click at [1480, 293] on p "Edit" at bounding box center [1485, 294] width 21 height 16
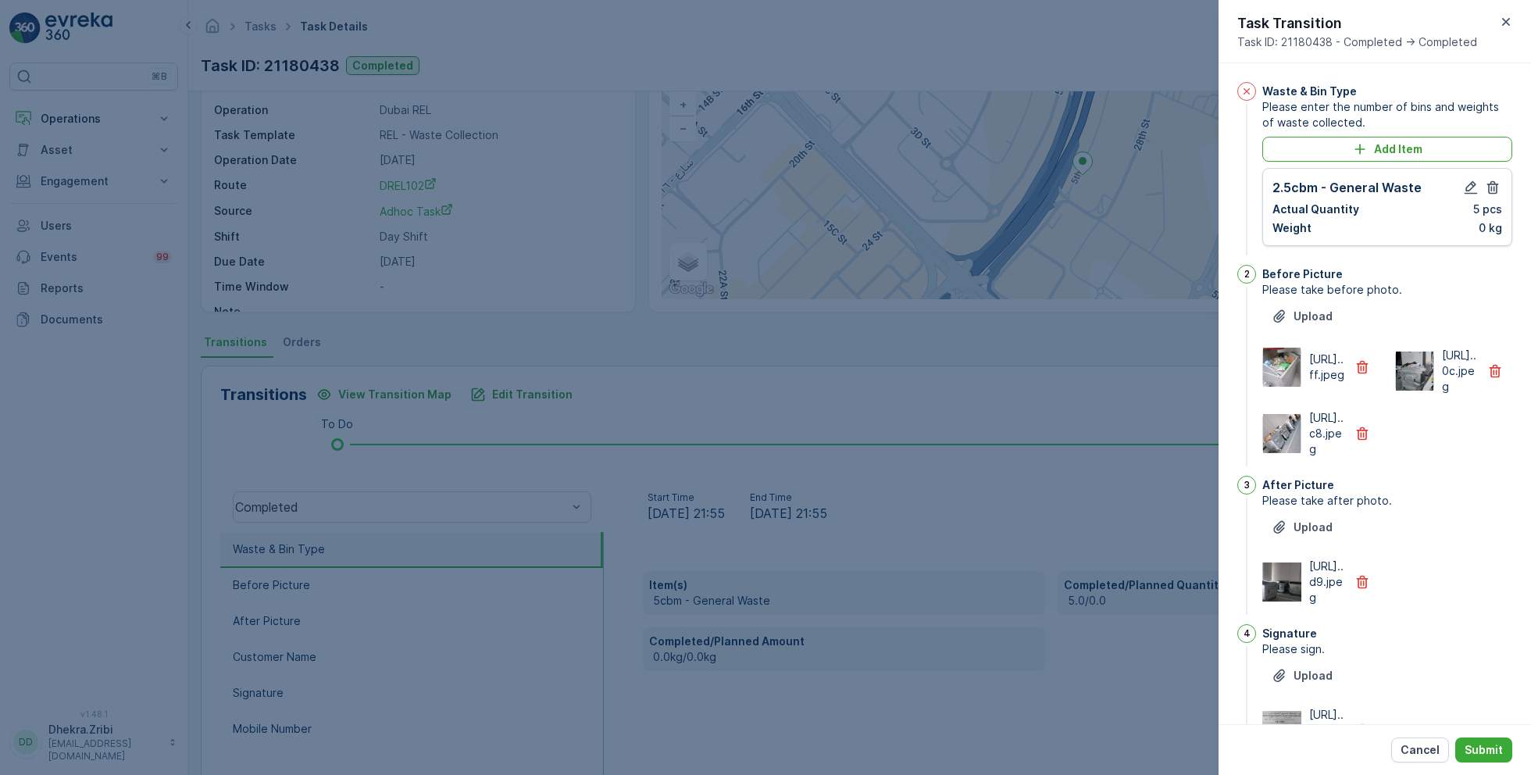
scroll to position [412, 0]
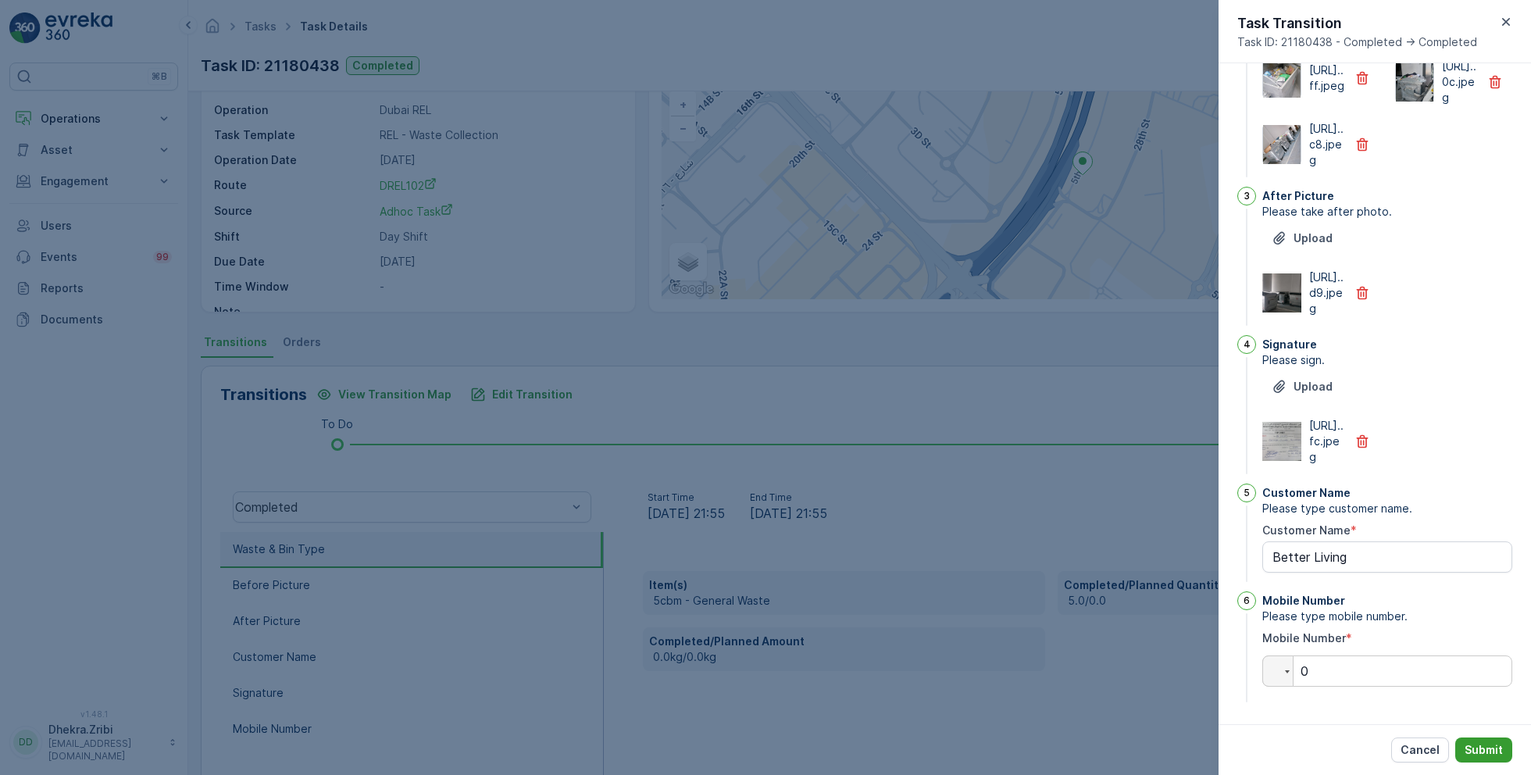
click at [1484, 750] on p "Submit" at bounding box center [1484, 750] width 38 height 16
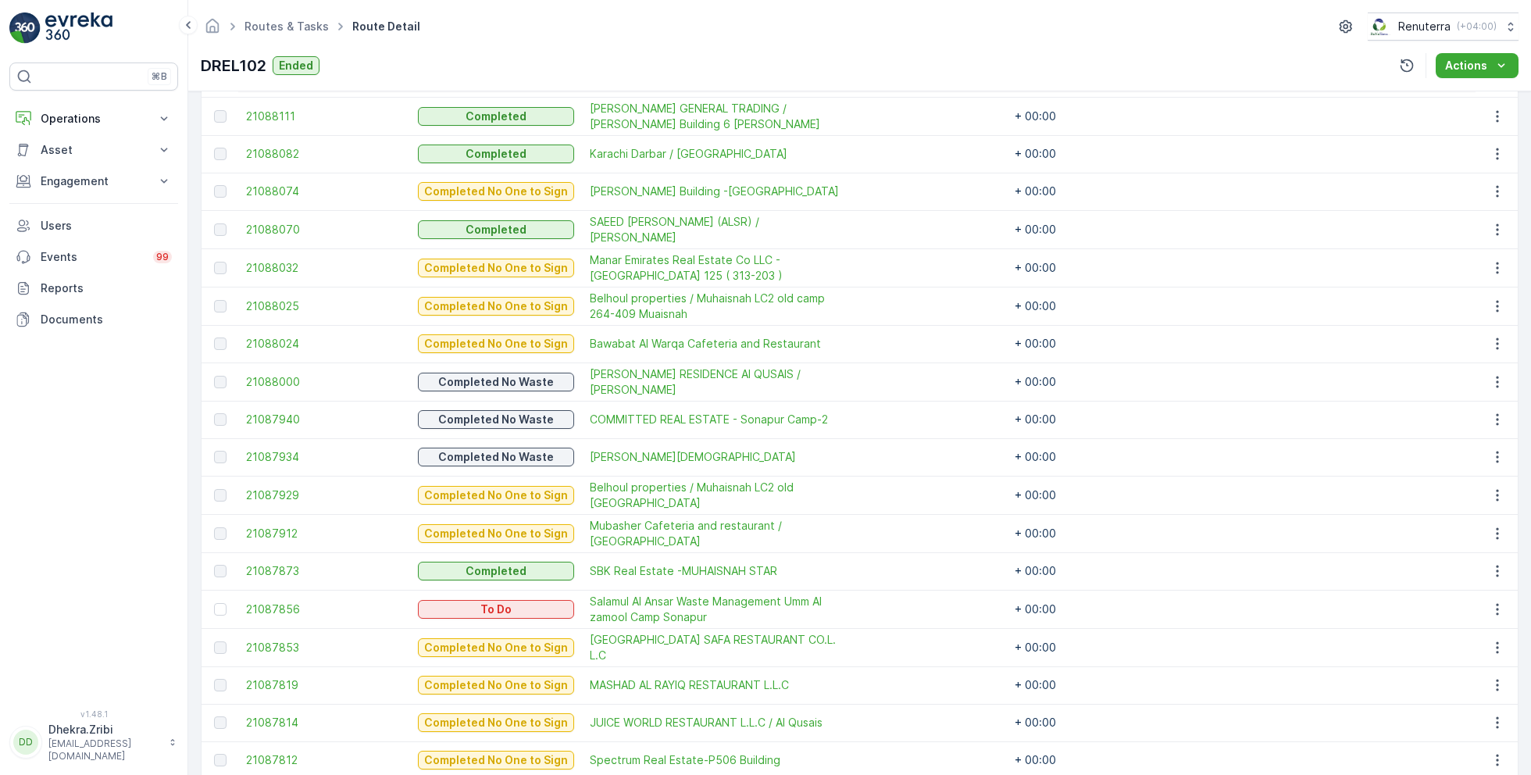
scroll to position [584, 0]
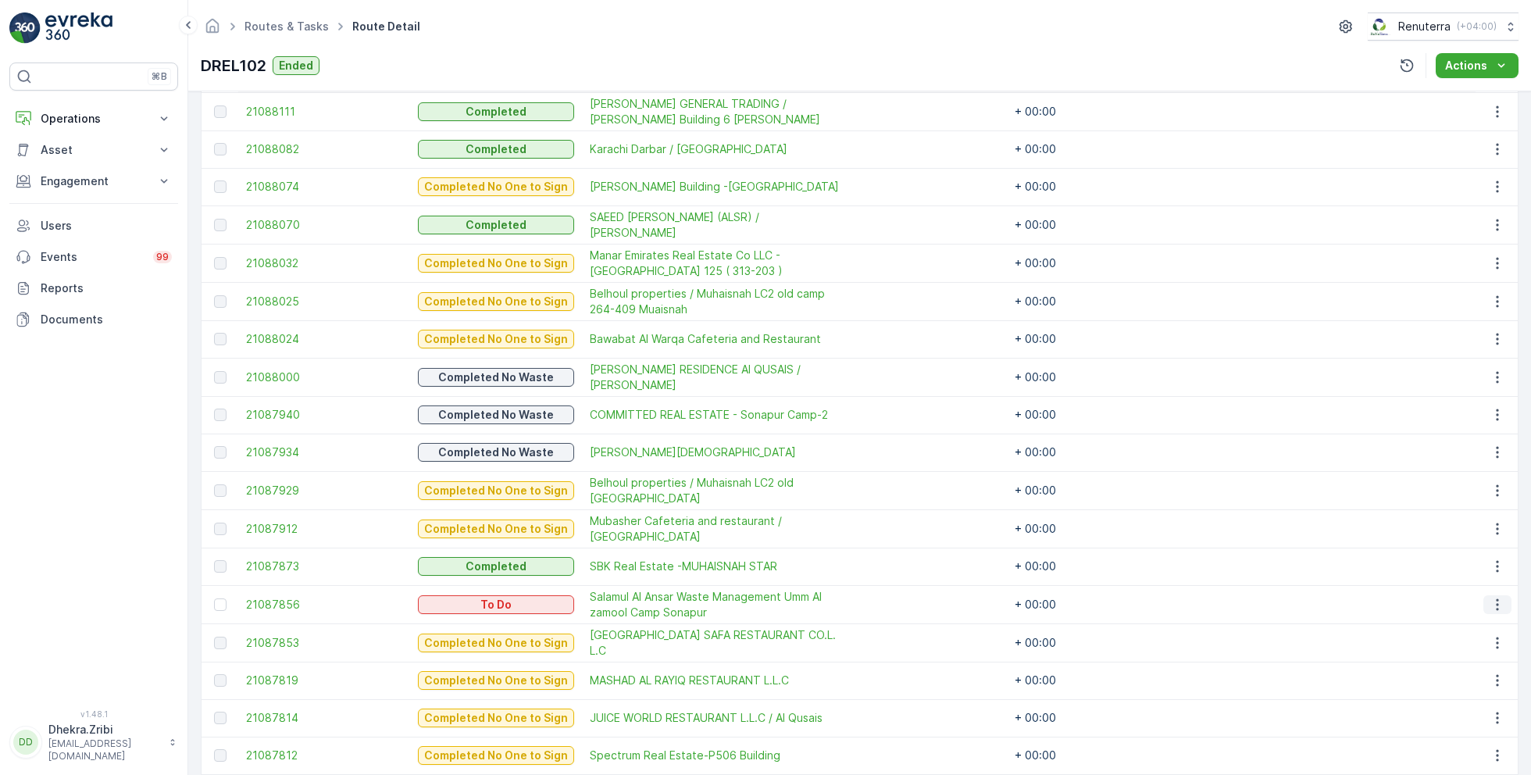
click at [1497, 600] on icon "button" at bounding box center [1498, 605] width 16 height 16
click at [1457, 694] on span "Remove from Route" at bounding box center [1472, 690] width 105 height 16
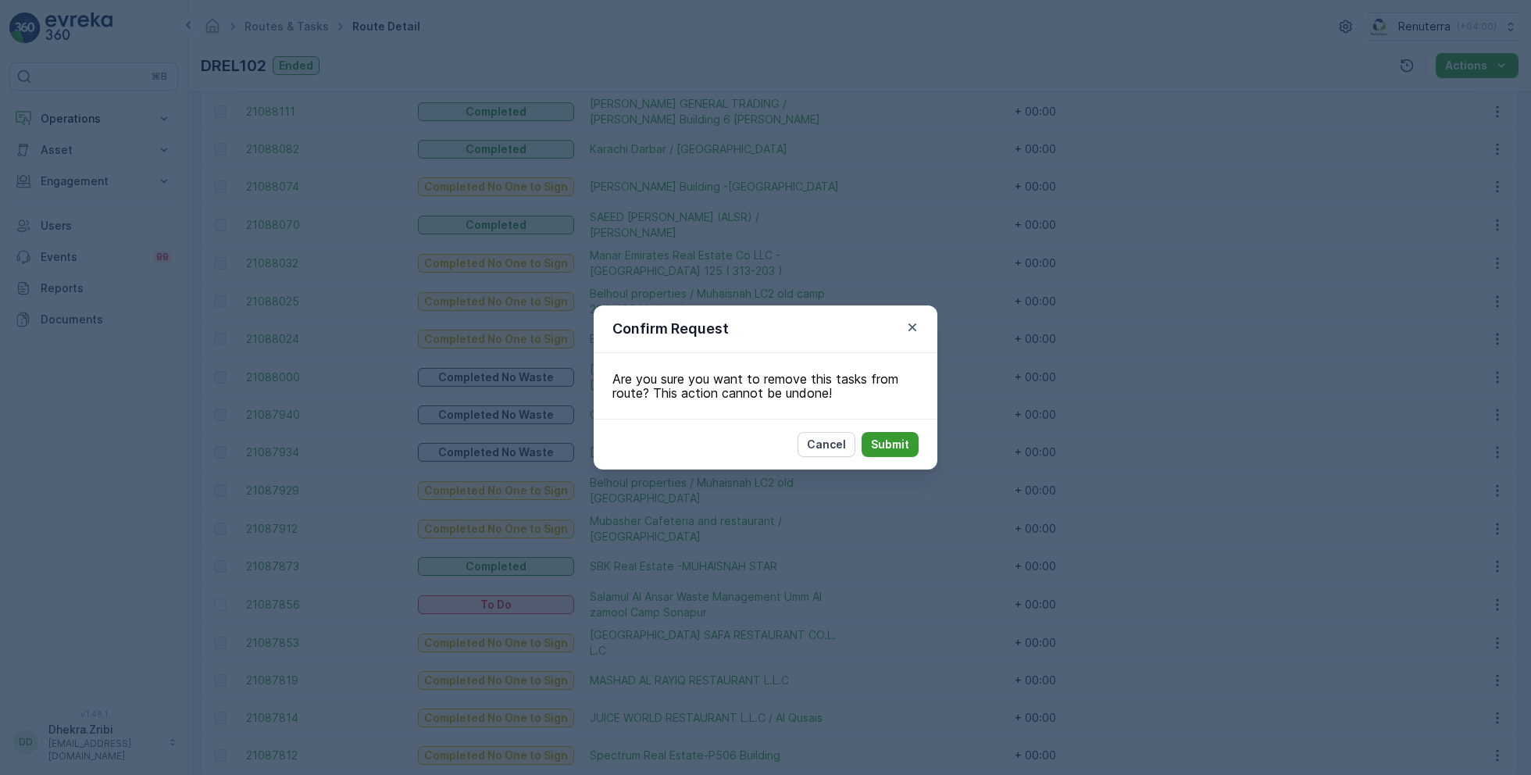
click at [905, 445] on p "Submit" at bounding box center [890, 445] width 38 height 16
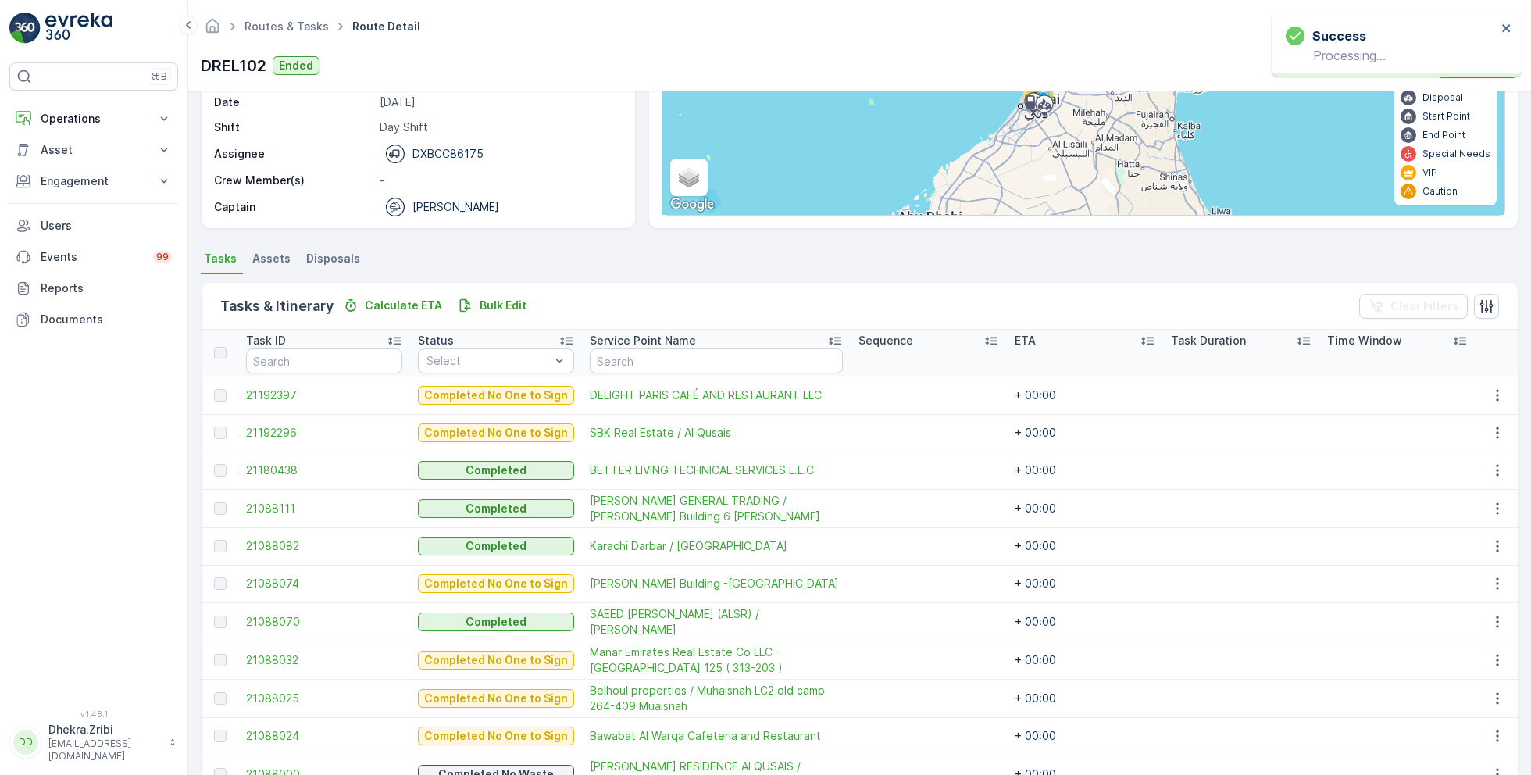
scroll to position [0, 0]
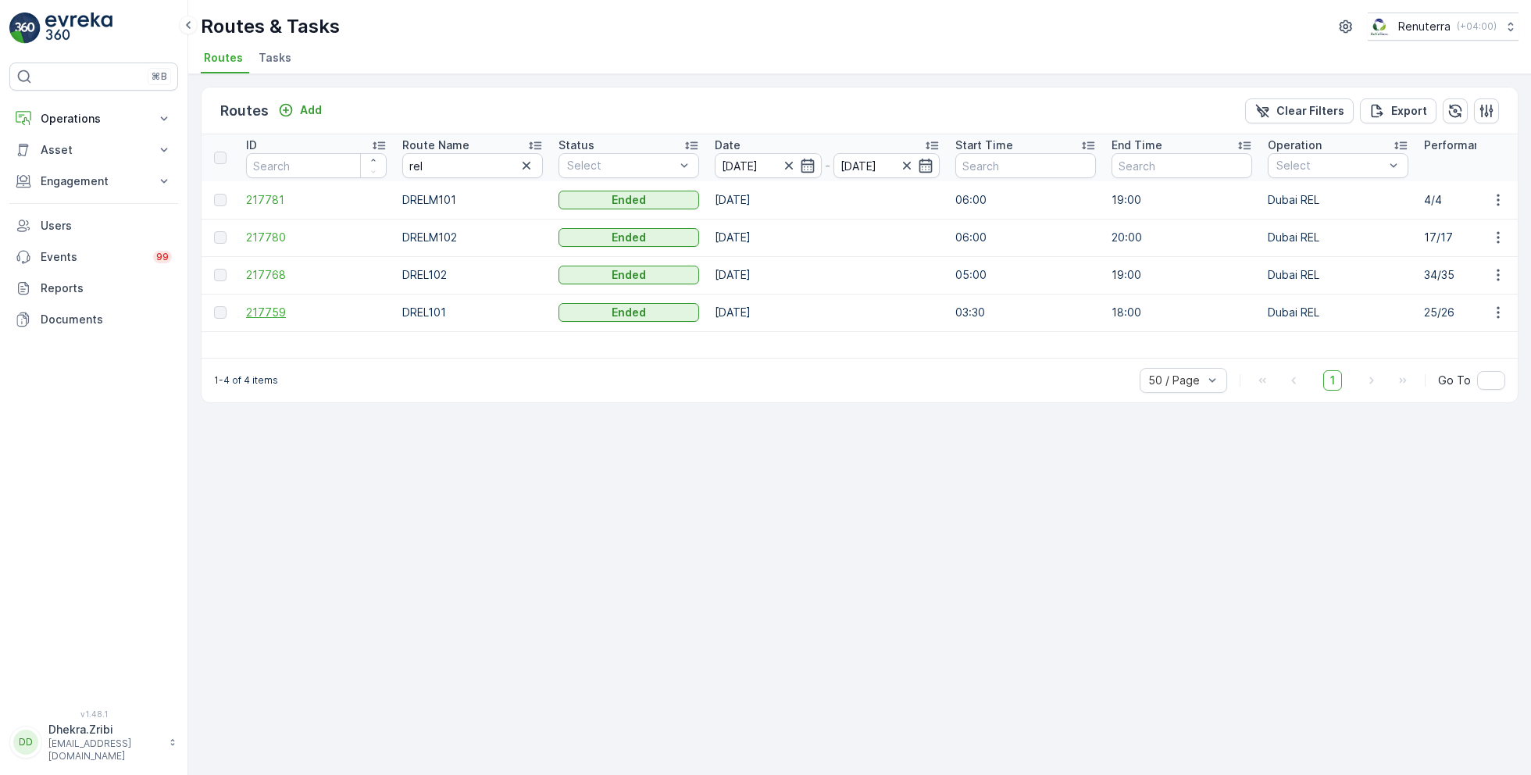
click at [267, 305] on span "217759" at bounding box center [316, 313] width 141 height 16
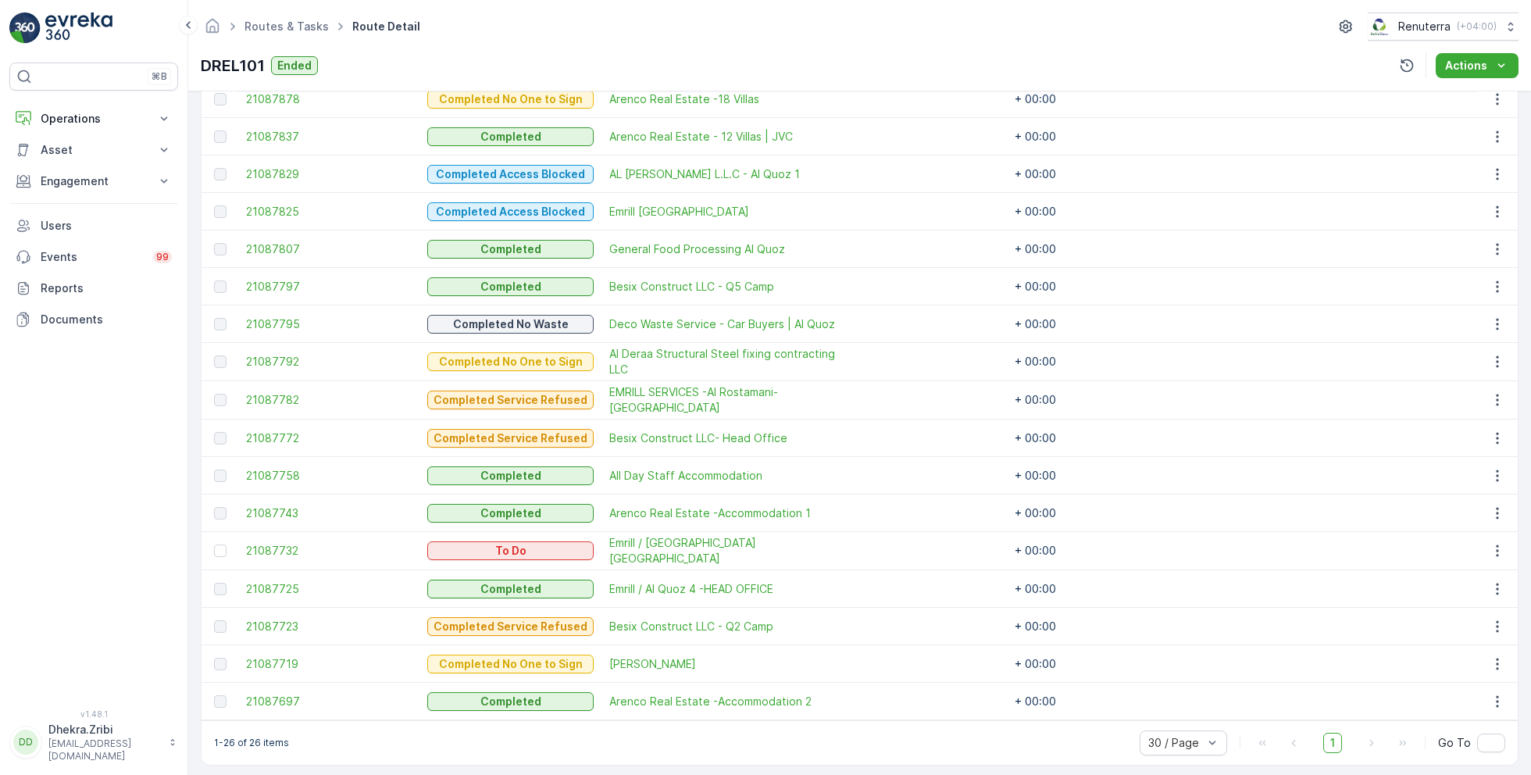
scroll to position [829, 0]
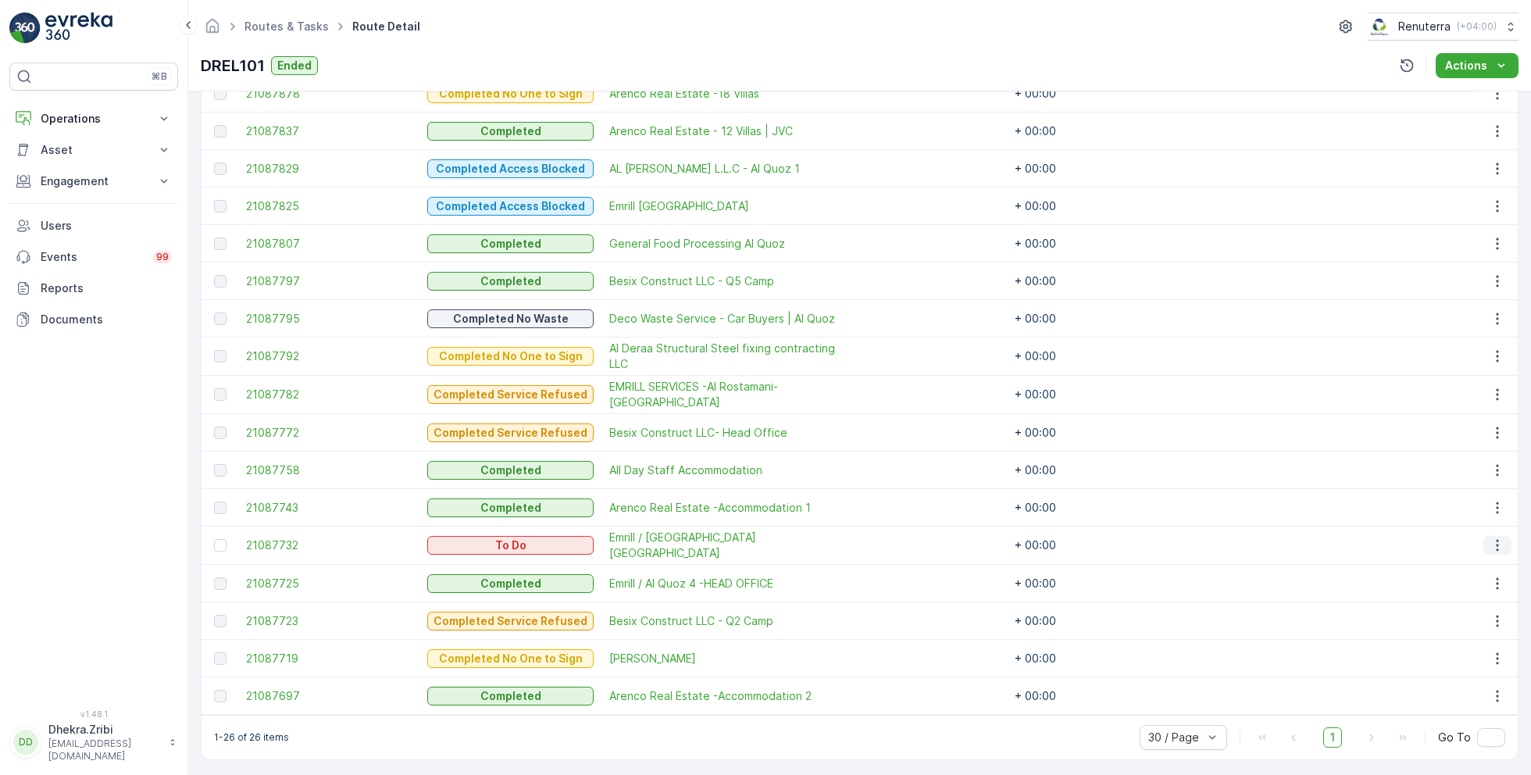
click at [1496, 540] on icon "button" at bounding box center [1498, 545] width 16 height 16
click at [1450, 626] on span "Remove from Route" at bounding box center [1472, 630] width 105 height 16
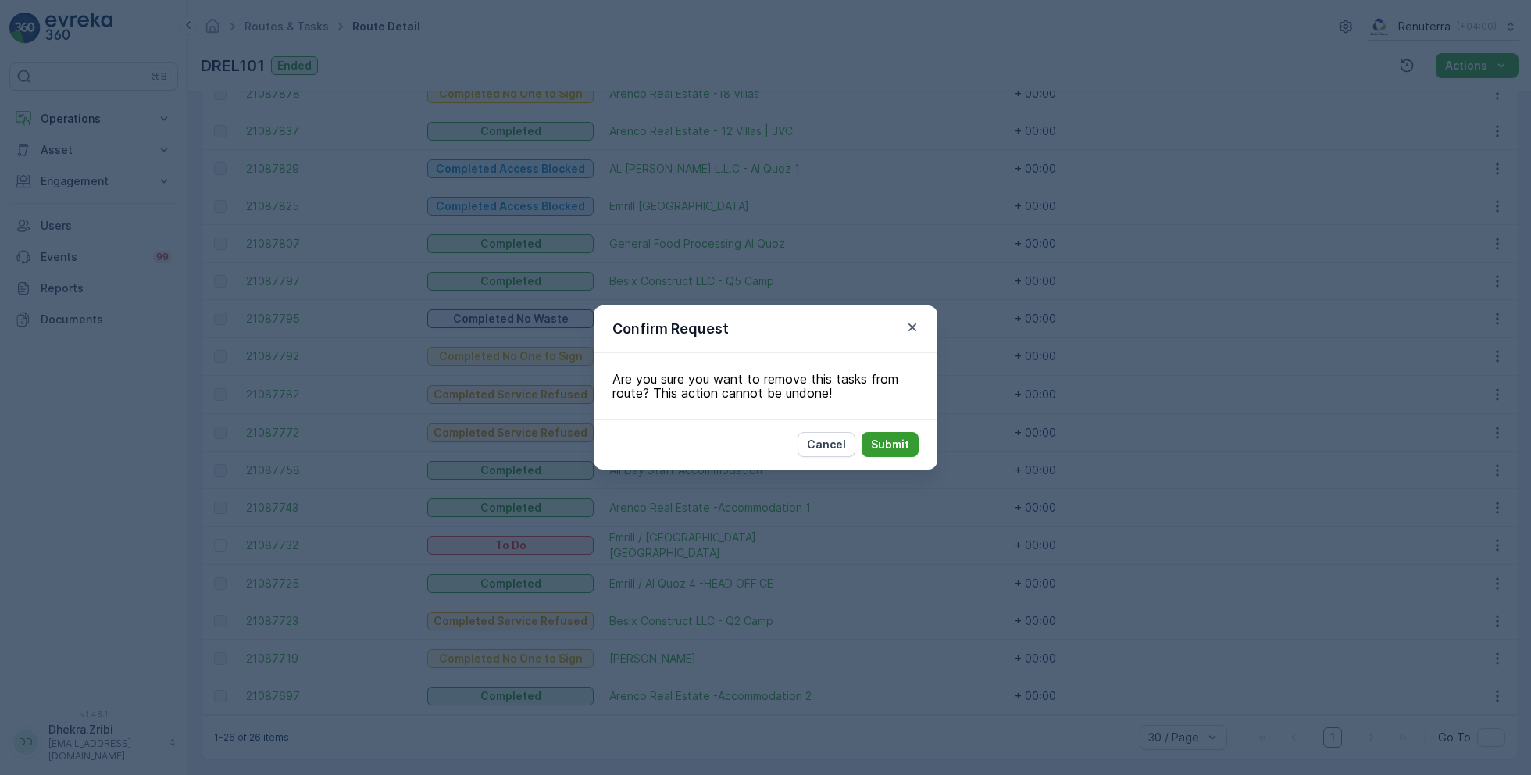
click at [906, 445] on p "Submit" at bounding box center [890, 445] width 38 height 16
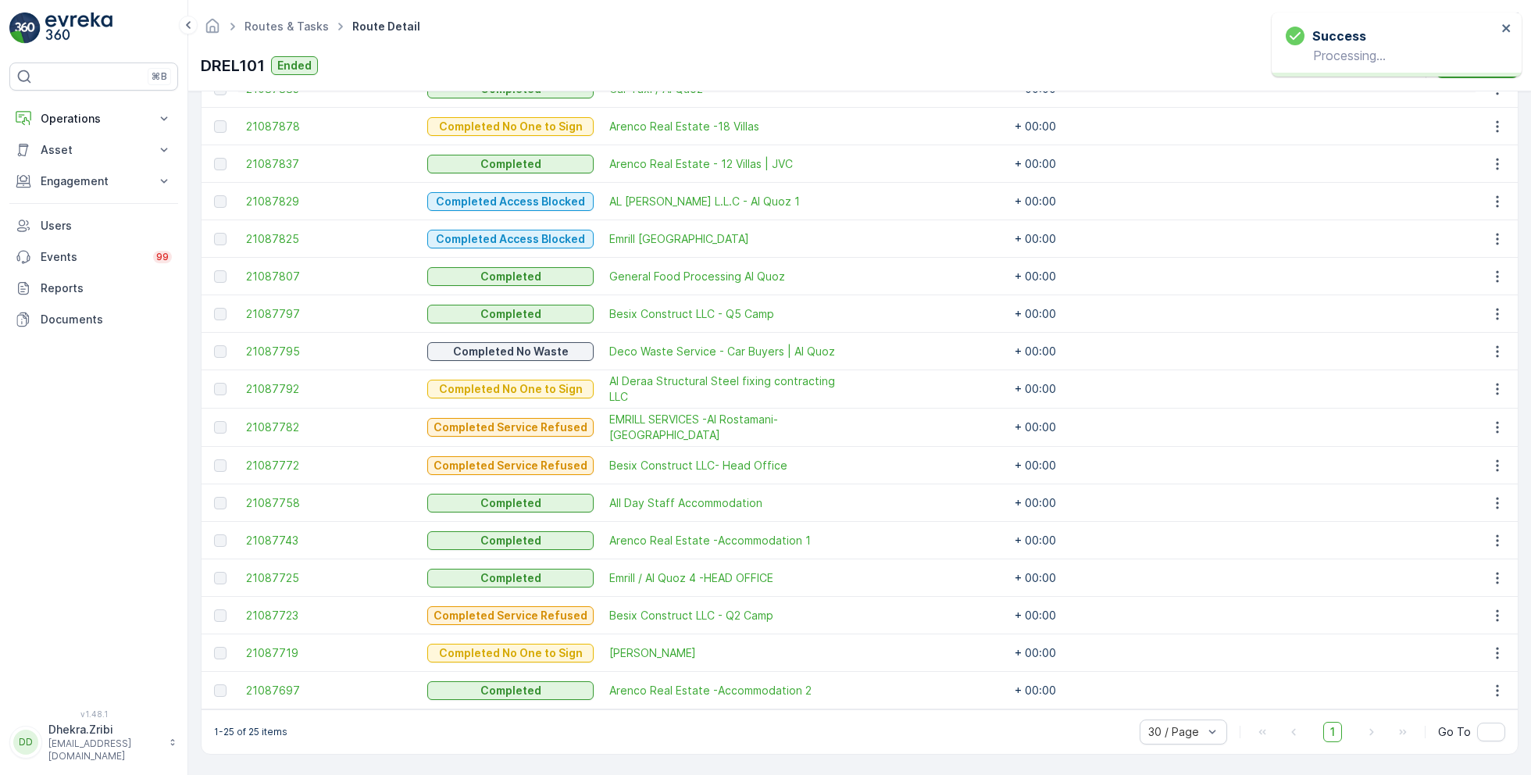
scroll to position [791, 0]
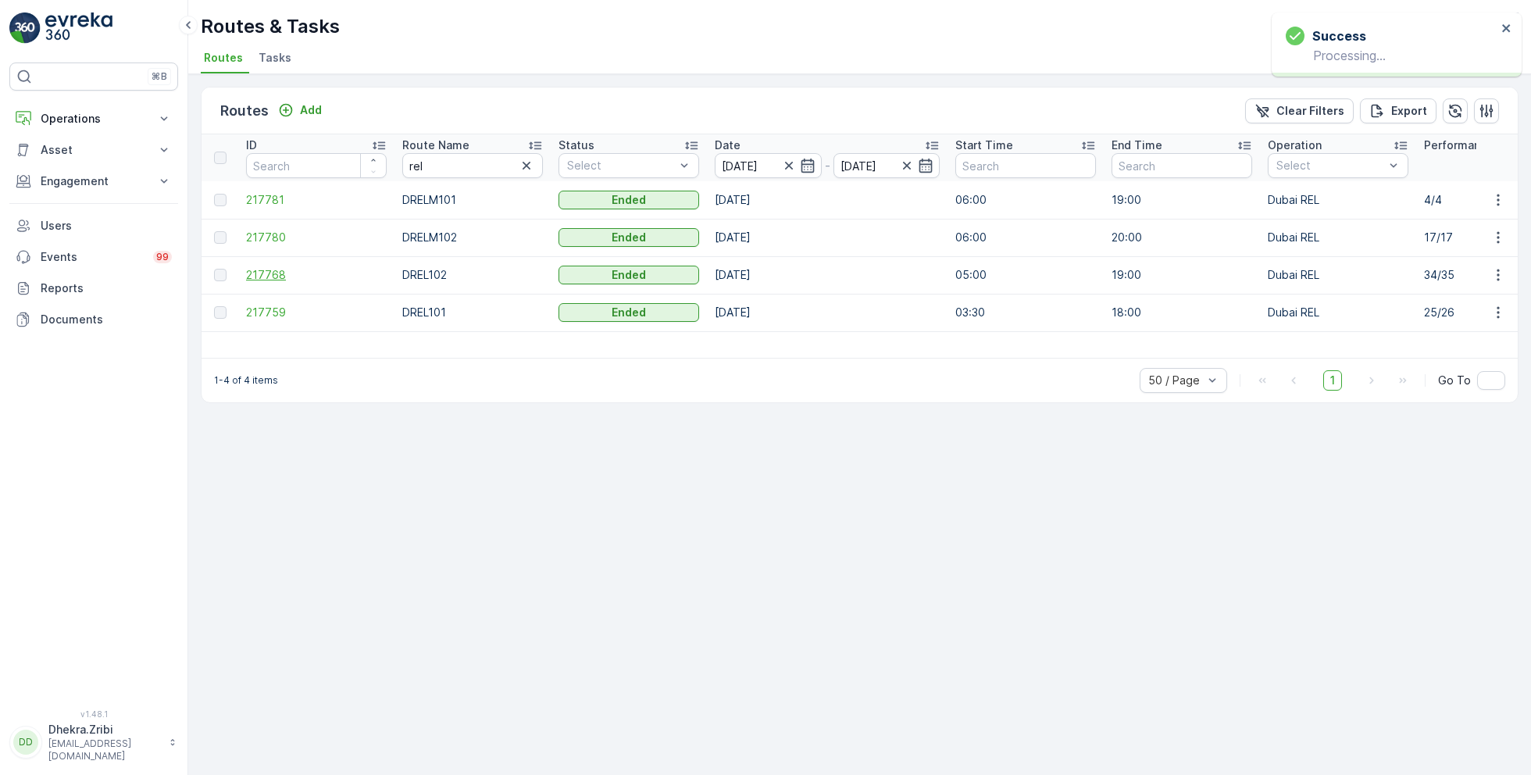
click at [265, 270] on span "217768" at bounding box center [316, 275] width 141 height 16
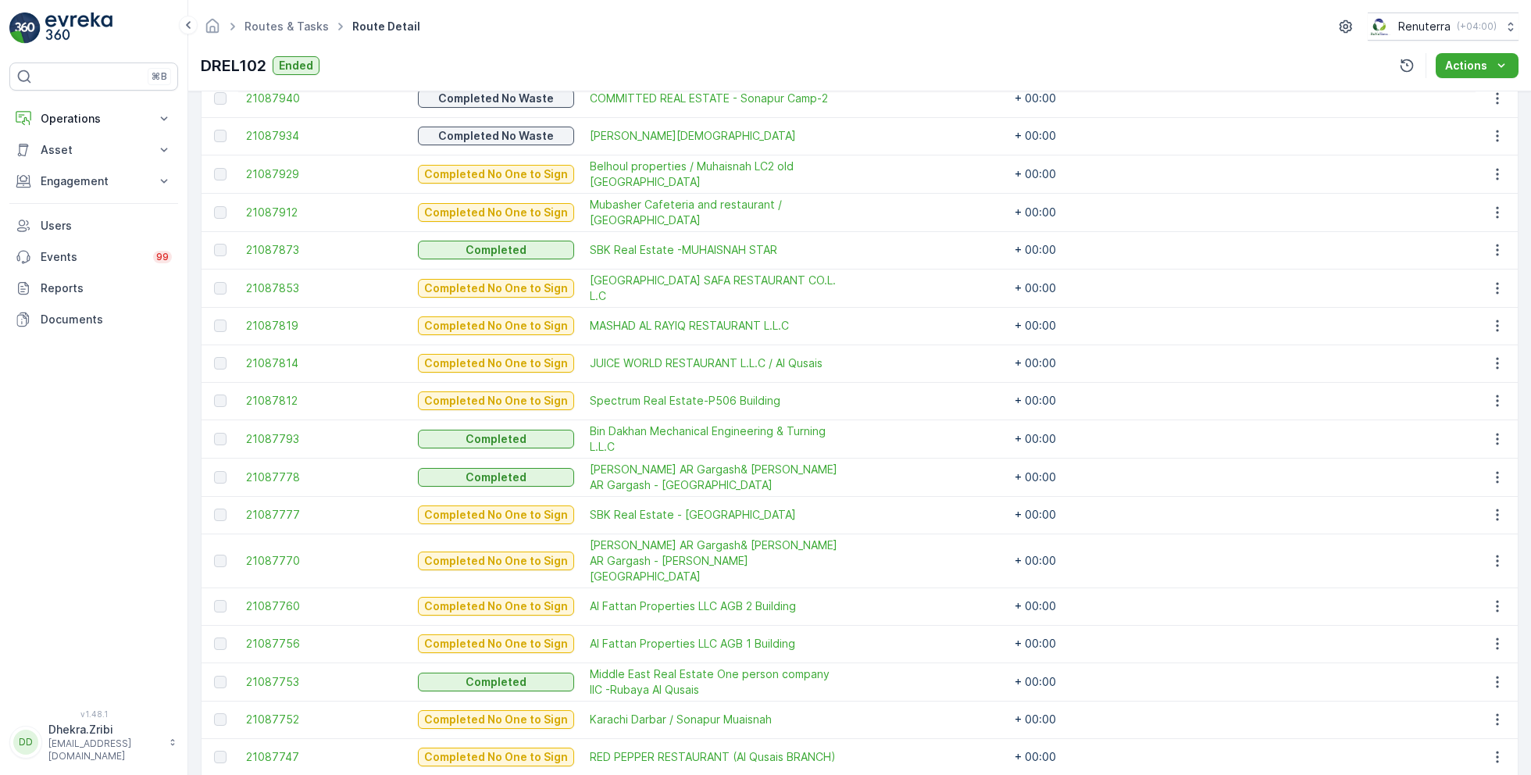
scroll to position [983, 0]
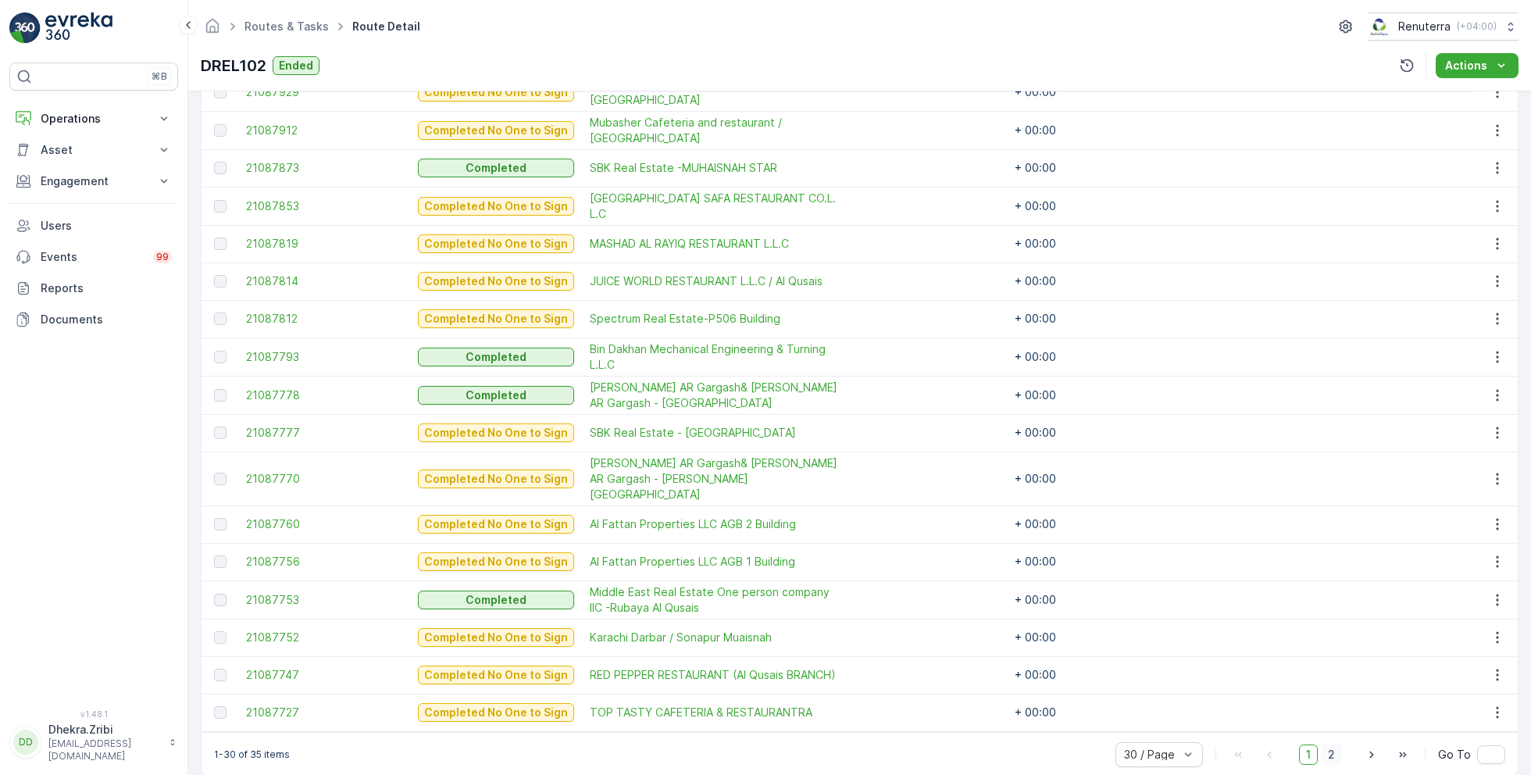
click at [1333, 744] on span "2" at bounding box center [1331, 754] width 21 height 20
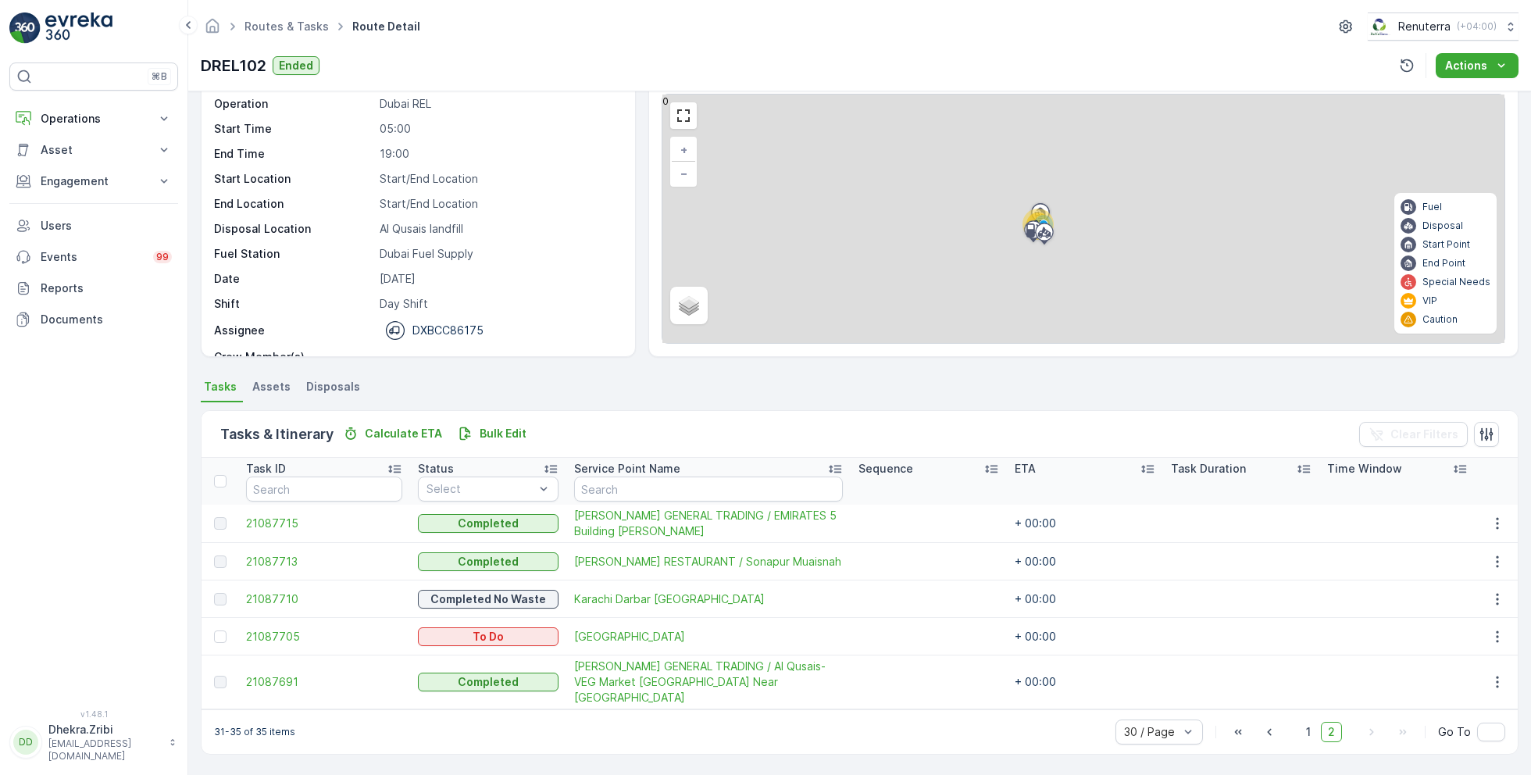
scroll to position [42, 0]
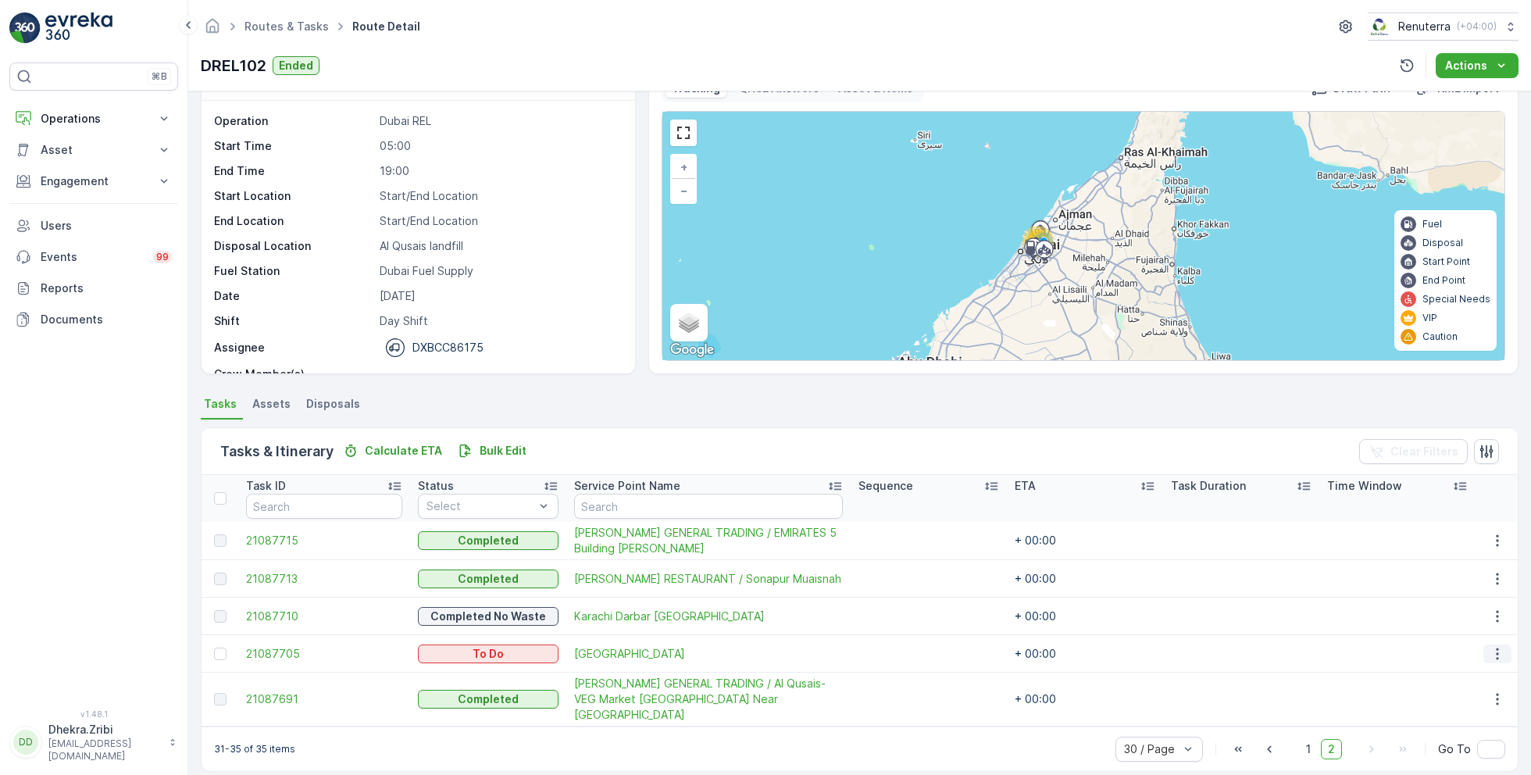
click at [1496, 658] on icon "button" at bounding box center [1497, 654] width 2 height 12
click at [1454, 582] on span "Change Route" at bounding box center [1458, 579] width 76 height 16
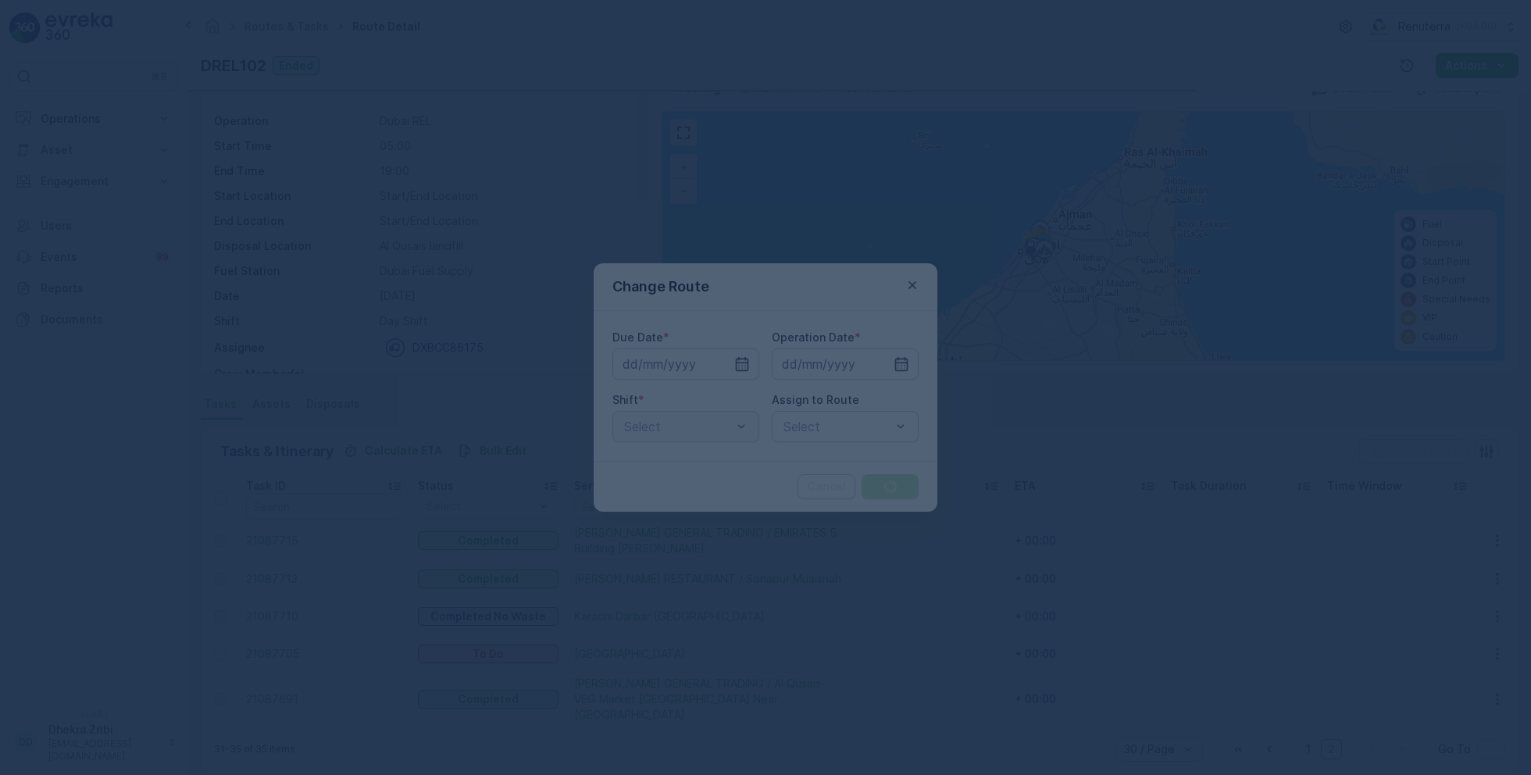
type input "[DATE]"
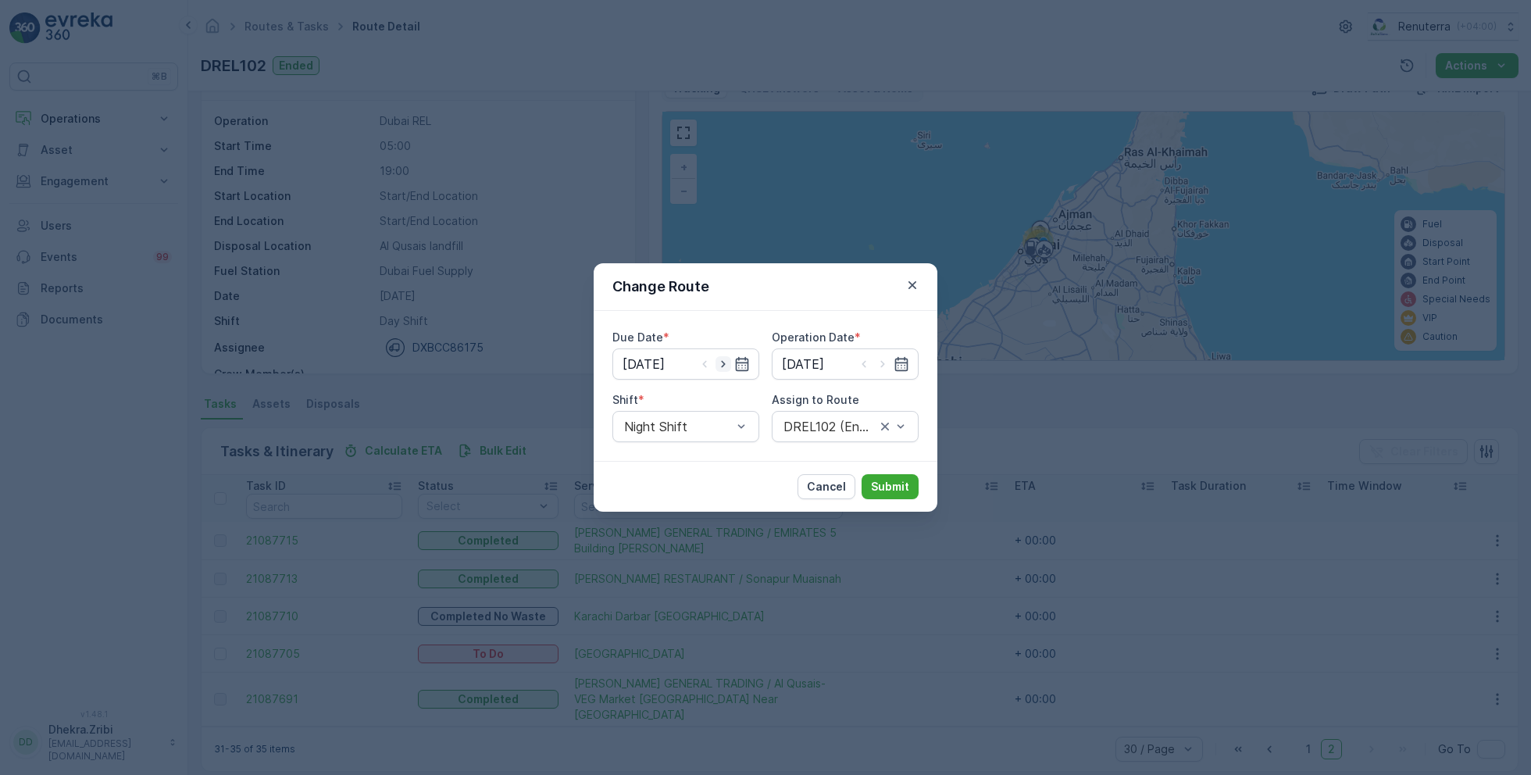
click at [724, 363] on icon "button" at bounding box center [723, 364] width 4 height 7
type input "[DATE]"
click at [884, 363] on icon "button" at bounding box center [882, 364] width 4 height 7
type input "[DATE]"
click at [840, 421] on div at bounding box center [837, 426] width 111 height 14
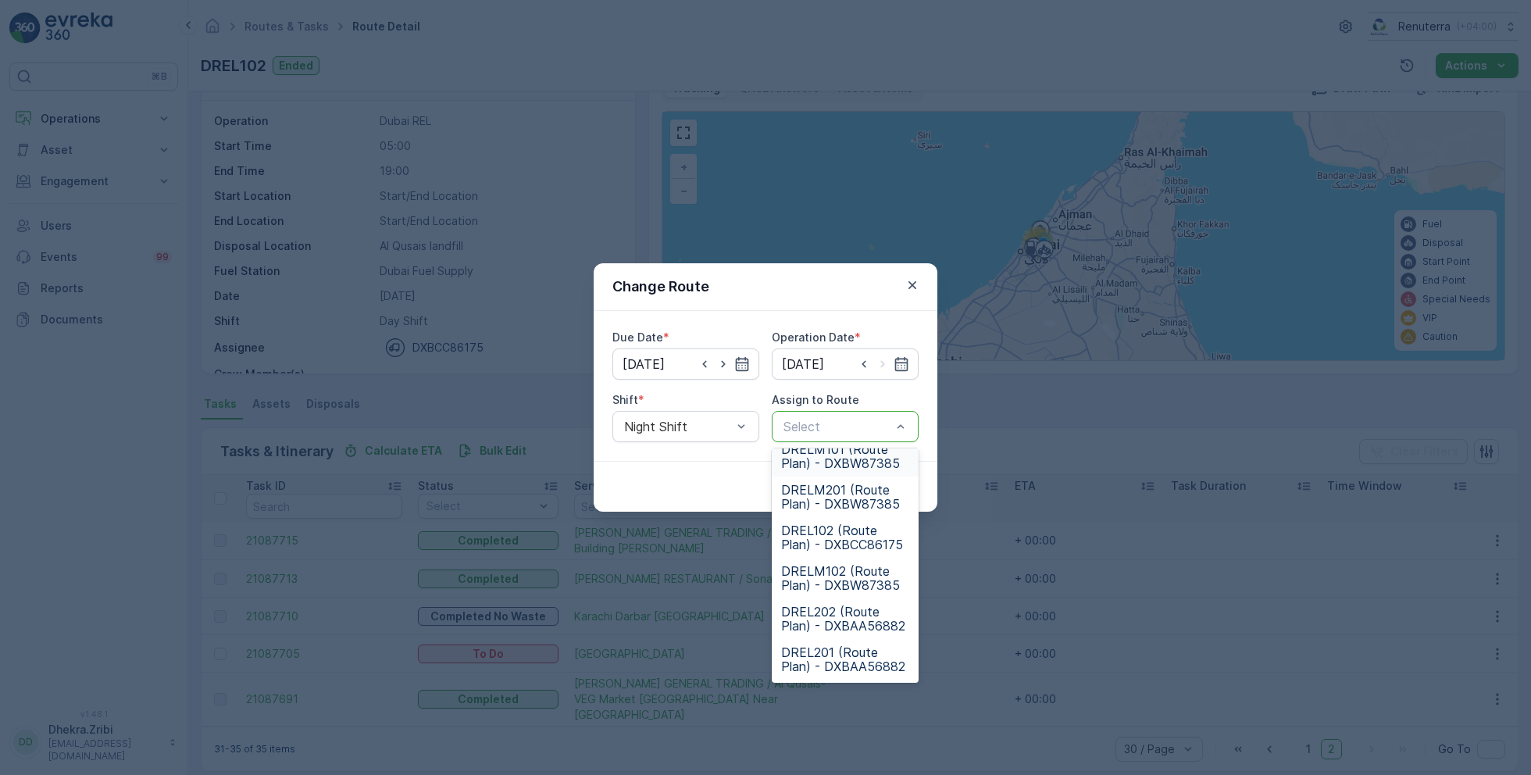
scroll to position [91, 0]
click at [840, 580] on span "DRELM102 (Route Plan) - DXBW87385" at bounding box center [845, 583] width 128 height 28
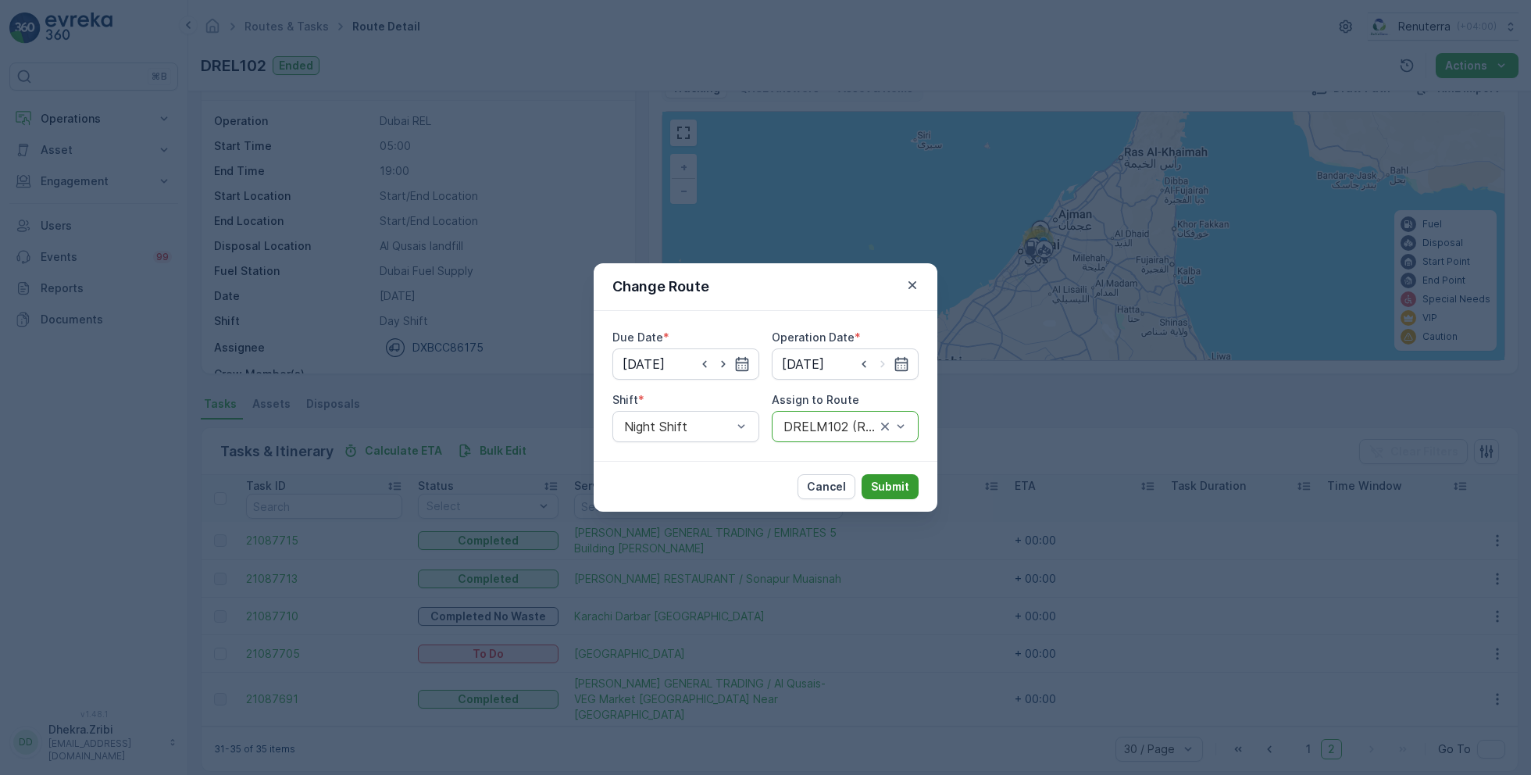
click at [890, 488] on p "Submit" at bounding box center [890, 487] width 38 height 16
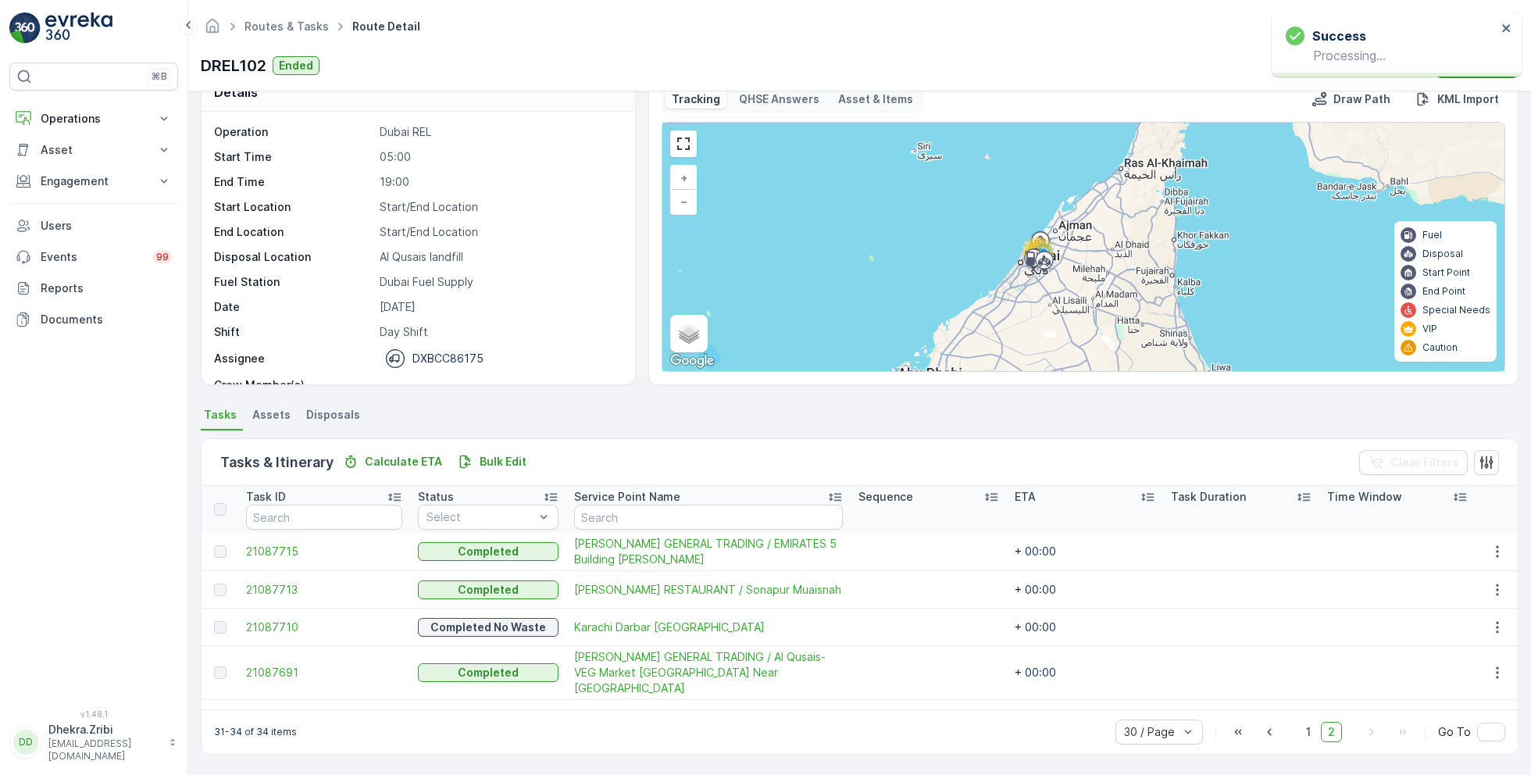
scroll to position [30, 0]
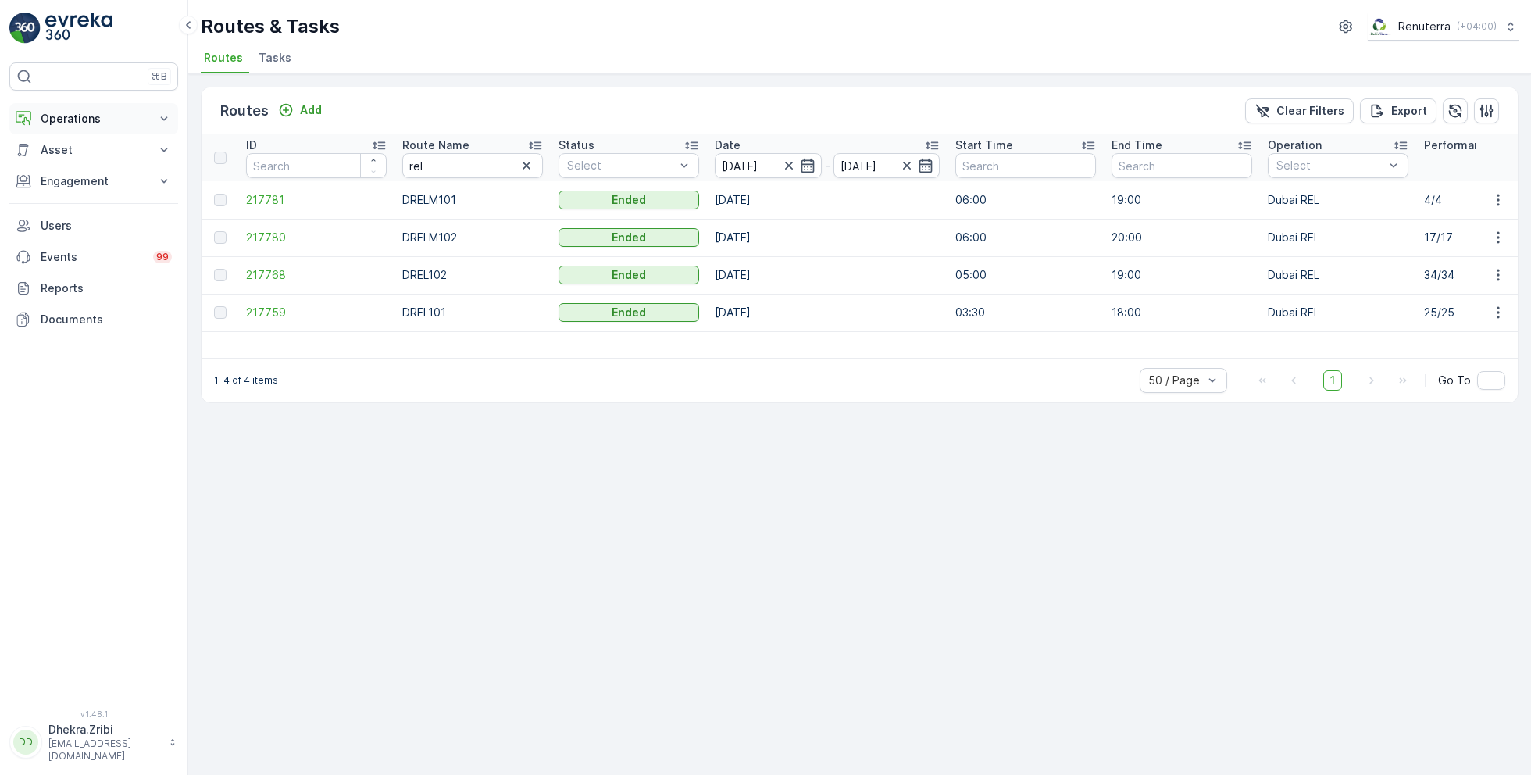
click at [76, 116] on p "Operations" at bounding box center [94, 119] width 106 height 16
click at [79, 162] on p "Planning" at bounding box center [62, 167] width 44 height 16
